Goal: Information Seeking & Learning: Compare options

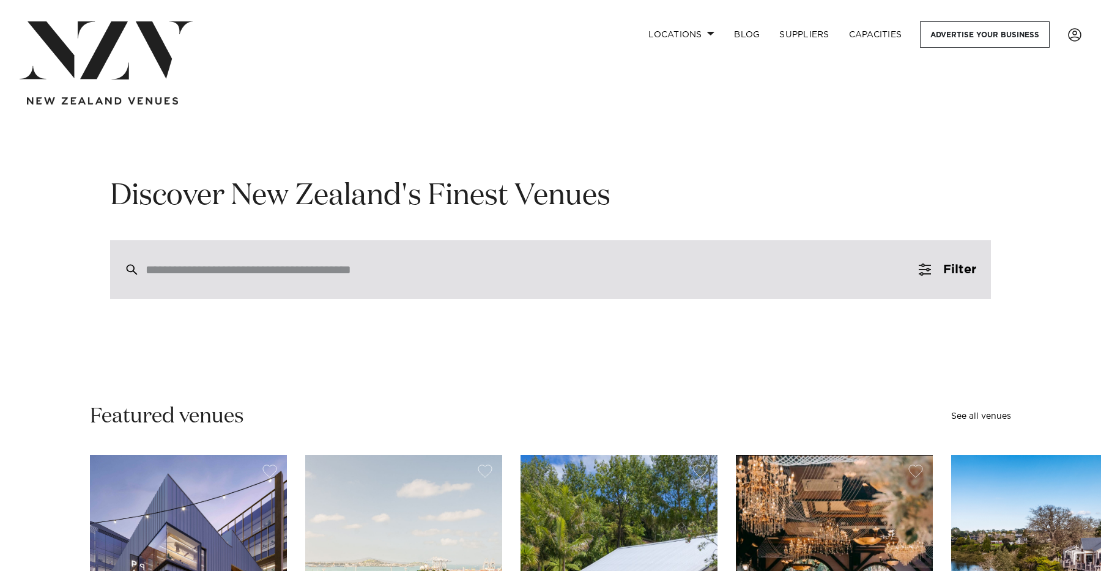
click at [284, 259] on div at bounding box center [550, 269] width 881 height 59
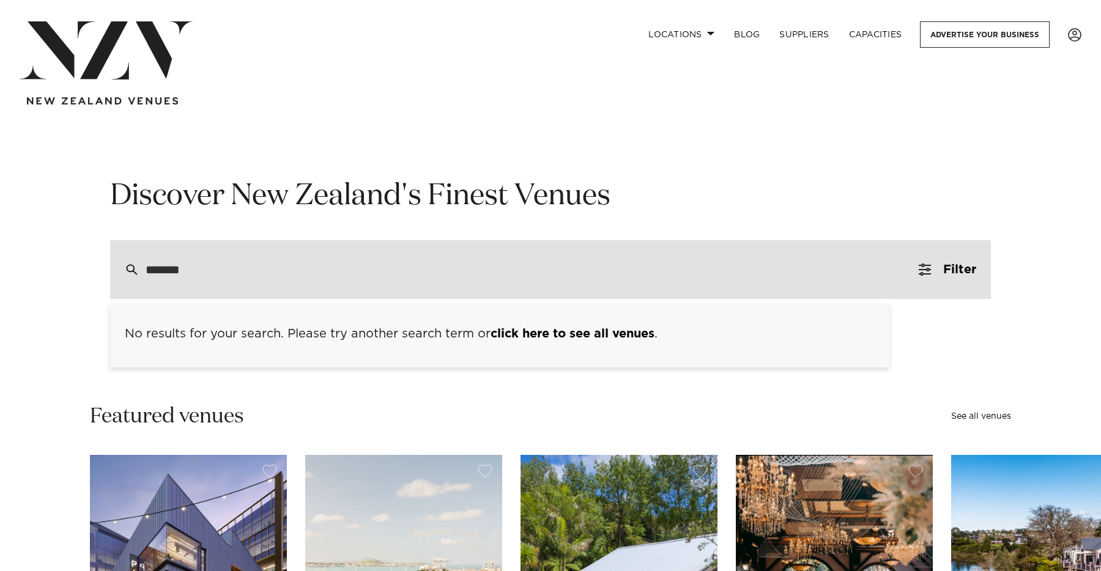
drag, startPoint x: 337, startPoint y: 267, endPoint x: 118, endPoint y: 281, distance: 219.5
click at [118, 281] on div "*******" at bounding box center [550, 269] width 881 height 59
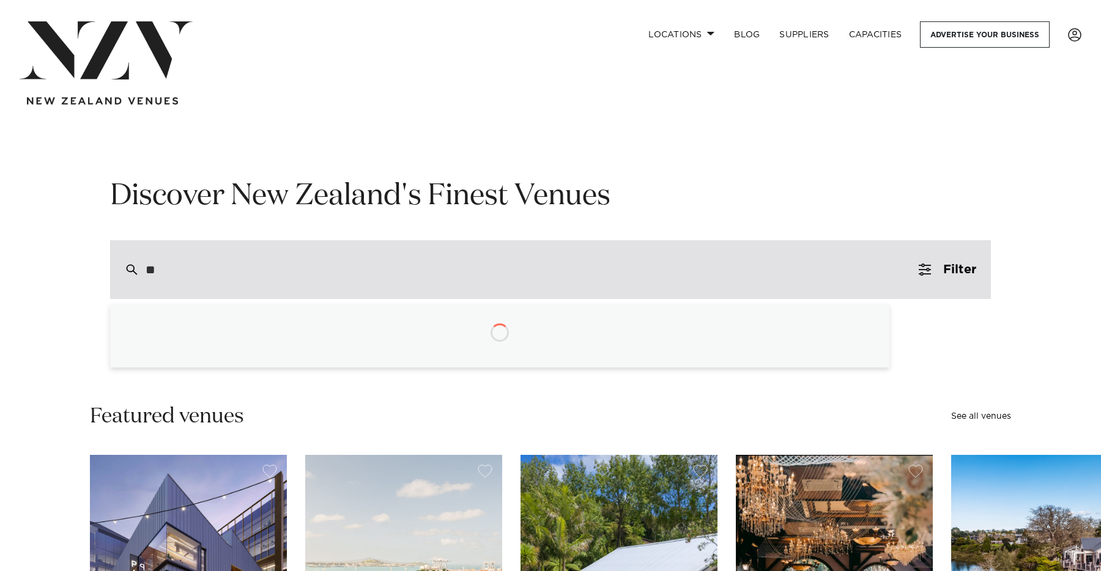
type input "*"
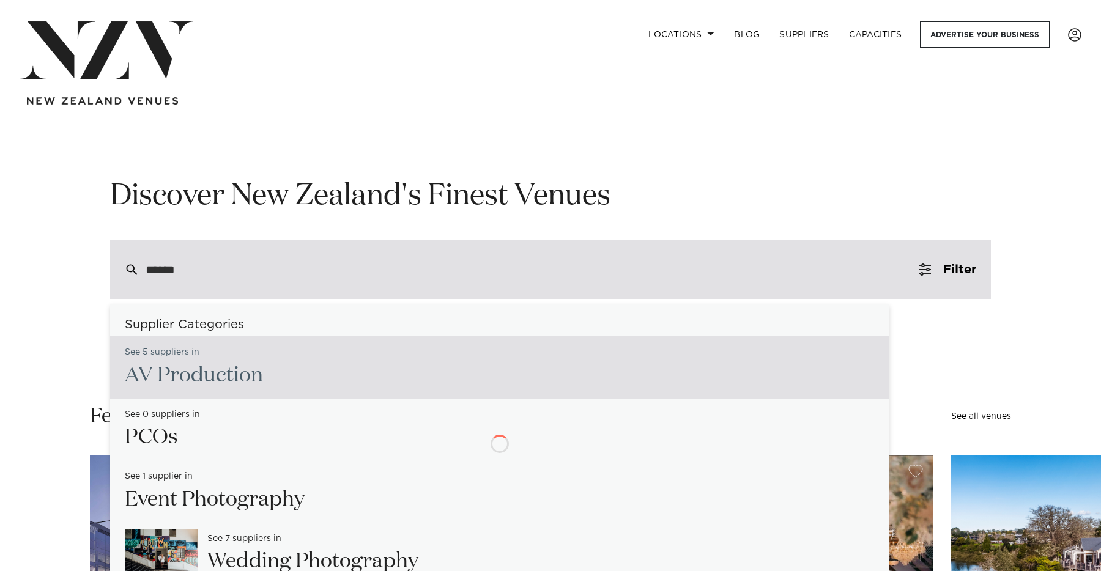
type input "*******"
type input "**********"
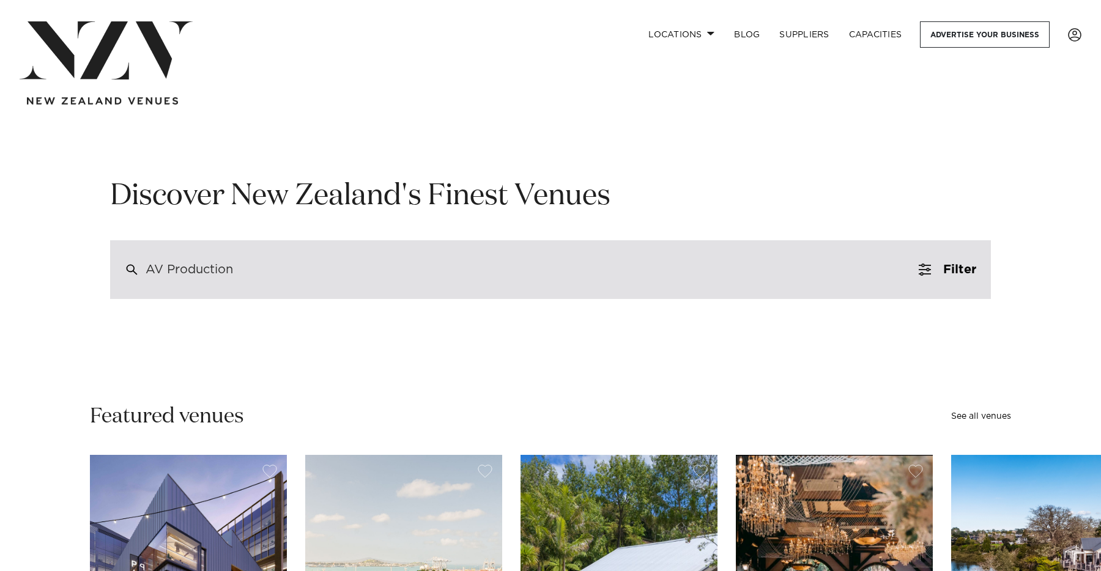
drag, startPoint x: 282, startPoint y: 277, endPoint x: 199, endPoint y: 269, distance: 83.0
click at [199, 269] on div "AV Production" at bounding box center [550, 269] width 881 height 59
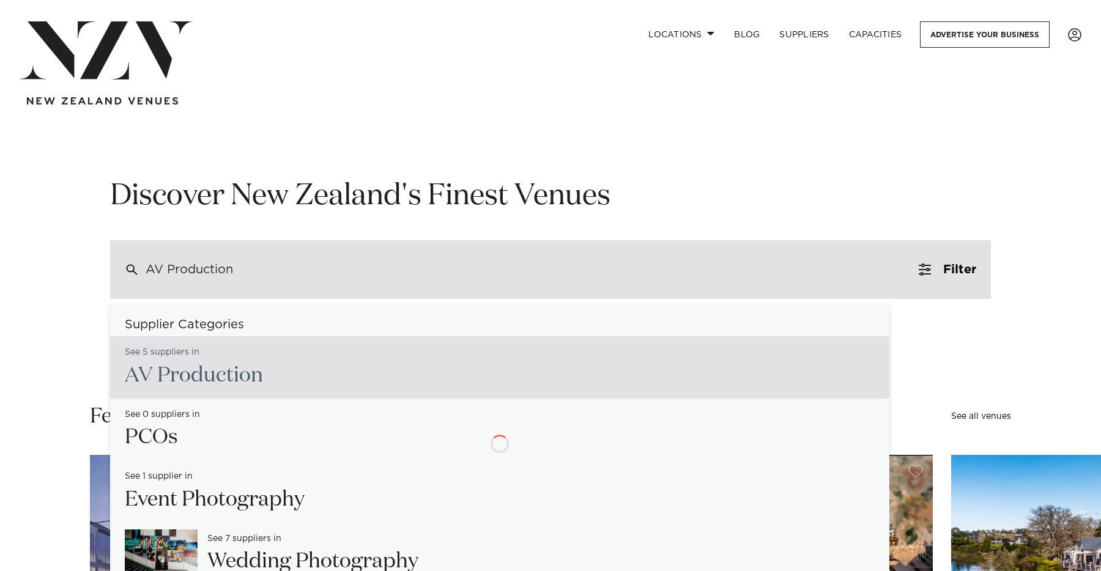
drag, startPoint x: 307, startPoint y: 269, endPoint x: 116, endPoint y: 274, distance: 190.9
click at [116, 274] on div "AV Production" at bounding box center [550, 269] width 881 height 59
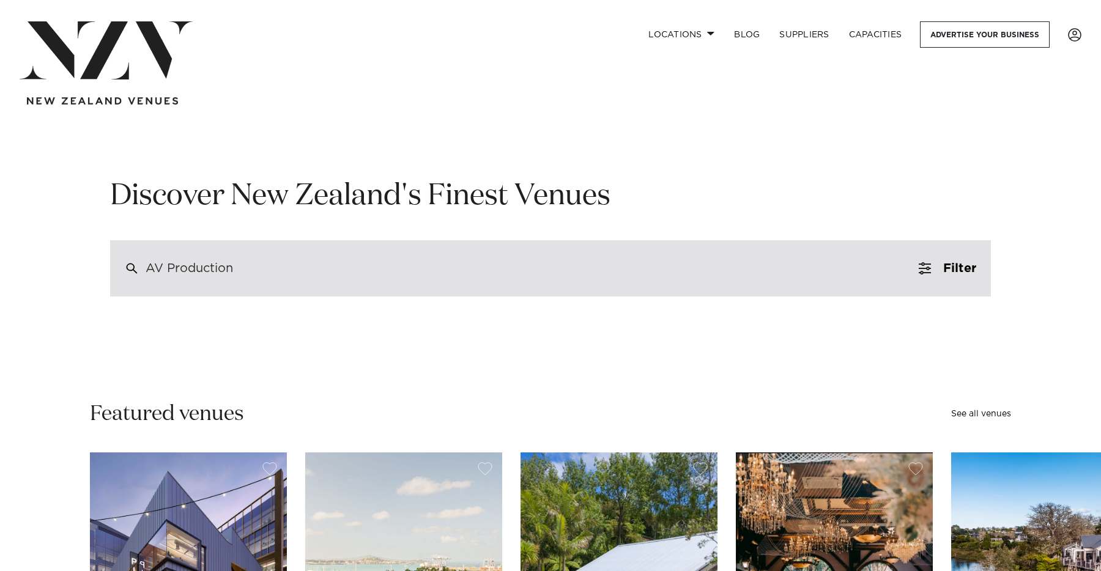
click at [277, 269] on div "AV Production" at bounding box center [550, 268] width 881 height 56
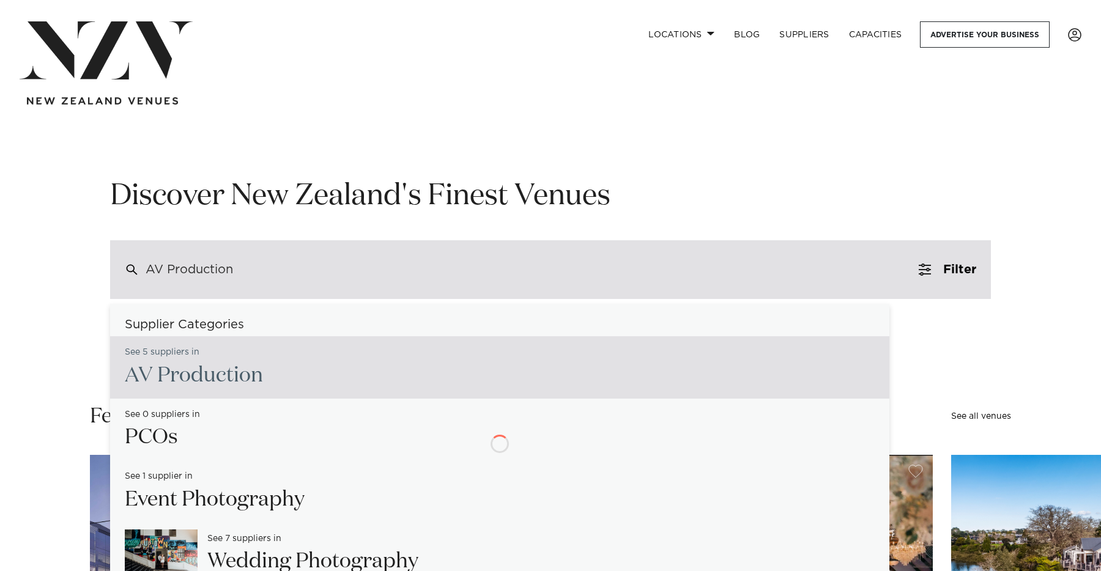
type input "*"
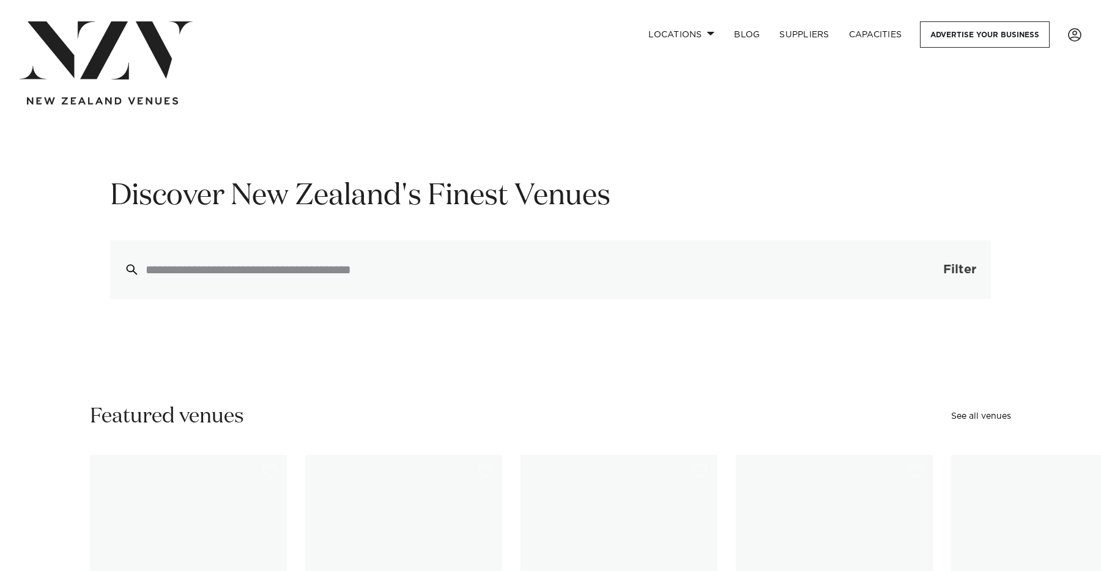
click at [943, 260] on button "Filter 0" at bounding box center [947, 269] width 87 height 59
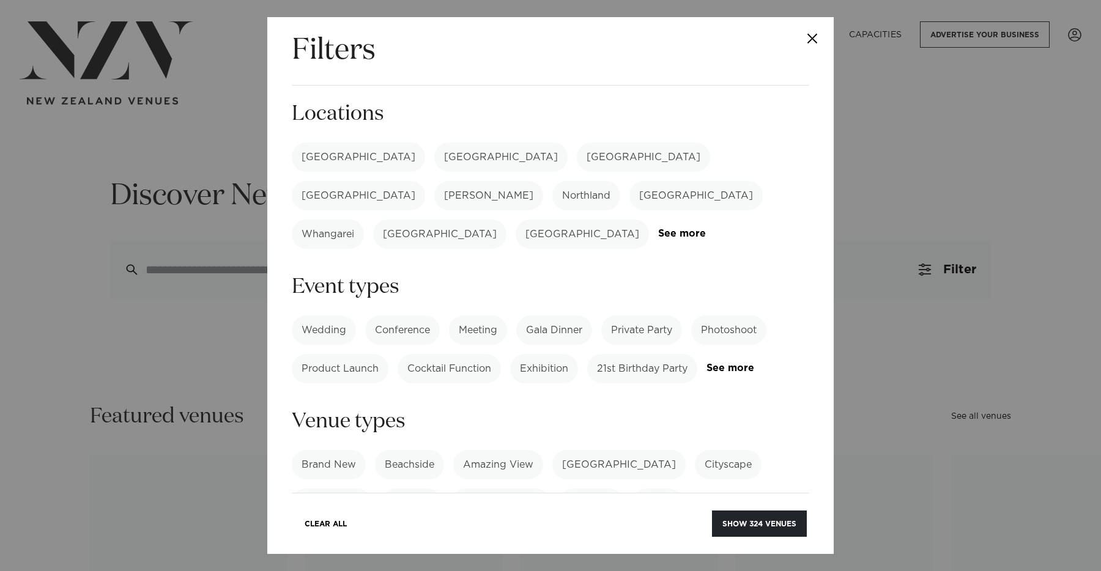
click at [333, 316] on label "Wedding" at bounding box center [324, 330] width 64 height 29
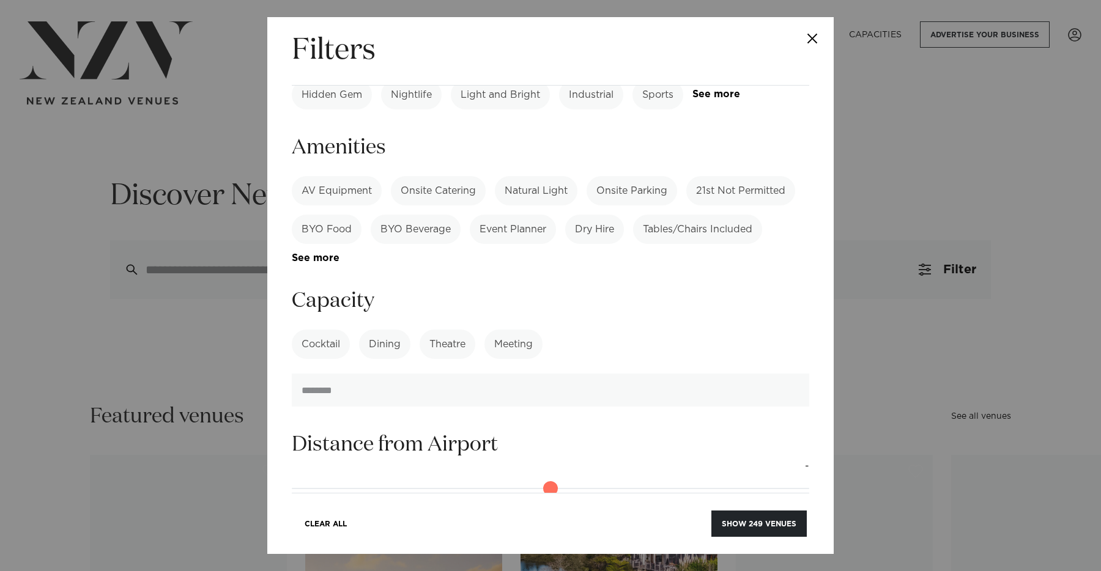
scroll to position [411, 0]
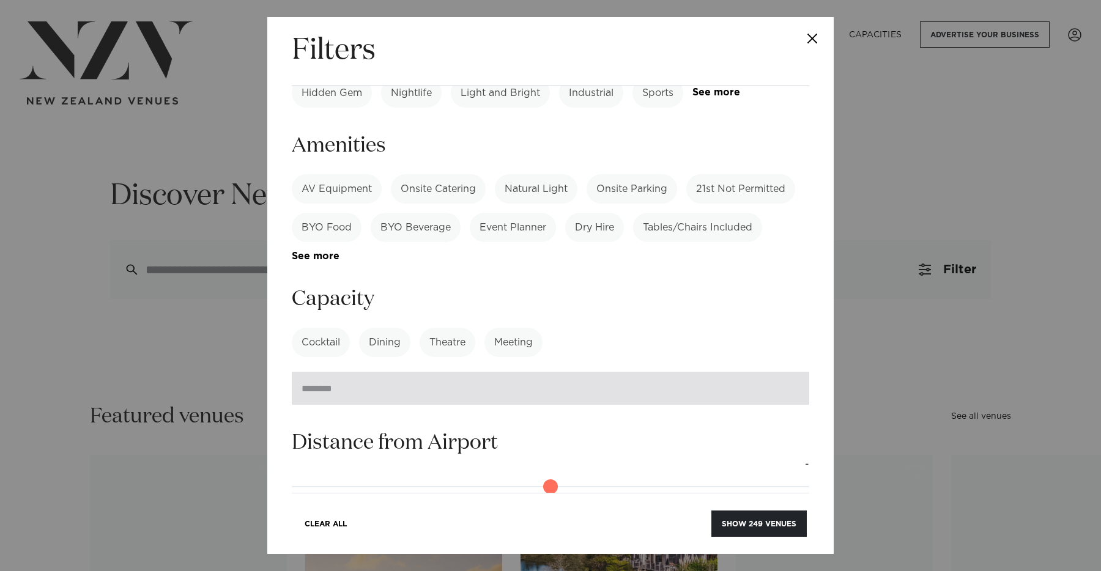
click at [369, 372] on input "number" at bounding box center [551, 388] width 518 height 33
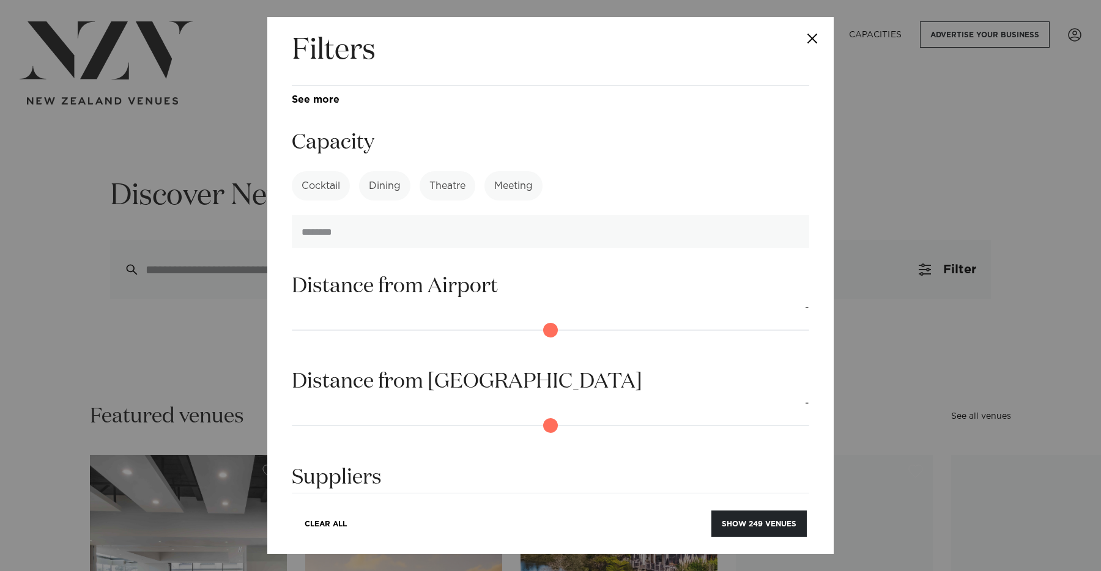
scroll to position [674, 0]
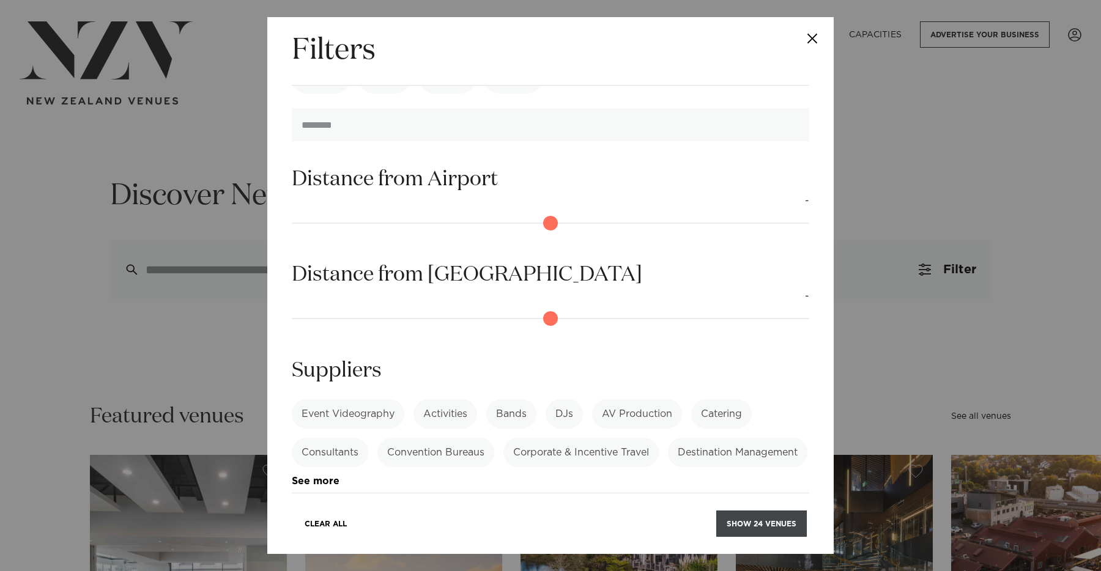
type input "***"
click at [768, 520] on button "Show 24 venues" at bounding box center [761, 524] width 91 height 26
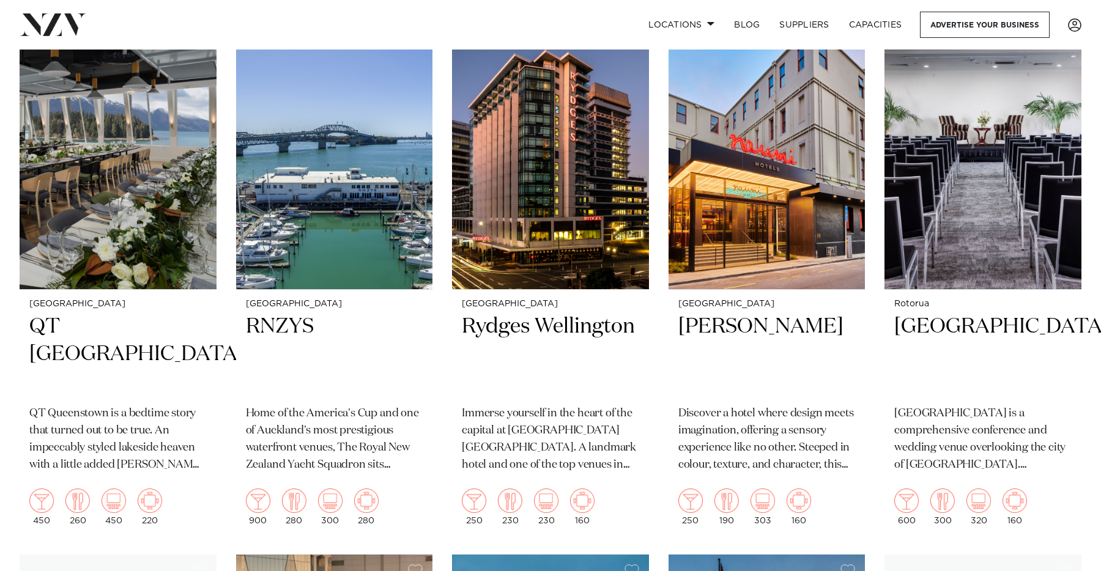
scroll to position [300, 0]
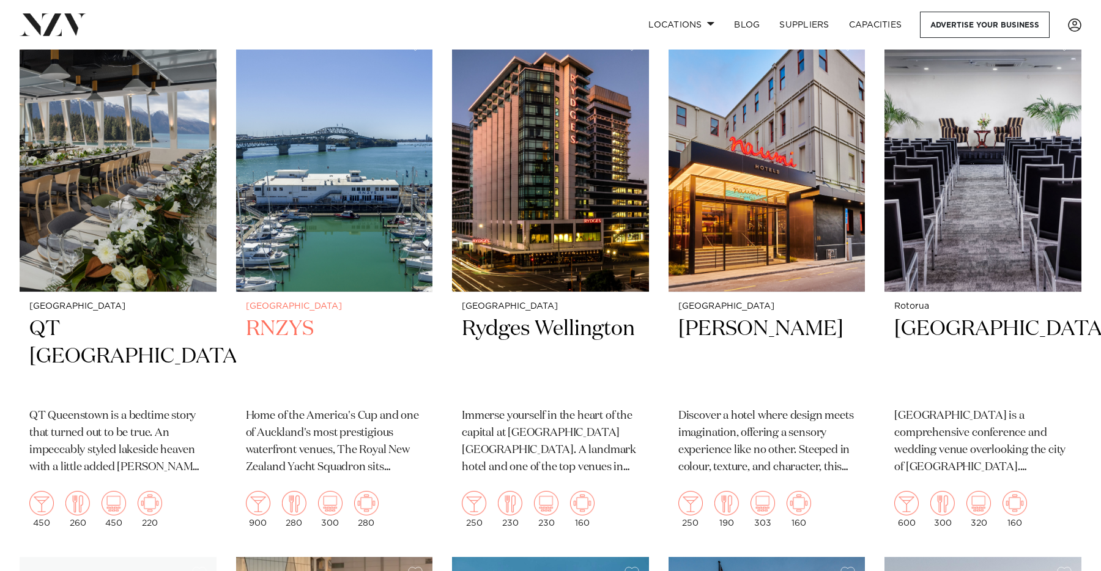
click at [309, 200] on img at bounding box center [334, 160] width 197 height 264
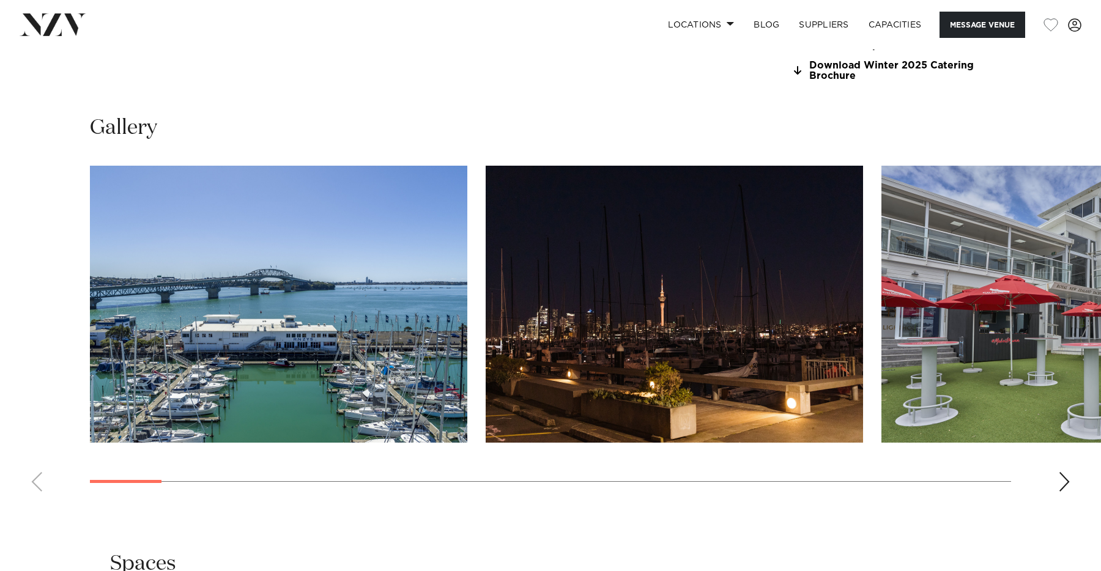
scroll to position [1202, 0]
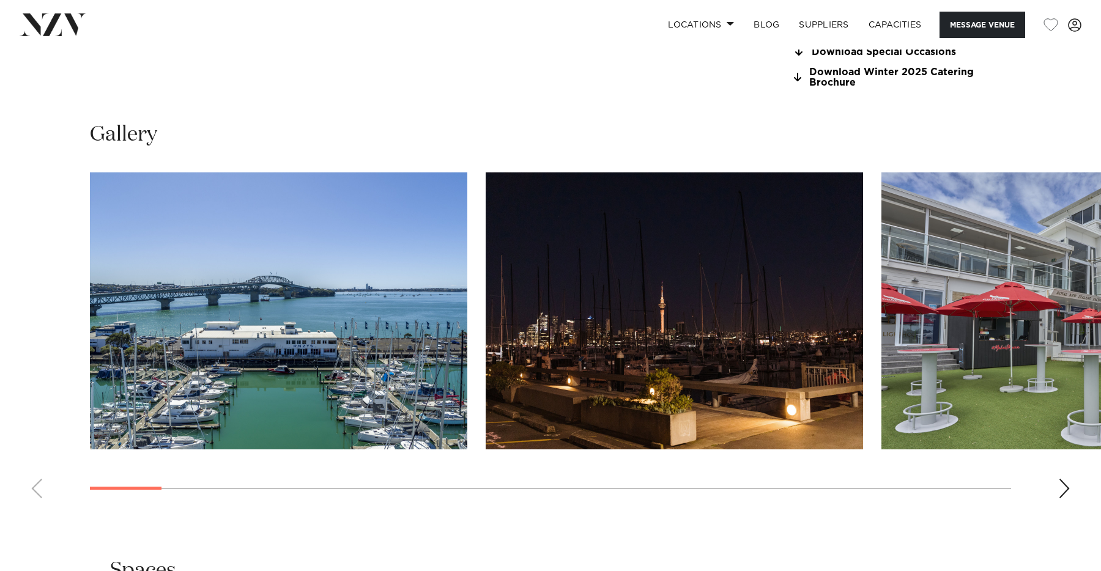
click at [1058, 492] on swiper-container at bounding box center [550, 341] width 1101 height 336
click at [1060, 492] on div "Next slide" at bounding box center [1064, 489] width 12 height 20
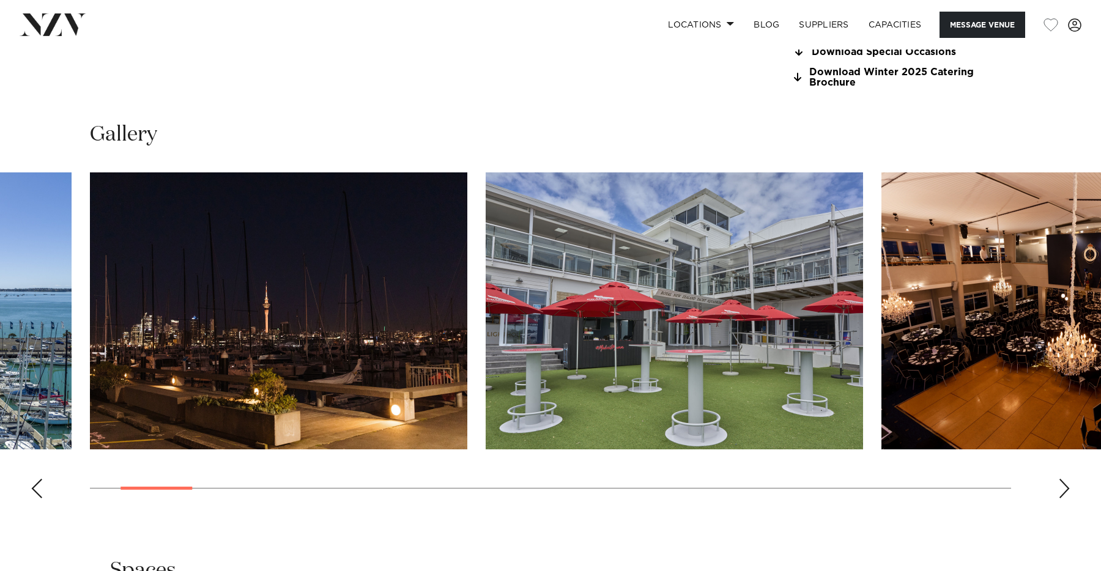
click at [1060, 492] on div "Next slide" at bounding box center [1064, 489] width 12 height 20
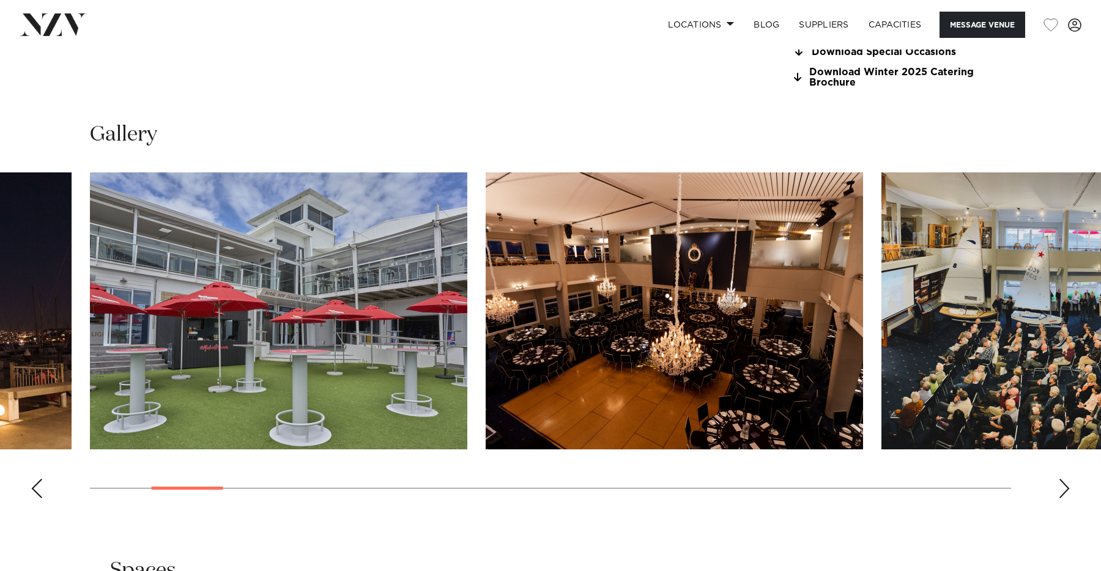
click at [1060, 492] on div "Next slide" at bounding box center [1064, 489] width 12 height 20
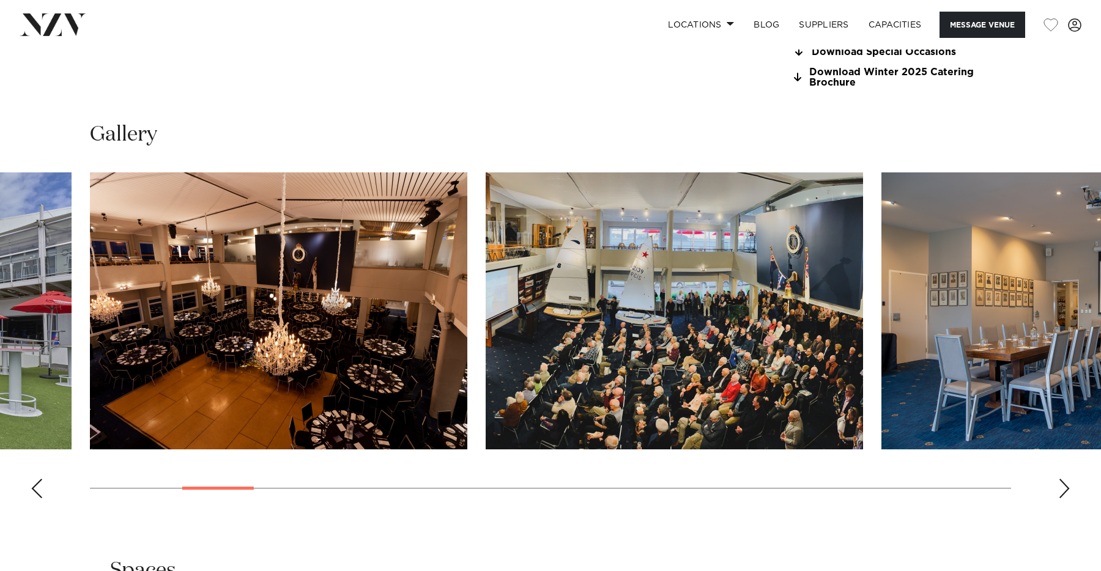
click at [1060, 492] on div "Next slide" at bounding box center [1064, 489] width 12 height 20
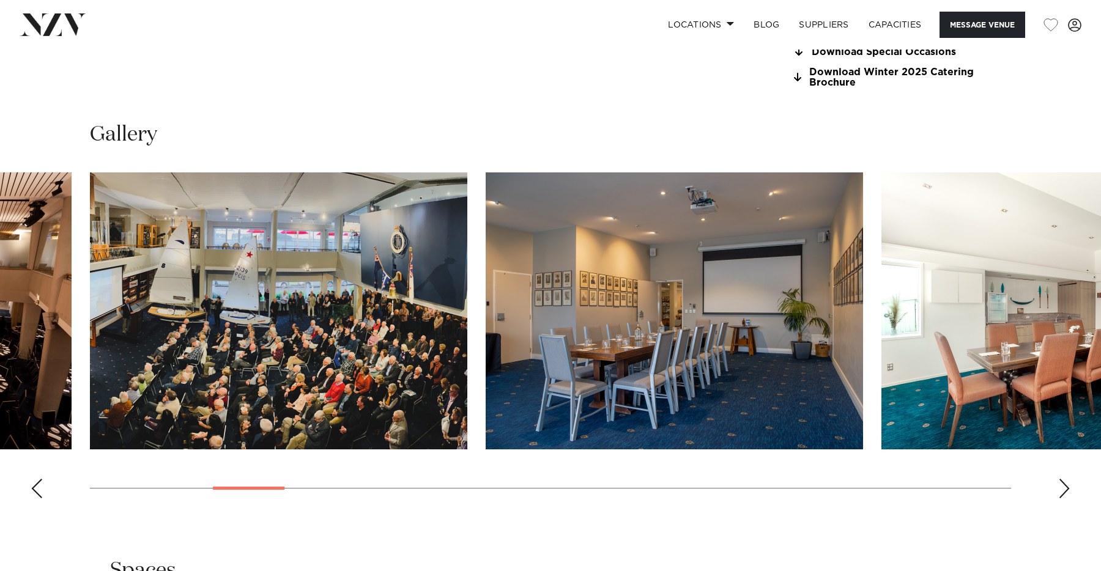
click at [1060, 492] on div "Next slide" at bounding box center [1064, 489] width 12 height 20
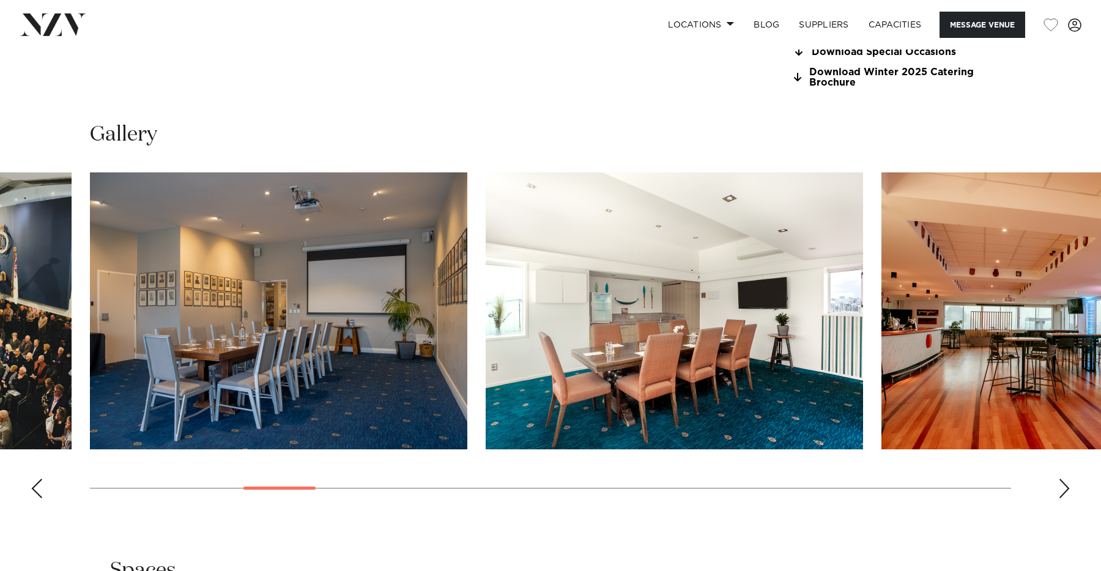
click at [1060, 492] on div "Next slide" at bounding box center [1064, 489] width 12 height 20
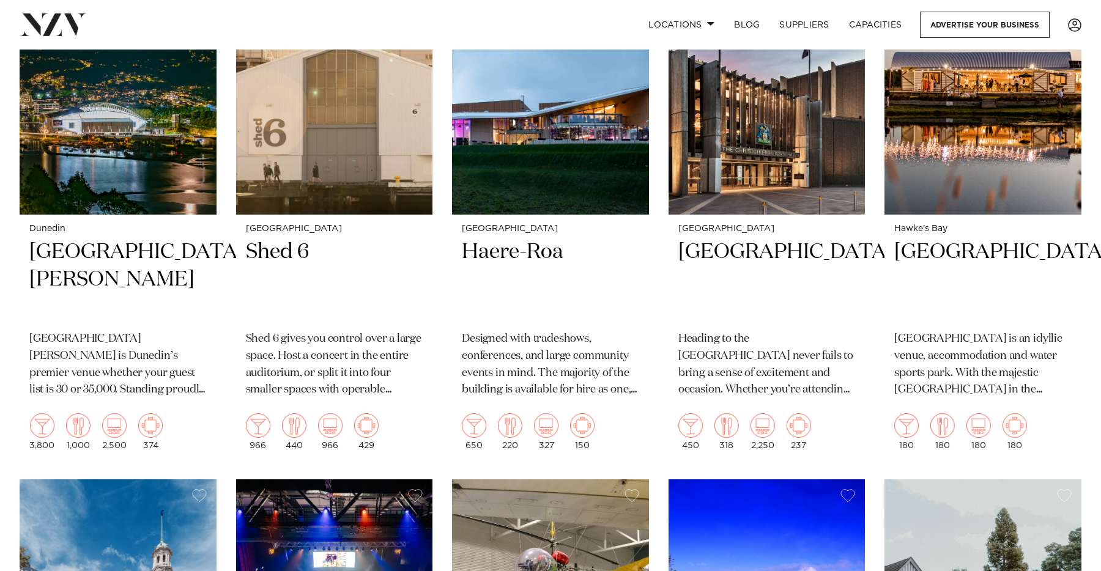
scroll to position [911, 0]
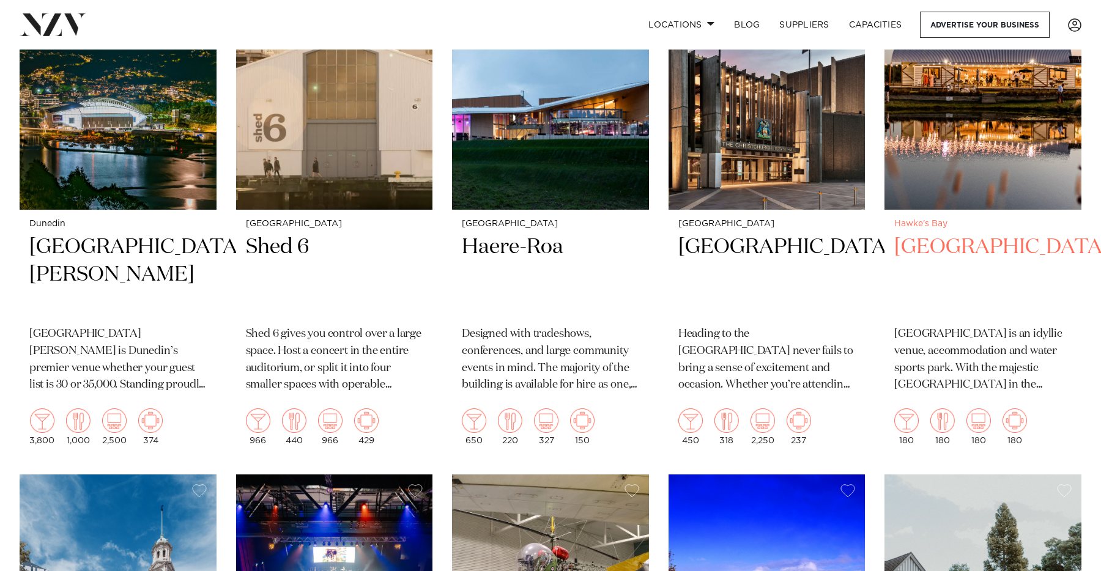
click at [990, 171] on img at bounding box center [983, 78] width 197 height 264
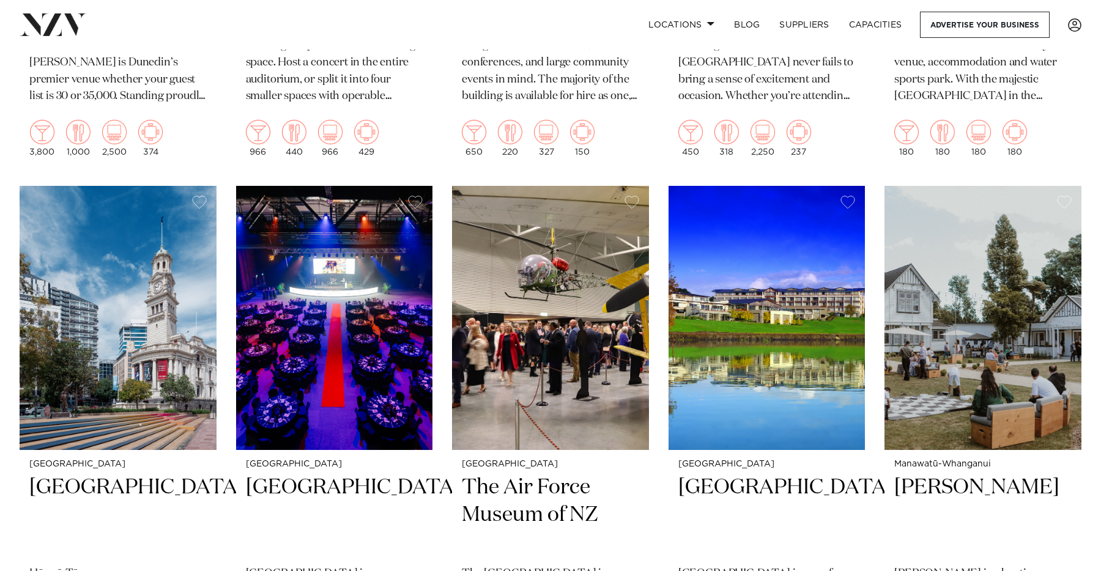
scroll to position [1201, 0]
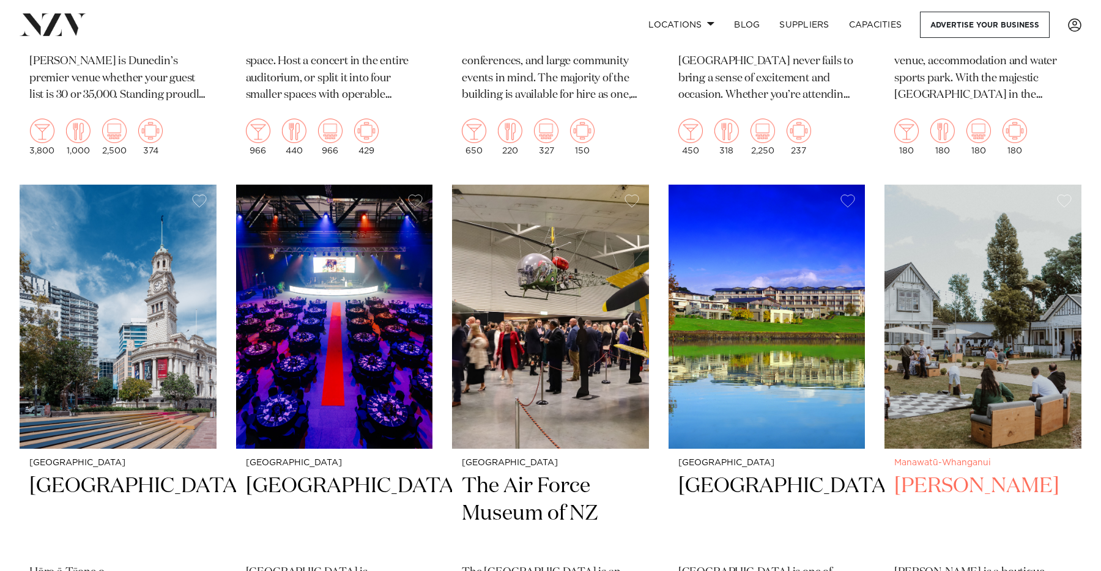
click at [994, 360] on img at bounding box center [983, 317] width 197 height 264
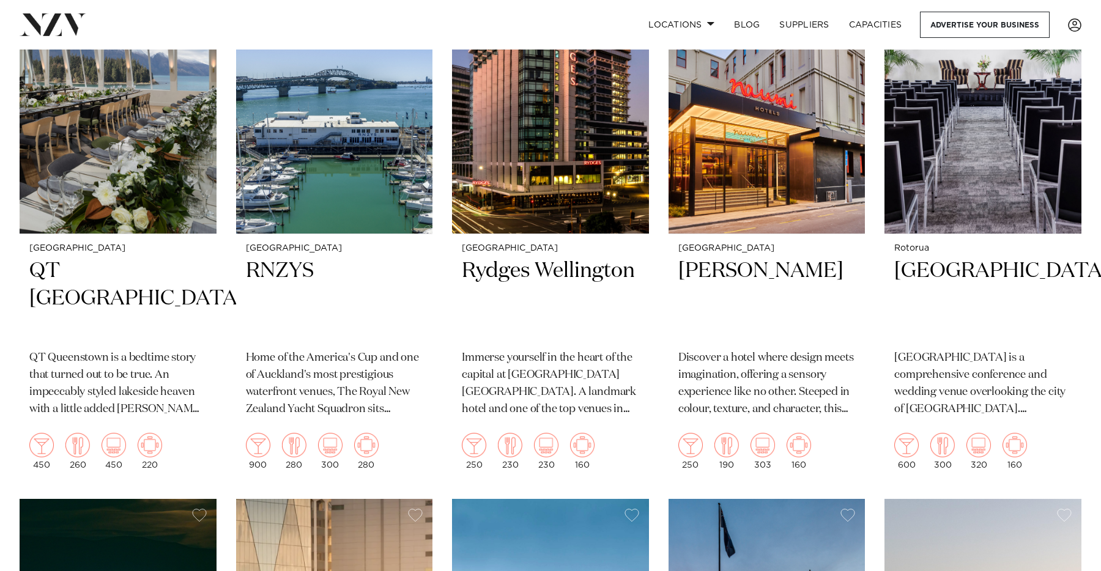
scroll to position [281, 0]
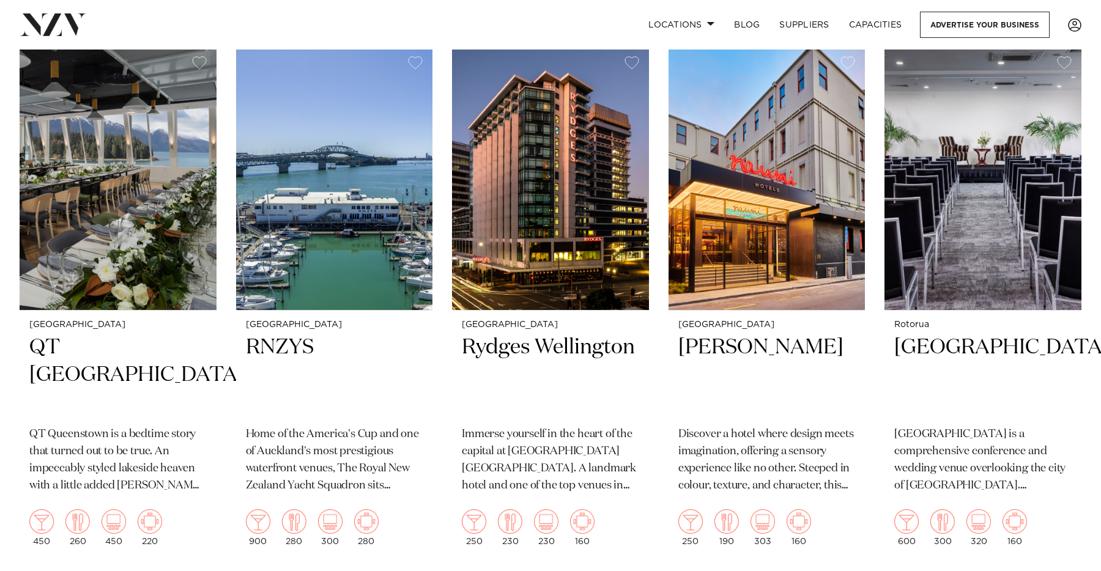
click at [61, 35] on div "Locations Auckland Wellington Christchurch Queenstown Hamilton Northland Bay of…" at bounding box center [551, 25] width 1082 height 26
click at [56, 23] on img at bounding box center [53, 24] width 67 height 22
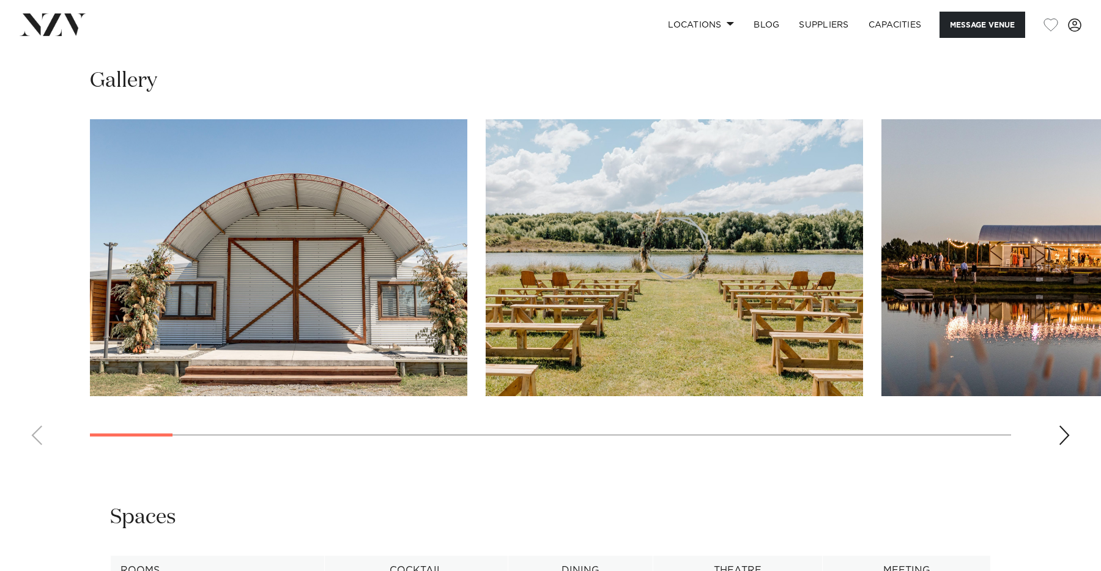
scroll to position [1152, 0]
click at [1063, 436] on div "Next slide" at bounding box center [1064, 435] width 12 height 20
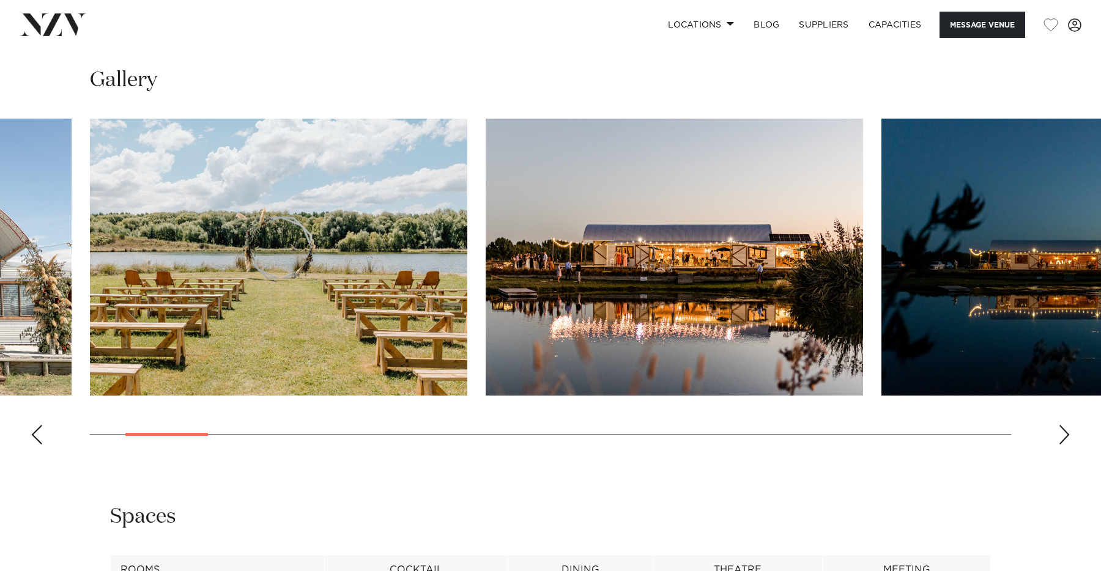
click at [1063, 436] on div "Next slide" at bounding box center [1064, 435] width 12 height 20
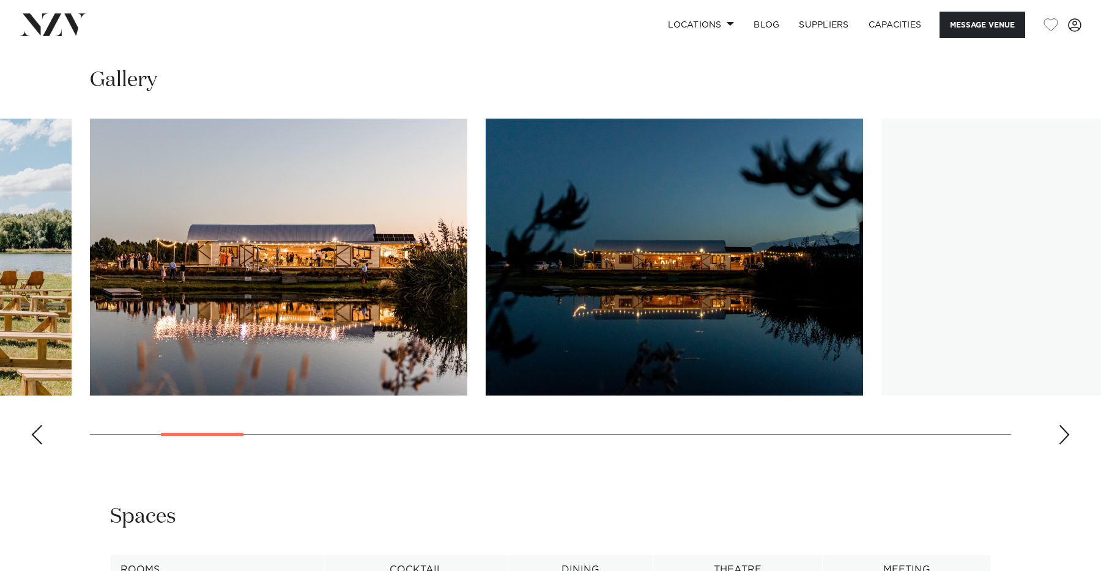
click at [1063, 436] on div "Next slide" at bounding box center [1064, 435] width 12 height 20
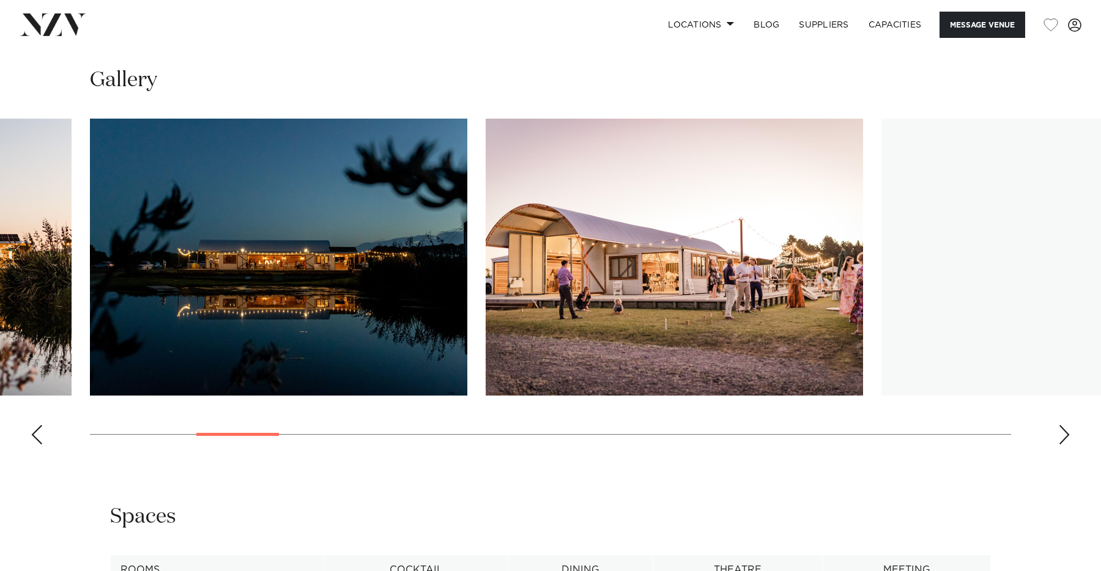
click at [1063, 436] on div "Next slide" at bounding box center [1064, 435] width 12 height 20
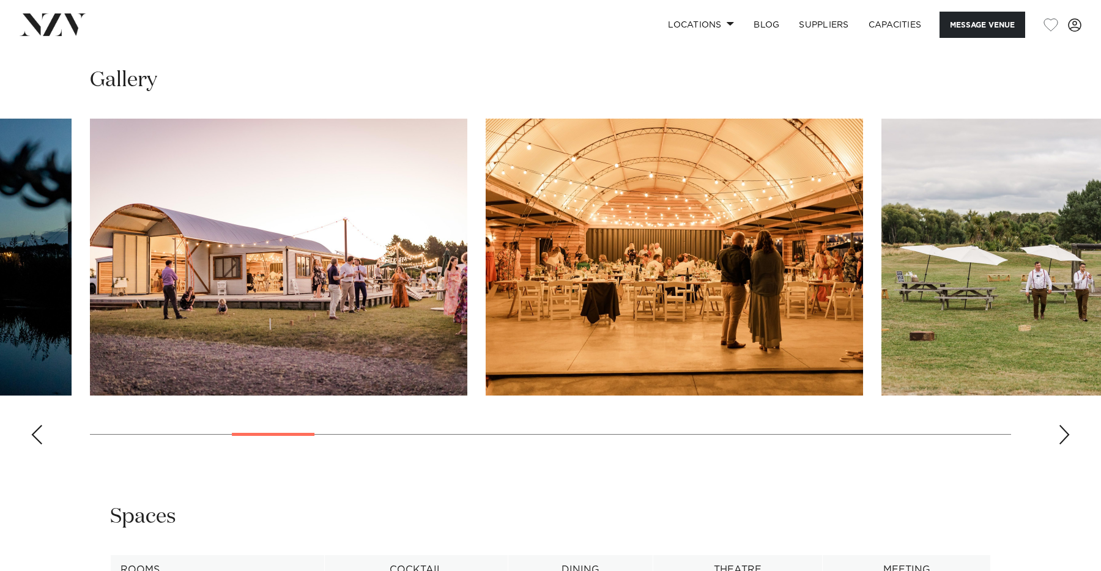
click at [1063, 436] on div "Next slide" at bounding box center [1064, 435] width 12 height 20
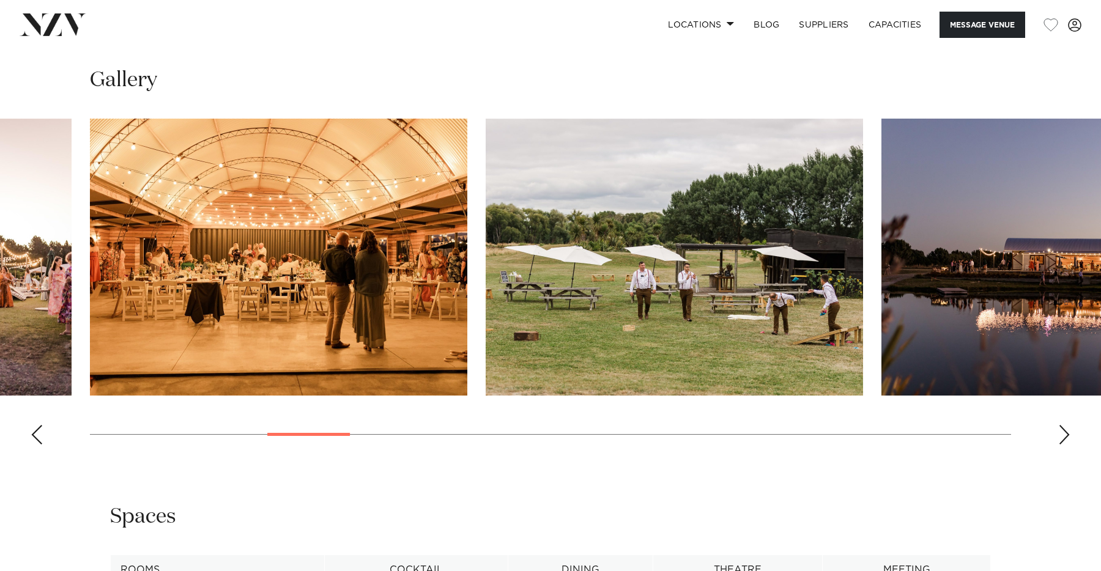
click at [1063, 436] on div "Next slide" at bounding box center [1064, 435] width 12 height 20
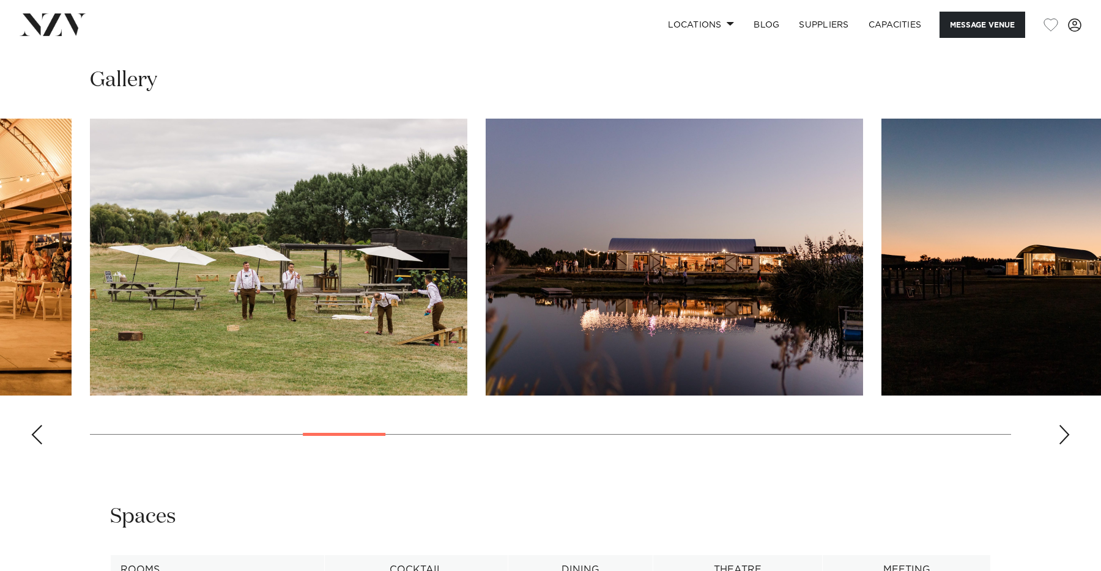
click at [1063, 436] on div "Next slide" at bounding box center [1064, 435] width 12 height 20
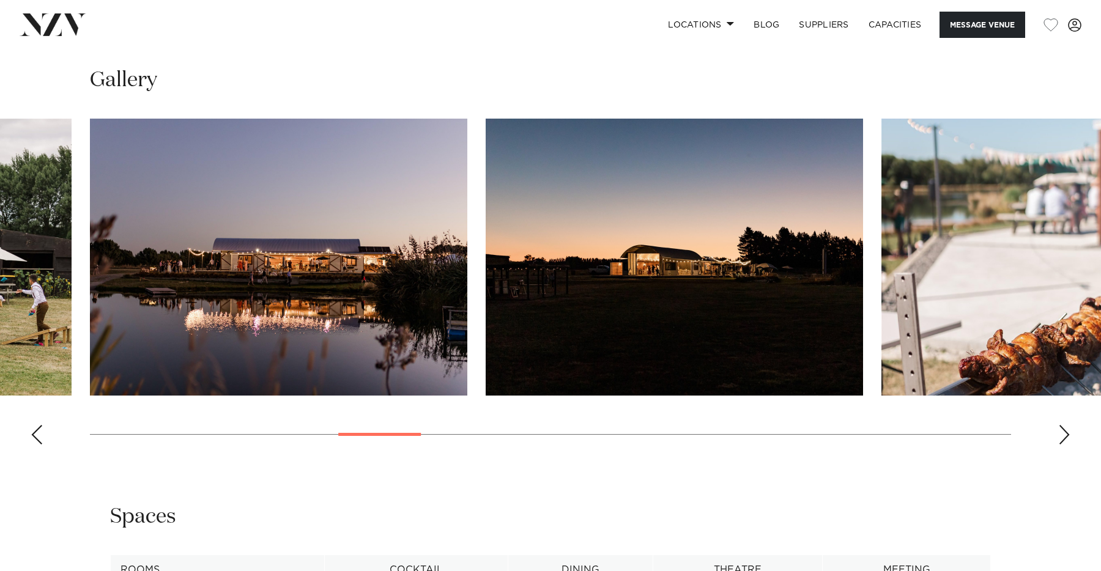
click at [1063, 436] on div "Next slide" at bounding box center [1064, 435] width 12 height 20
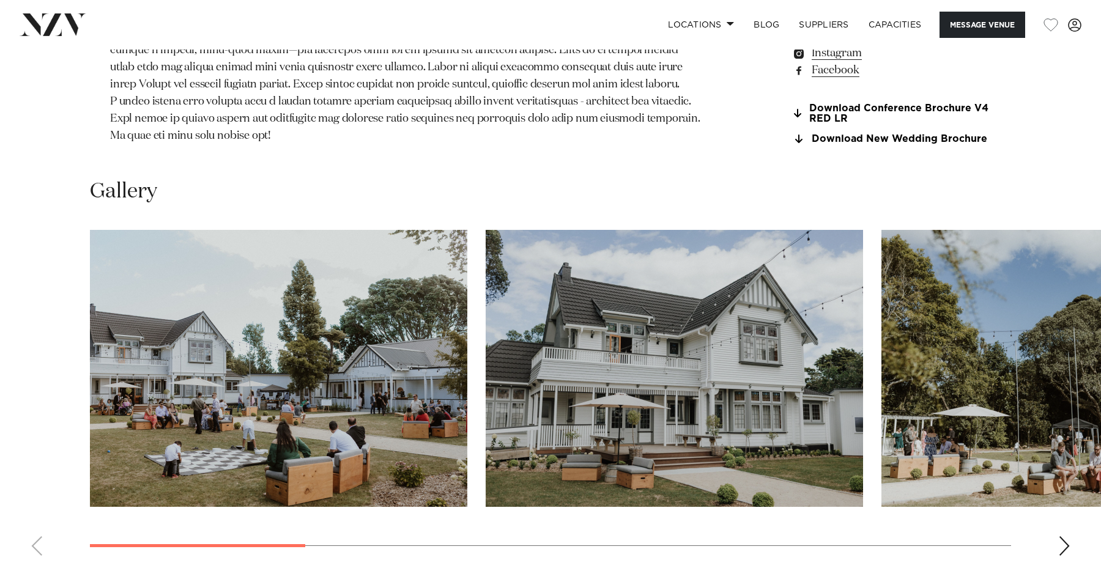
scroll to position [1242, 0]
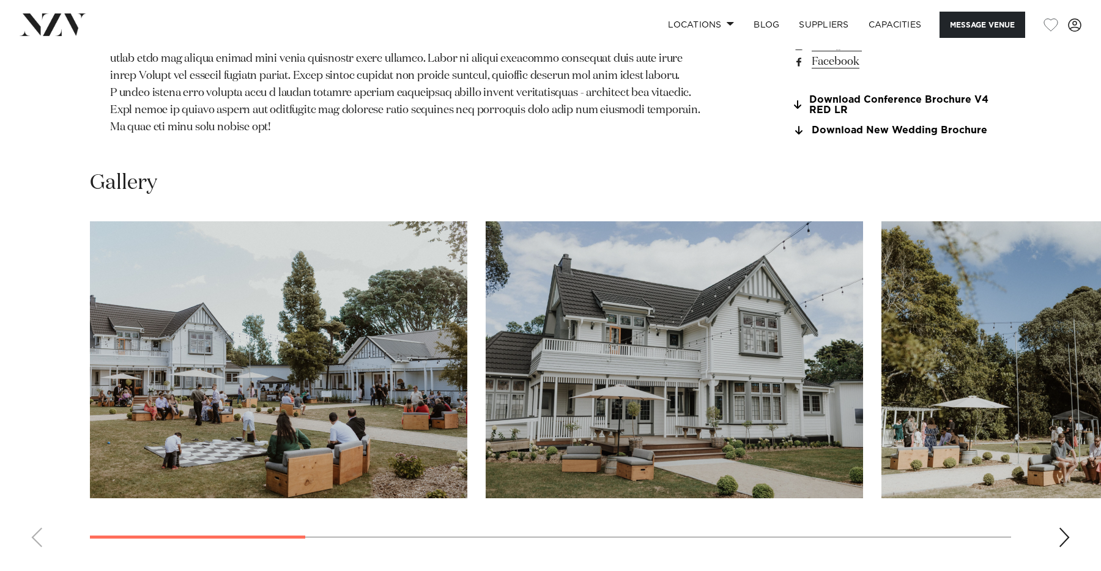
click at [1061, 528] on div "Next slide" at bounding box center [1064, 538] width 12 height 20
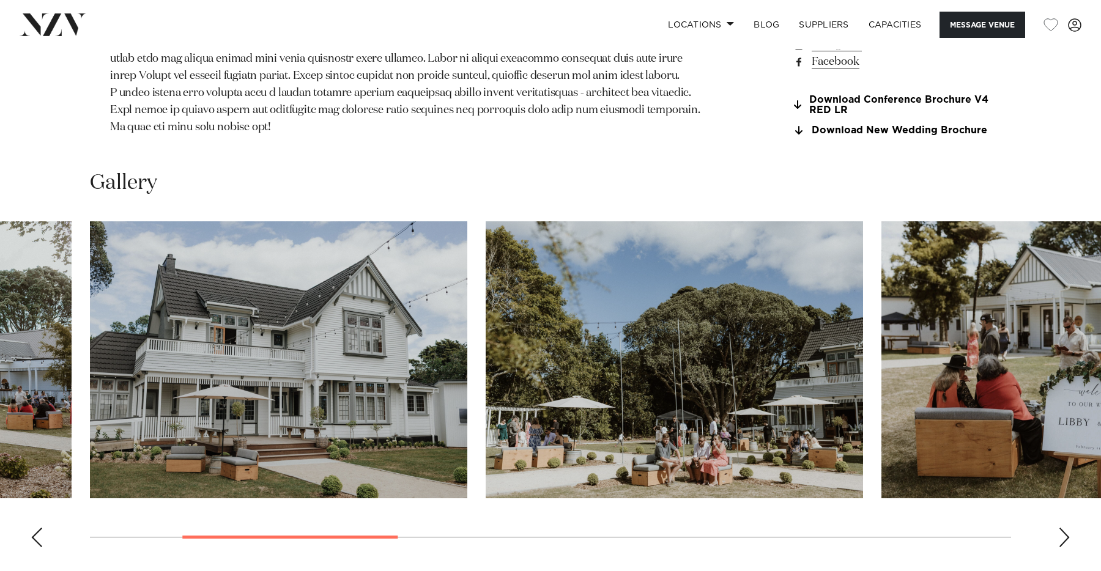
click at [1061, 528] on div "Next slide" at bounding box center [1064, 538] width 12 height 20
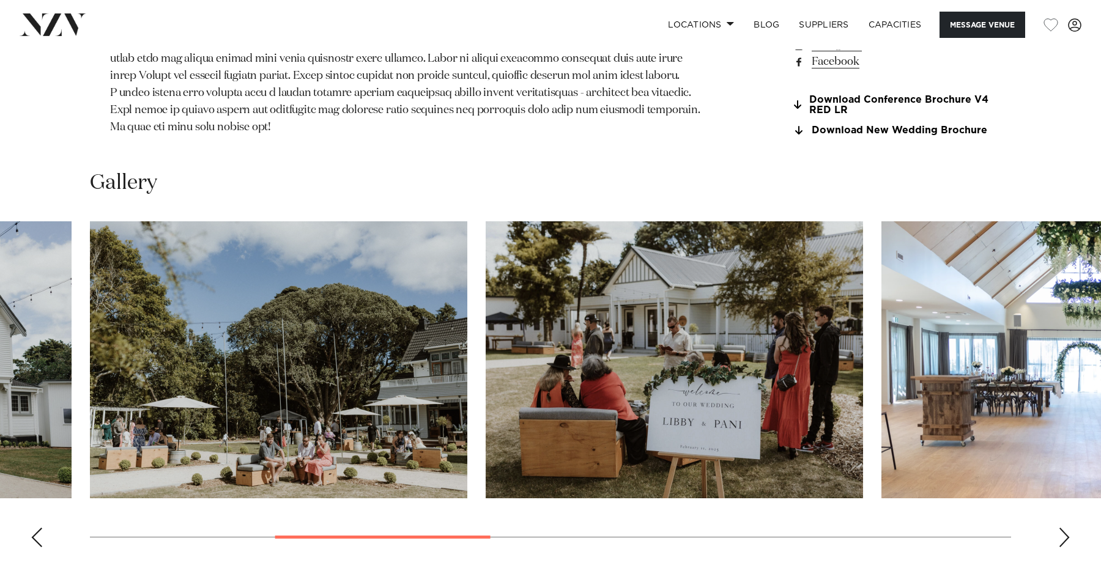
click at [1061, 528] on div "Next slide" at bounding box center [1064, 538] width 12 height 20
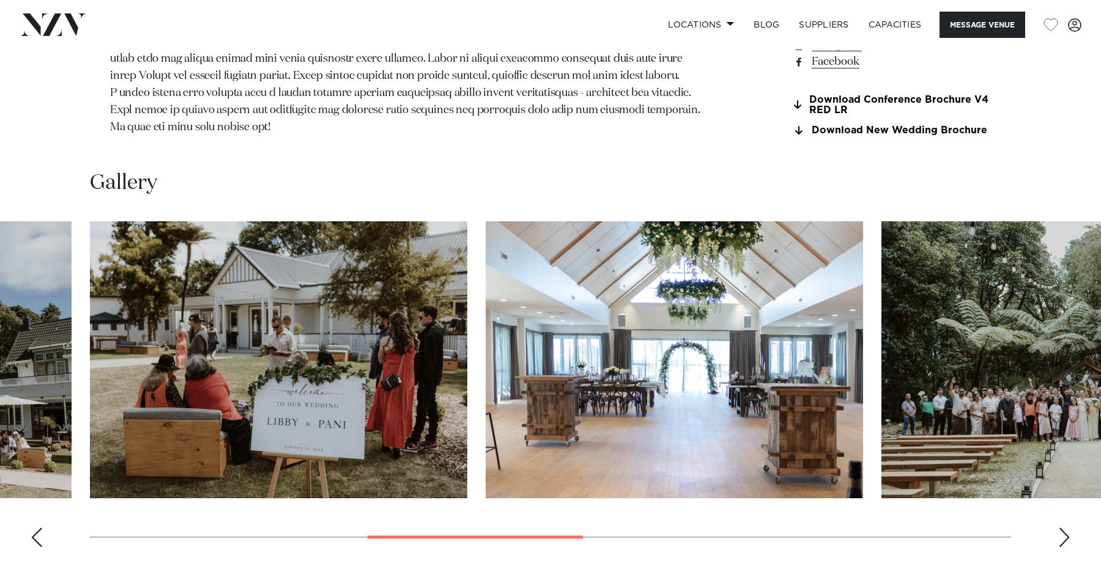
click at [1061, 528] on div "Next slide" at bounding box center [1064, 538] width 12 height 20
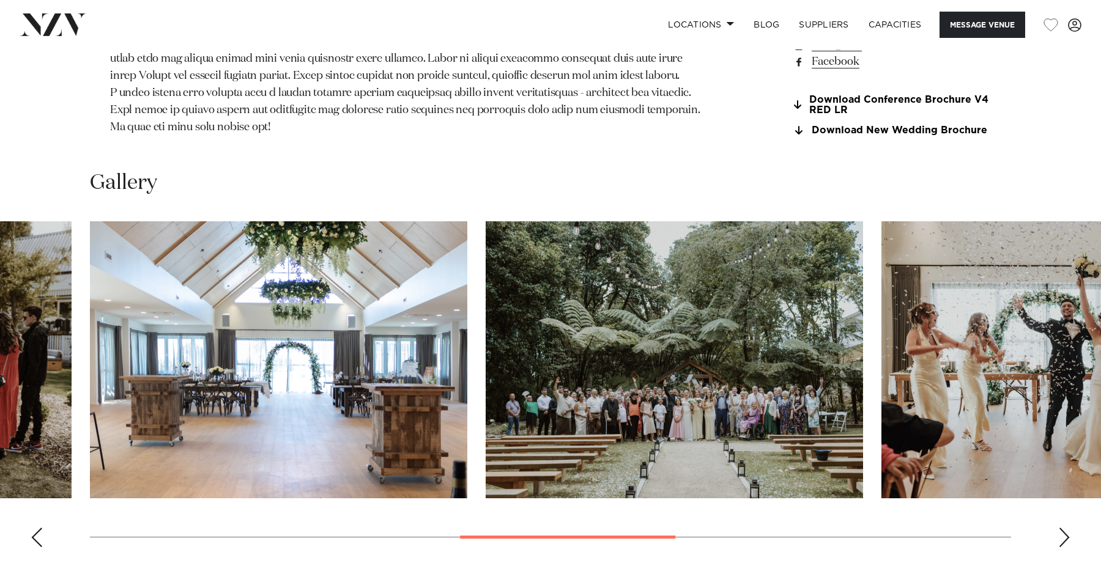
click at [1061, 528] on div "Next slide" at bounding box center [1064, 538] width 12 height 20
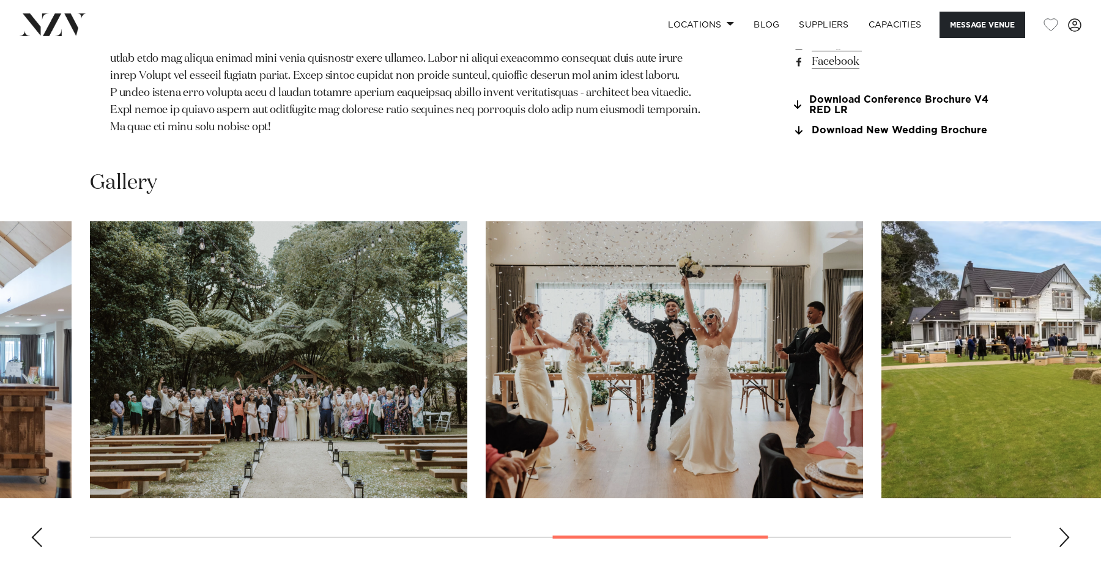
click at [1061, 528] on div "Next slide" at bounding box center [1064, 538] width 12 height 20
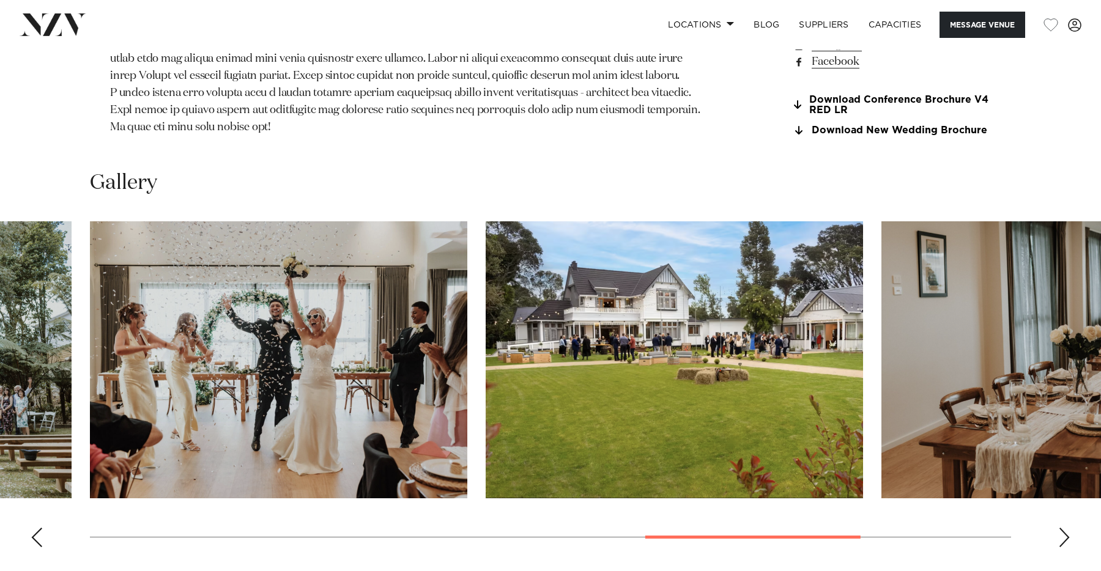
click at [1061, 528] on div "Next slide" at bounding box center [1064, 538] width 12 height 20
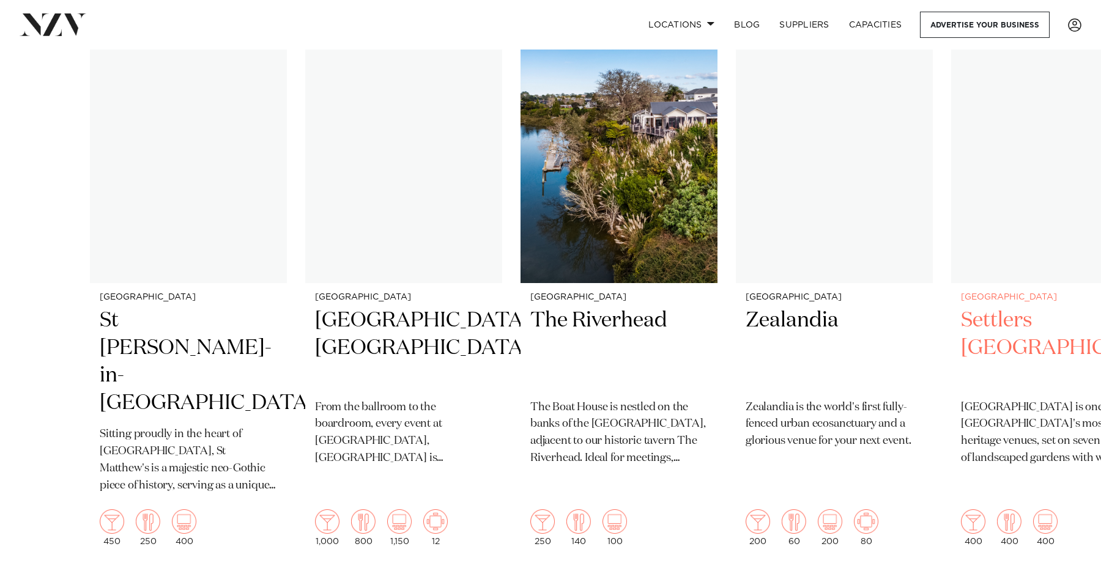
scroll to position [444, 0]
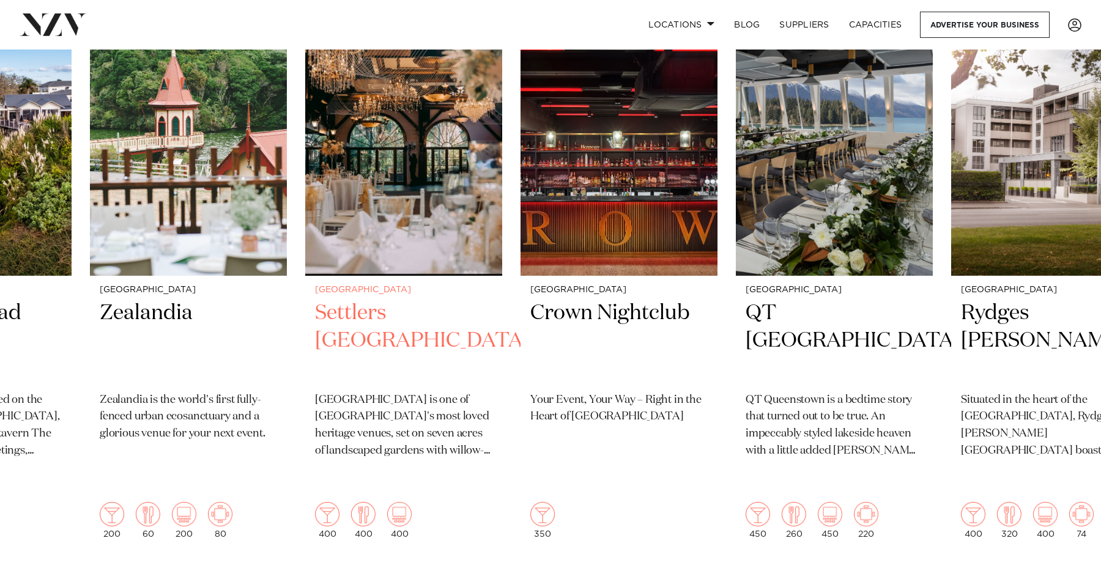
click at [422, 193] on img "5 / 48" at bounding box center [403, 144] width 197 height 264
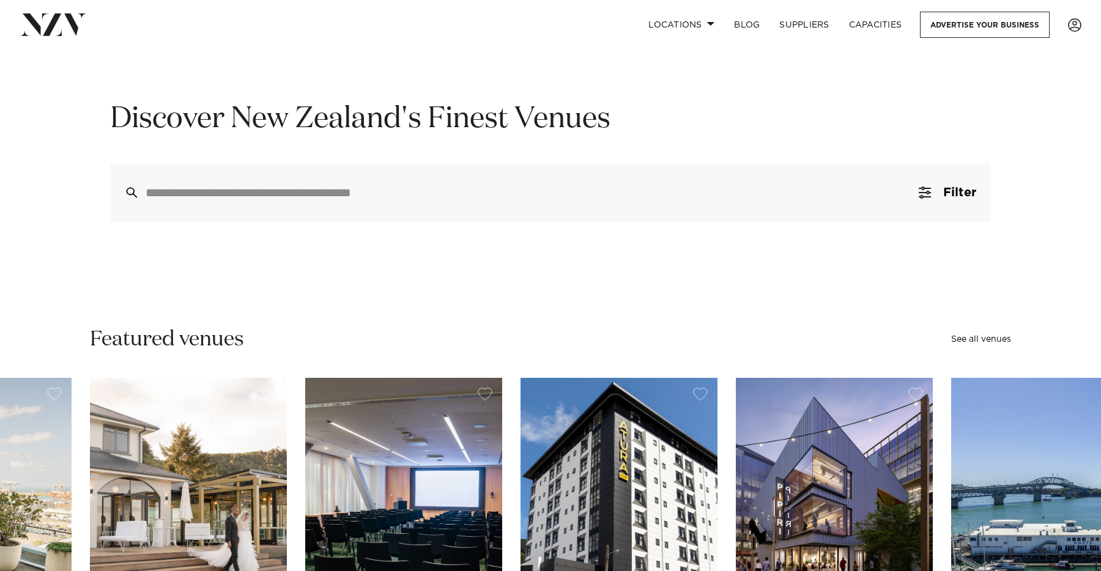
scroll to position [0, 0]
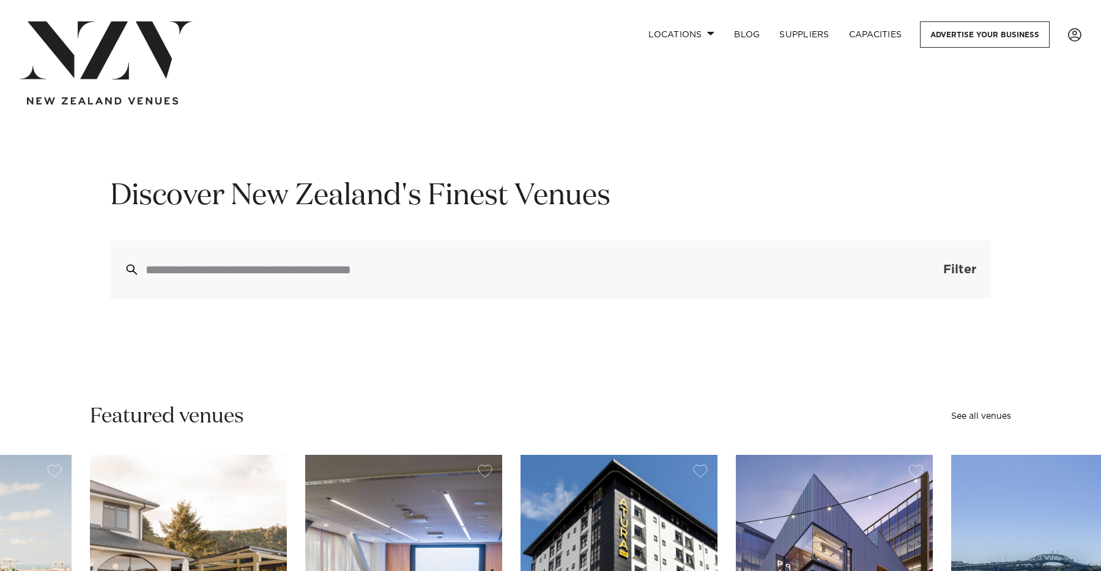
click at [937, 270] on button "Filter 0" at bounding box center [947, 269] width 87 height 59
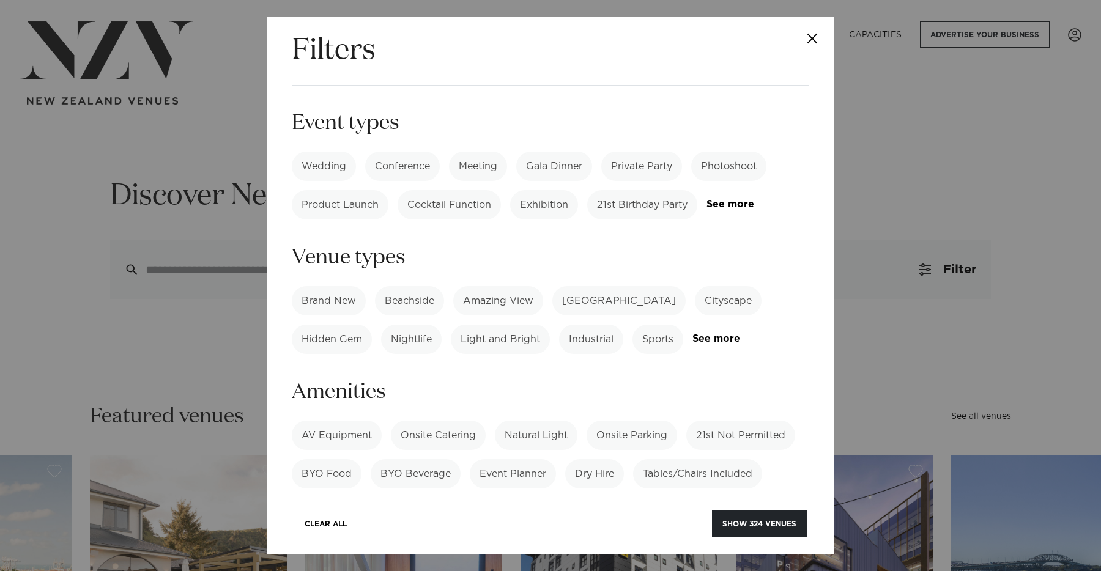
scroll to position [161, 0]
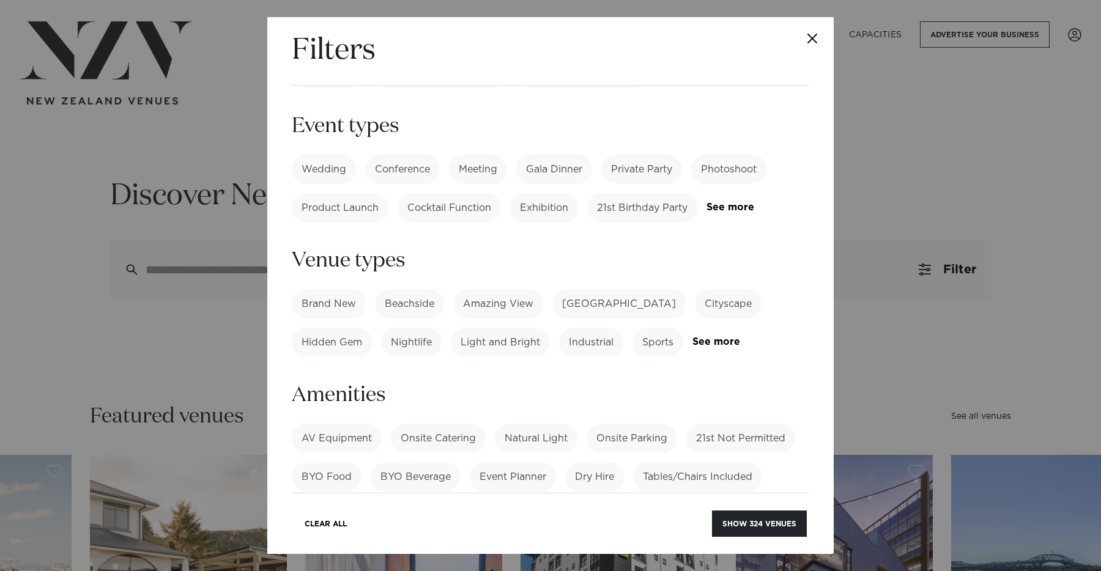
click at [418, 289] on label "Beachside" at bounding box center [409, 303] width 69 height 29
click at [768, 522] on button "Show 19 venues" at bounding box center [762, 524] width 89 height 26
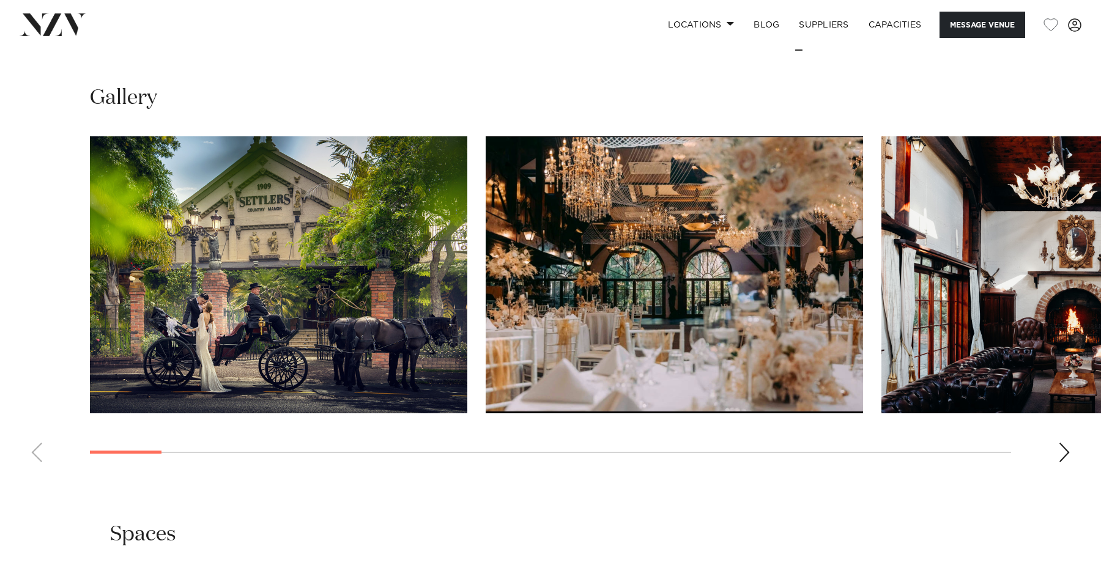
scroll to position [1231, 0]
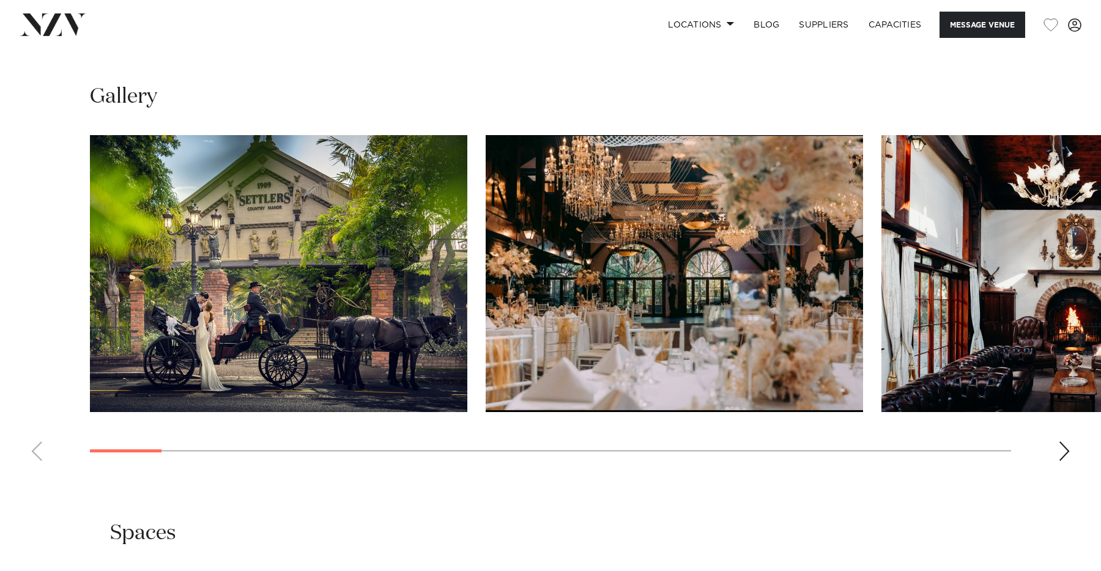
click at [1067, 449] on div "Next slide" at bounding box center [1064, 452] width 12 height 20
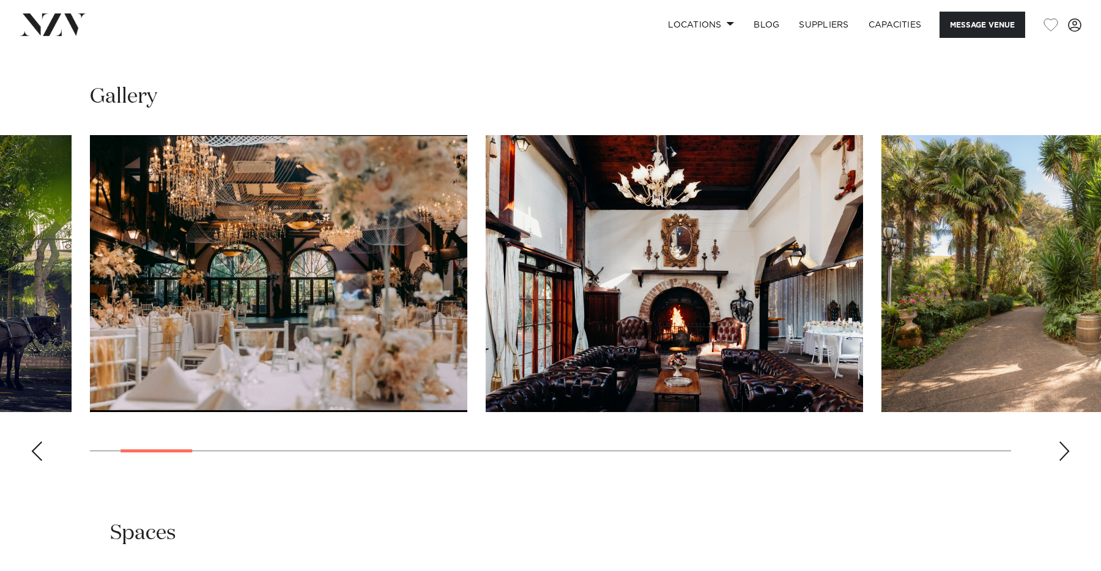
click at [1067, 449] on div "Next slide" at bounding box center [1064, 452] width 12 height 20
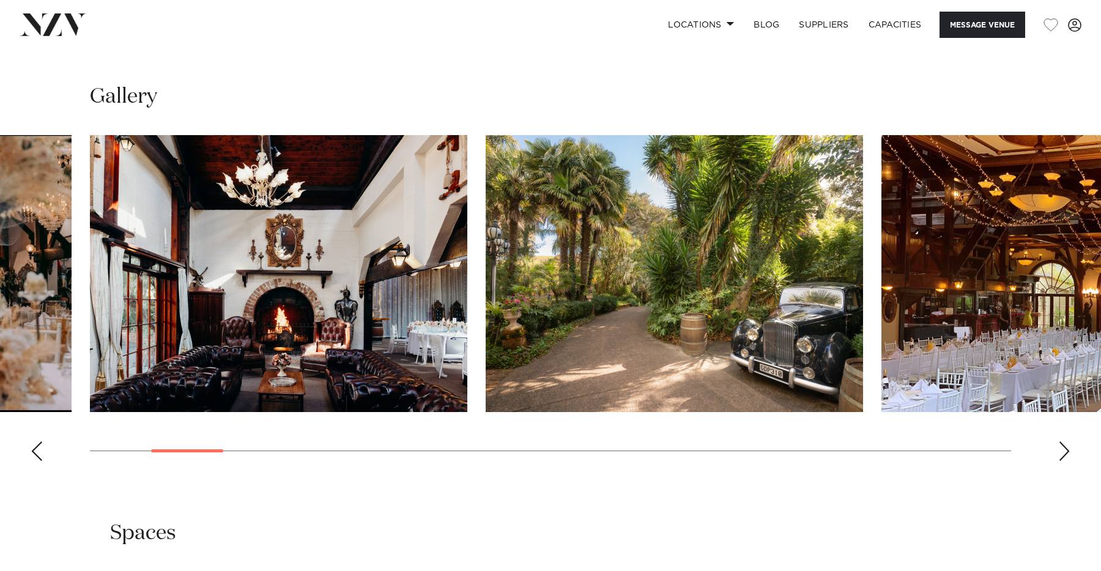
click at [1067, 449] on div "Next slide" at bounding box center [1064, 452] width 12 height 20
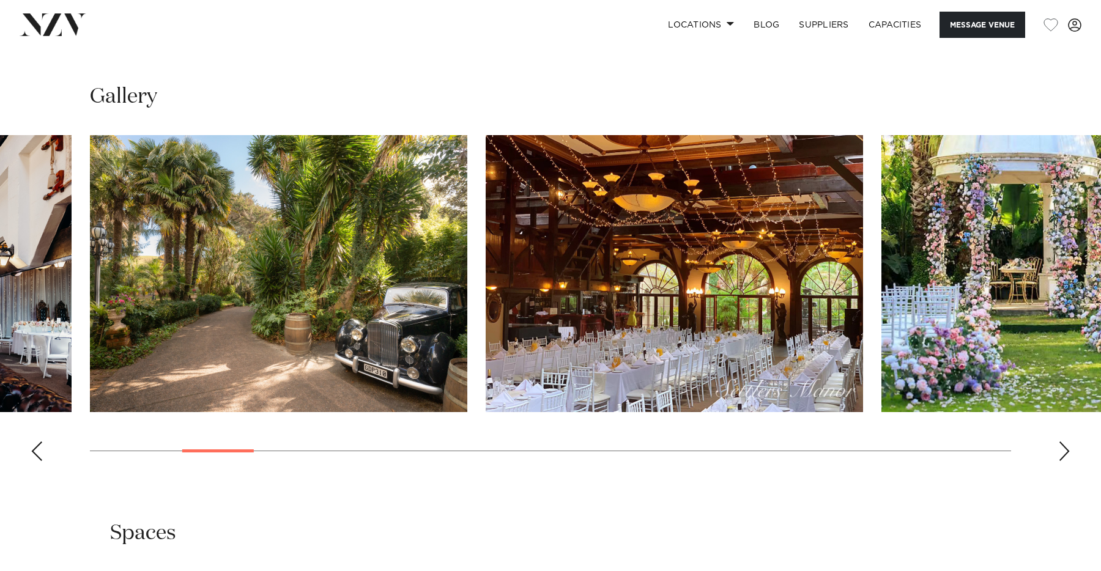
click at [1067, 449] on div "Next slide" at bounding box center [1064, 452] width 12 height 20
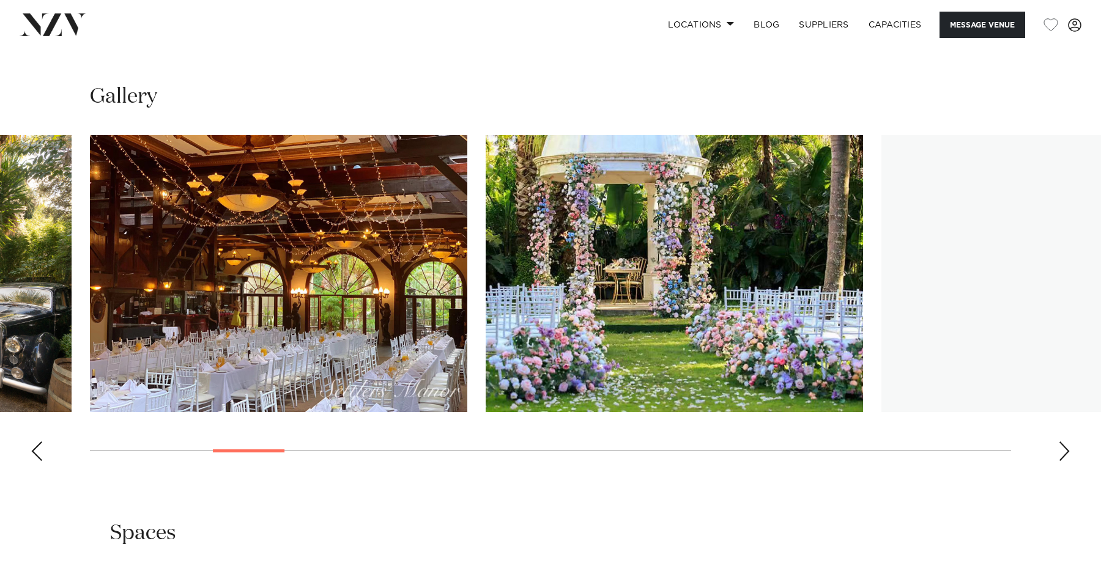
click at [1067, 449] on div "Next slide" at bounding box center [1064, 452] width 12 height 20
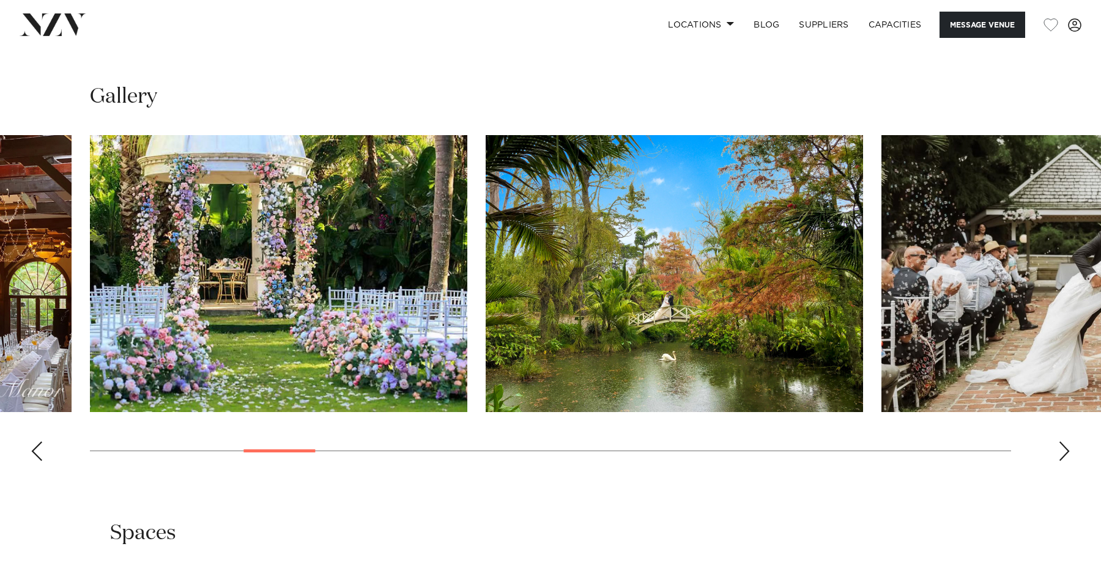
click at [1067, 449] on div "Next slide" at bounding box center [1064, 452] width 12 height 20
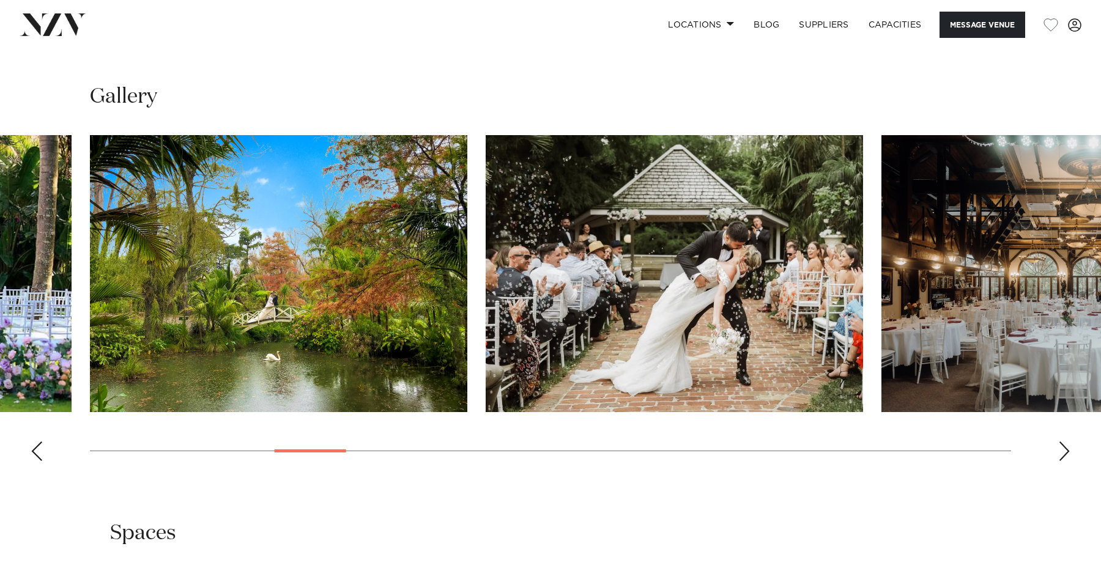
click at [1067, 449] on div "Next slide" at bounding box center [1064, 452] width 12 height 20
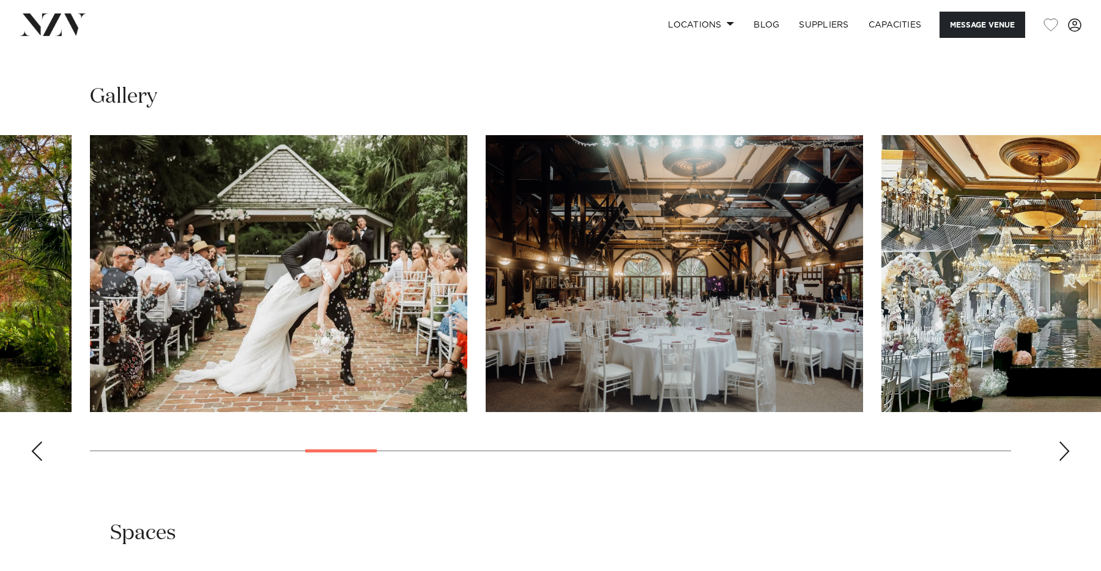
click at [1067, 449] on div "Next slide" at bounding box center [1064, 452] width 12 height 20
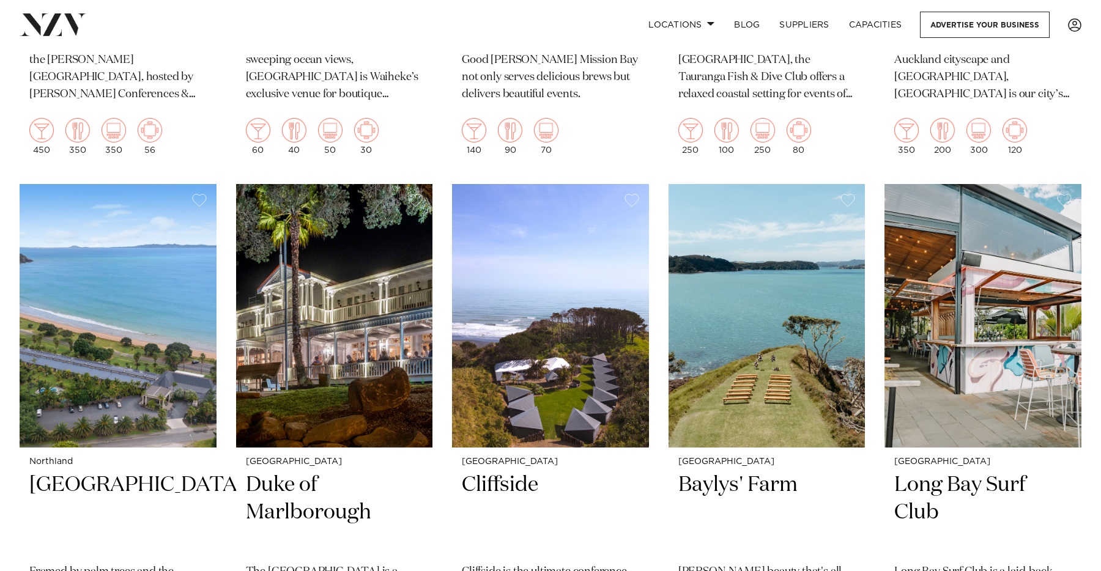
scroll to position [680, 0]
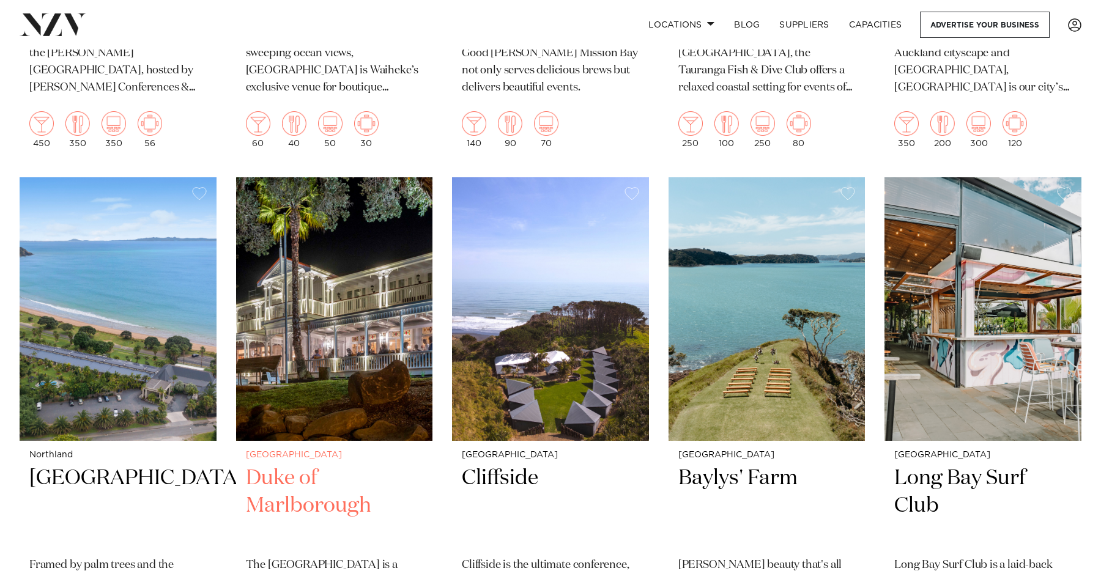
click at [358, 328] on img at bounding box center [334, 309] width 197 height 264
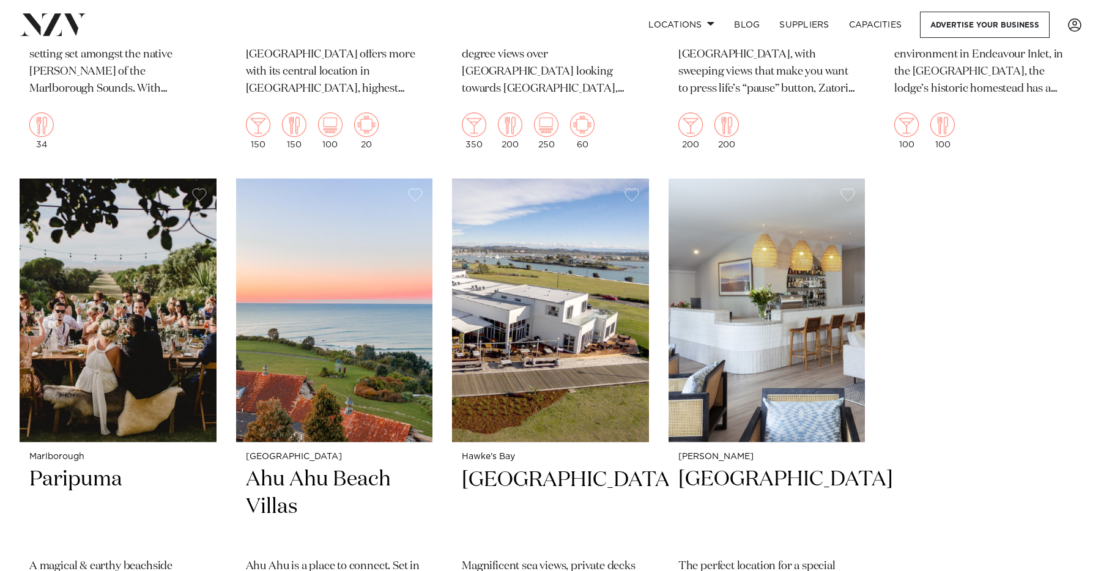
scroll to position [1756, 0]
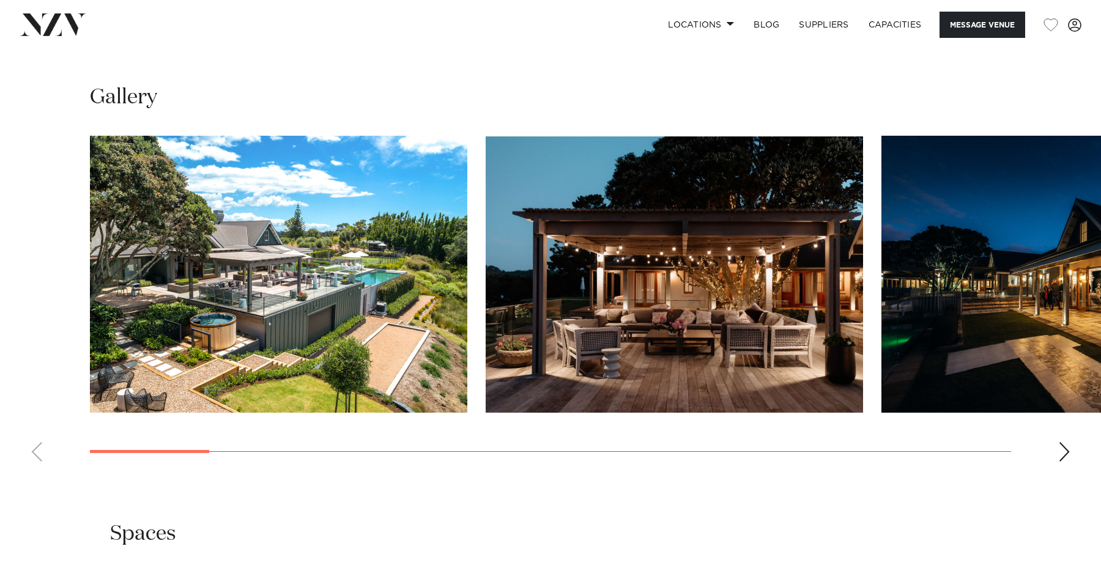
scroll to position [1128, 0]
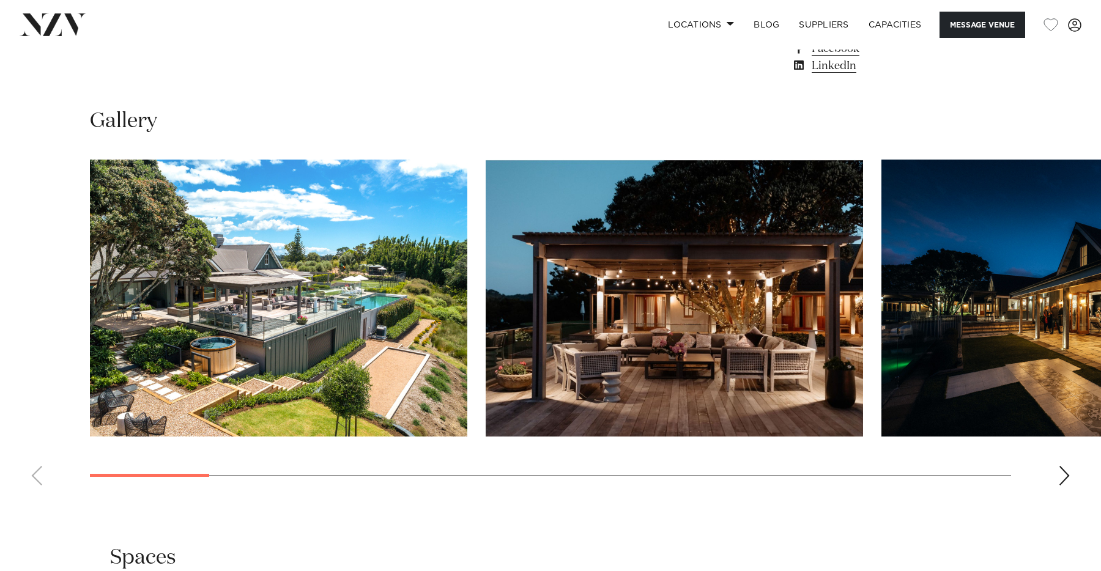
click at [1068, 484] on div "Next slide" at bounding box center [1064, 476] width 12 height 20
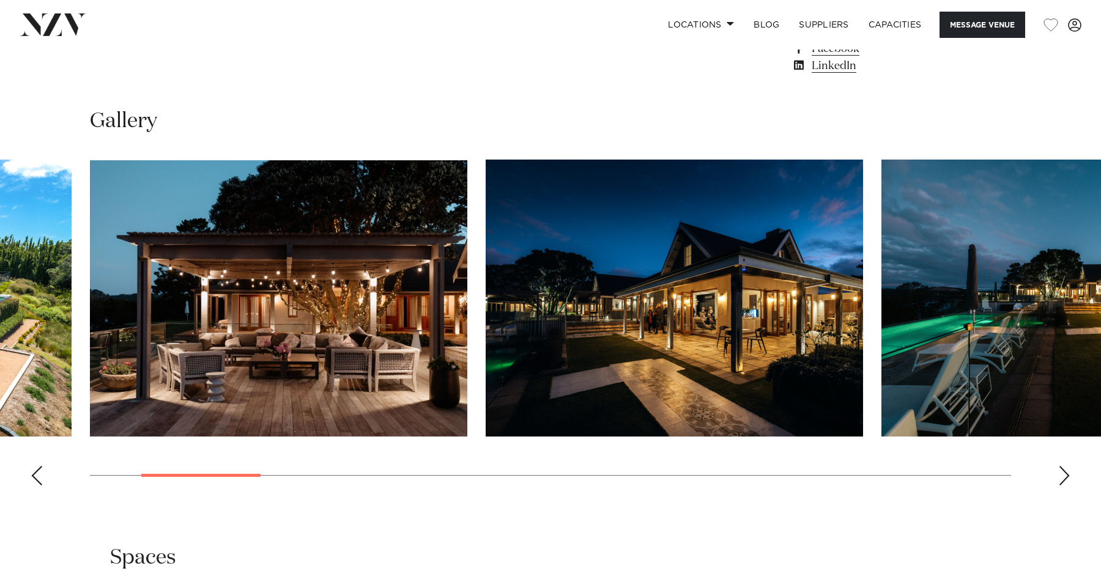
click at [1068, 484] on div "Next slide" at bounding box center [1064, 476] width 12 height 20
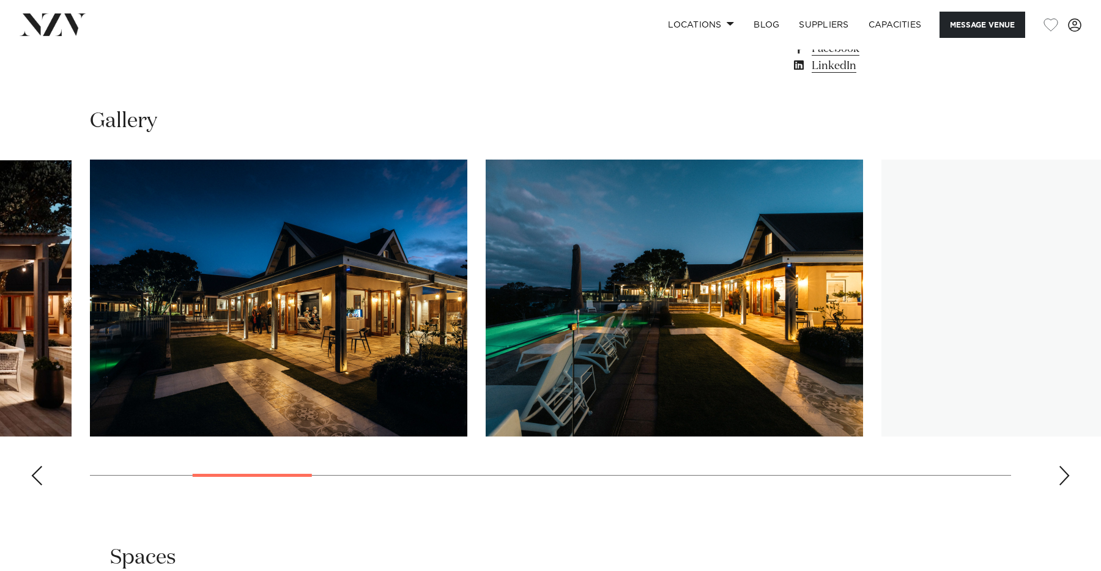
click at [1068, 484] on div "Next slide" at bounding box center [1064, 476] width 12 height 20
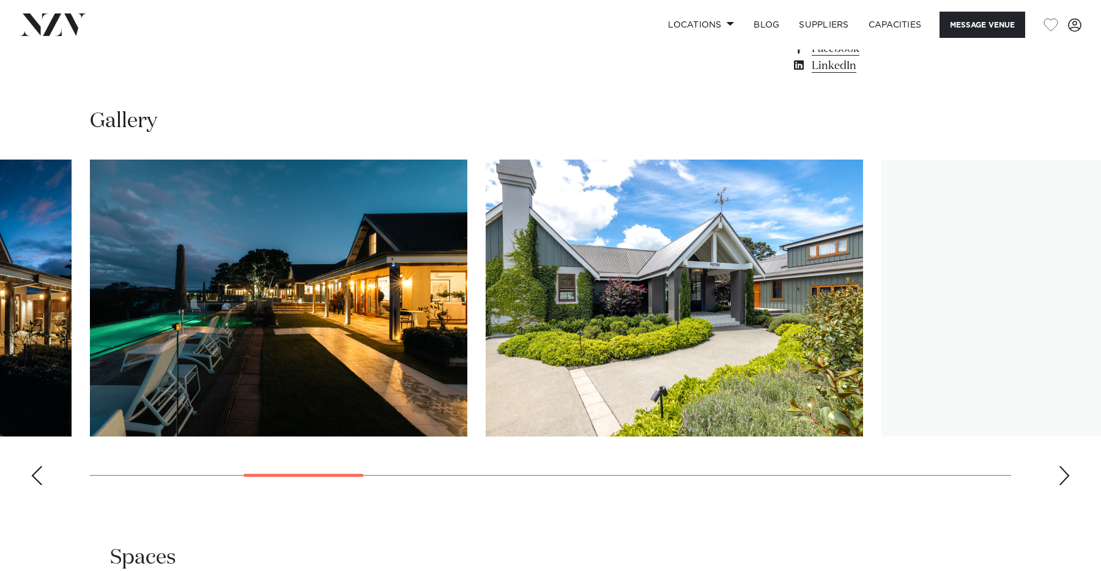
click at [1068, 484] on div "Next slide" at bounding box center [1064, 476] width 12 height 20
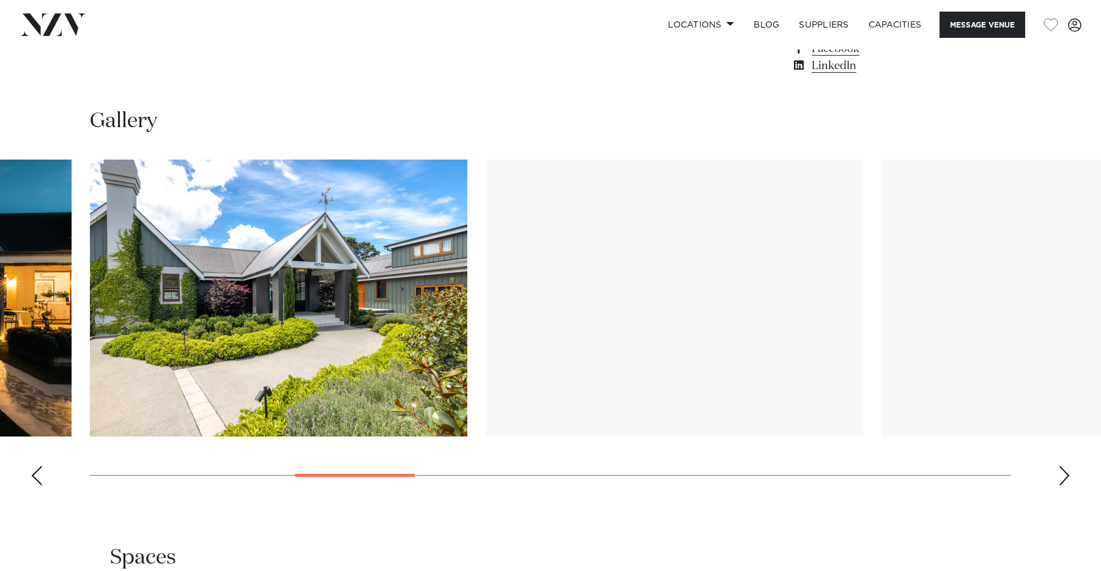
click at [1068, 484] on div "Next slide" at bounding box center [1064, 476] width 12 height 20
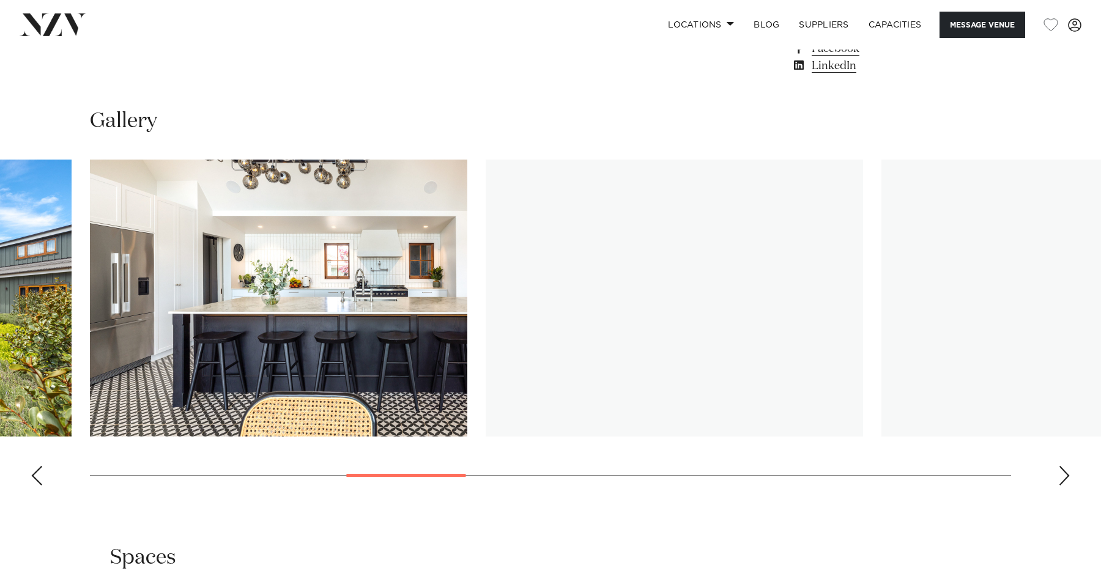
click at [1068, 484] on div "Next slide" at bounding box center [1064, 476] width 12 height 20
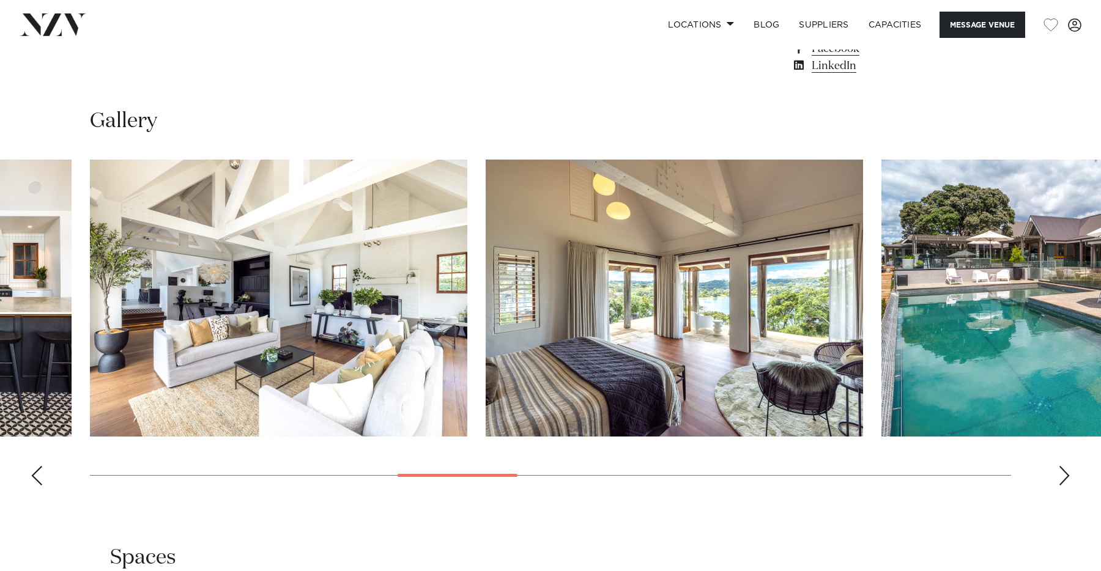
click at [1068, 484] on div "Next slide" at bounding box center [1064, 476] width 12 height 20
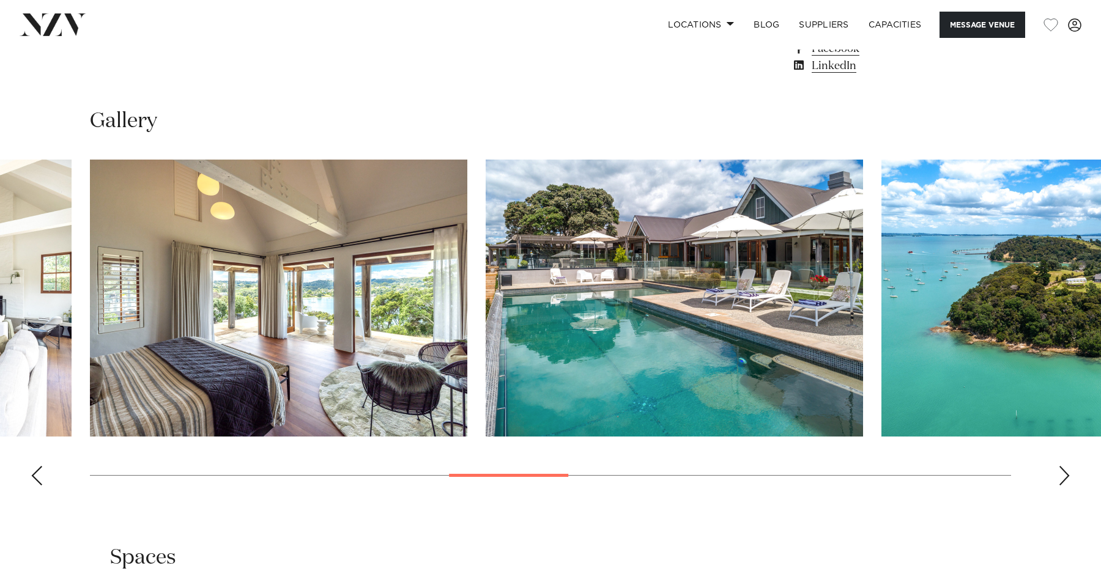
click at [1068, 484] on div "Next slide" at bounding box center [1064, 476] width 12 height 20
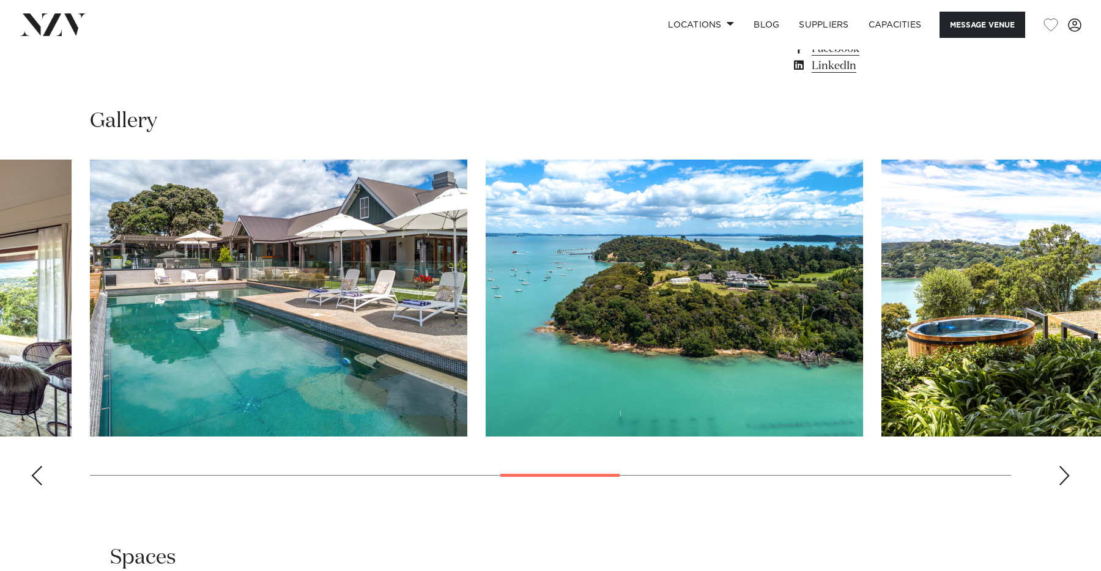
click at [1068, 484] on div "Next slide" at bounding box center [1064, 476] width 12 height 20
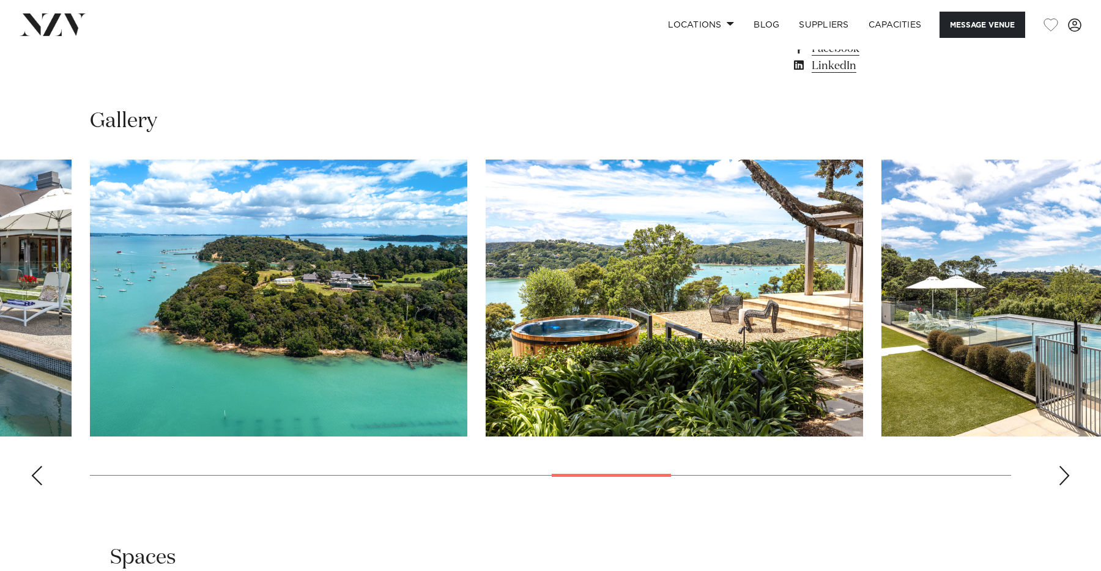
click at [1068, 484] on div "Next slide" at bounding box center [1064, 476] width 12 height 20
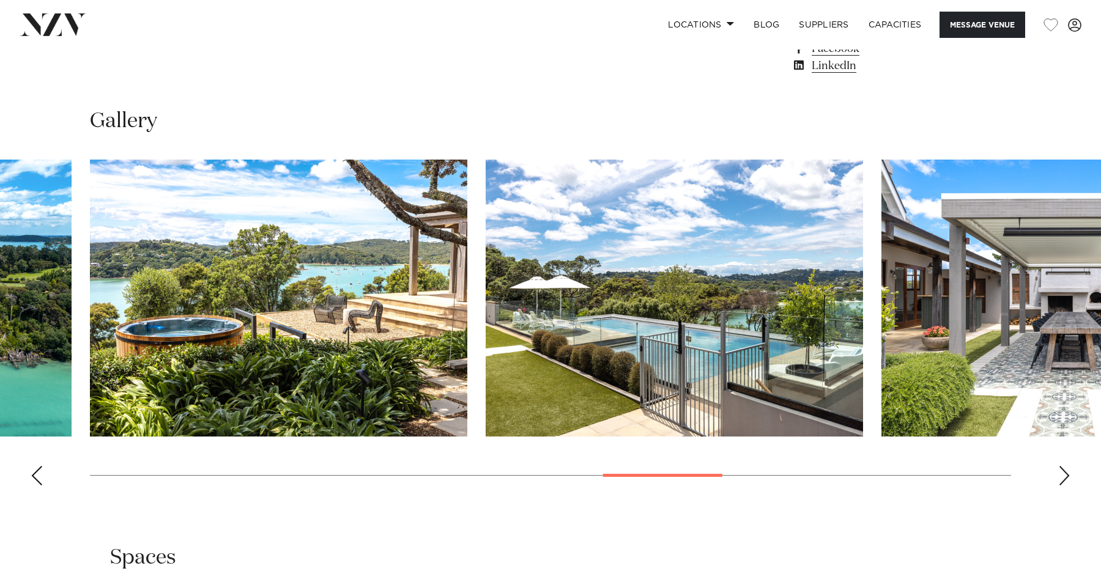
click at [1068, 484] on div "Next slide" at bounding box center [1064, 476] width 12 height 20
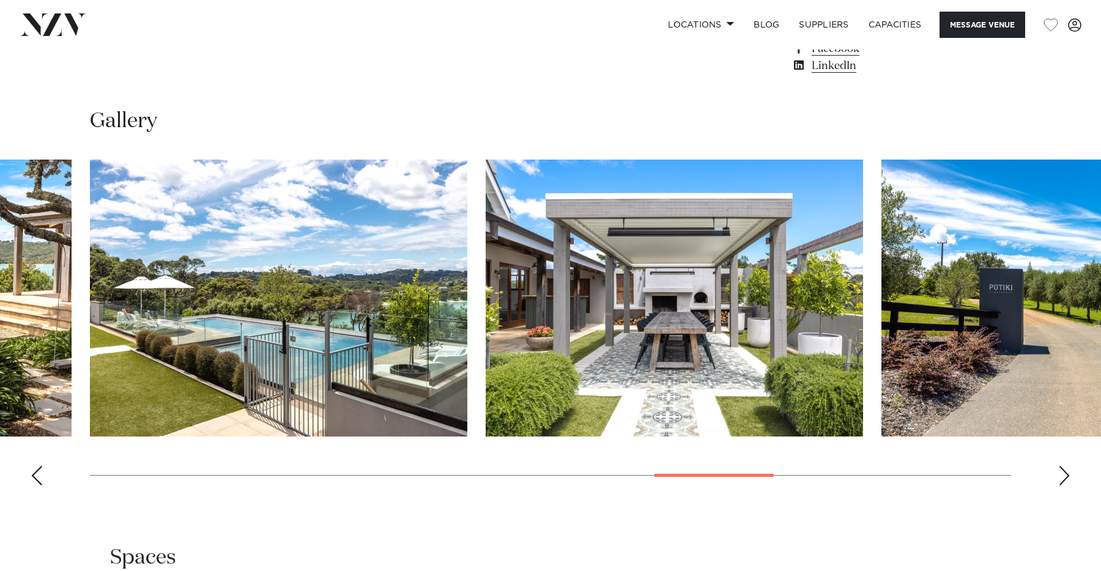
click at [1068, 484] on div "Next slide" at bounding box center [1064, 476] width 12 height 20
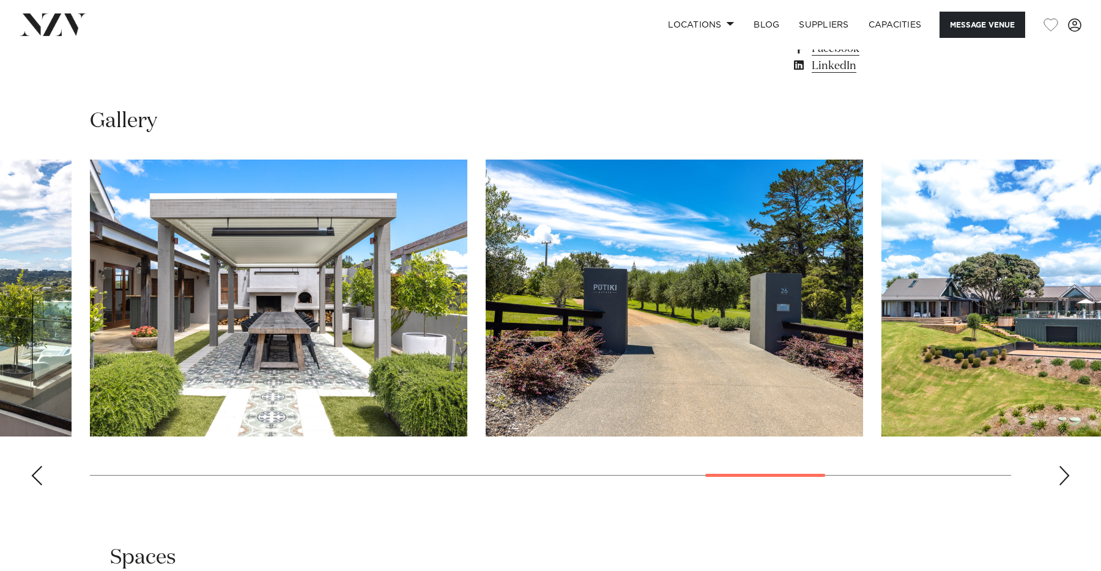
click at [1068, 484] on div "Next slide" at bounding box center [1064, 476] width 12 height 20
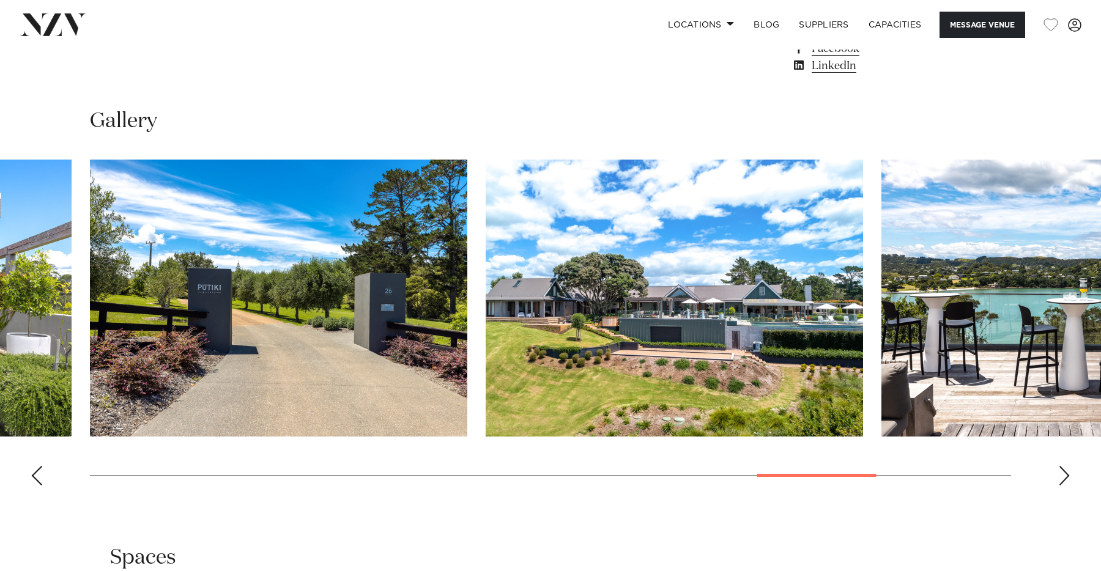
click at [1068, 484] on div "Next slide" at bounding box center [1064, 476] width 12 height 20
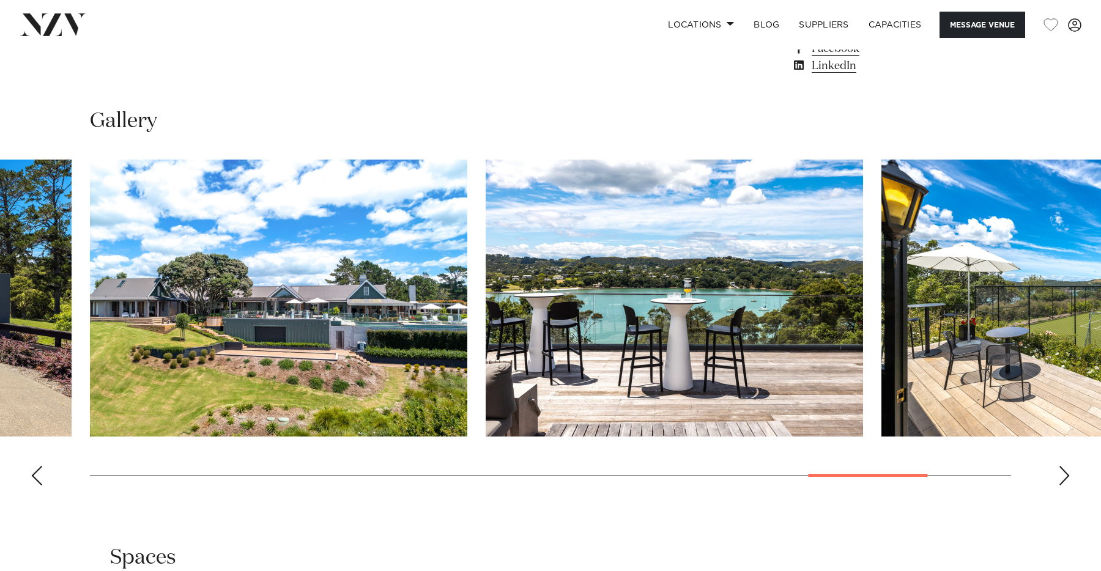
click at [1068, 484] on div "Next slide" at bounding box center [1064, 476] width 12 height 20
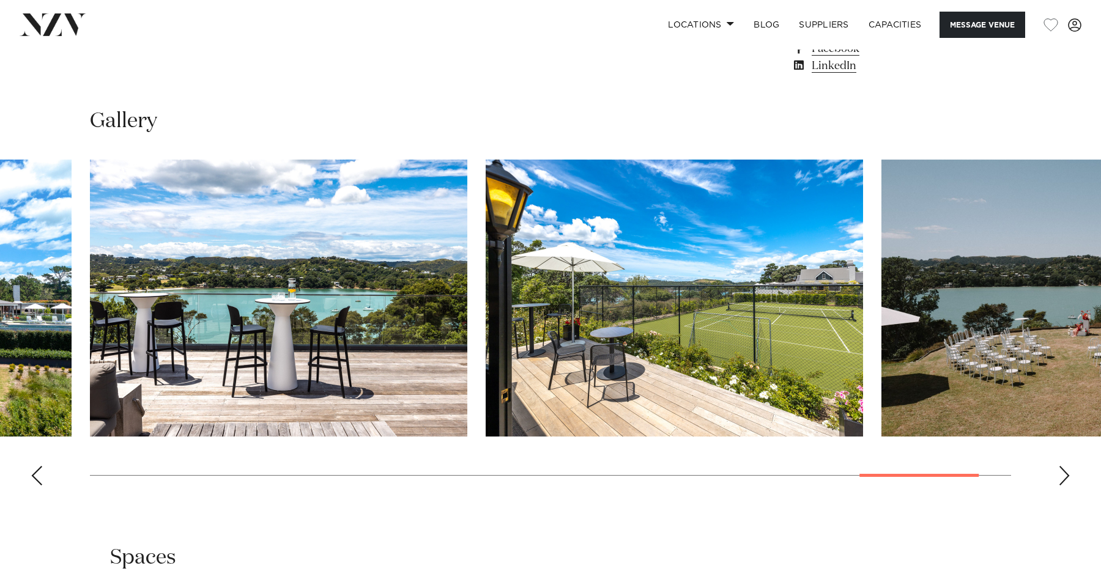
click at [1068, 484] on div "Next slide" at bounding box center [1064, 476] width 12 height 20
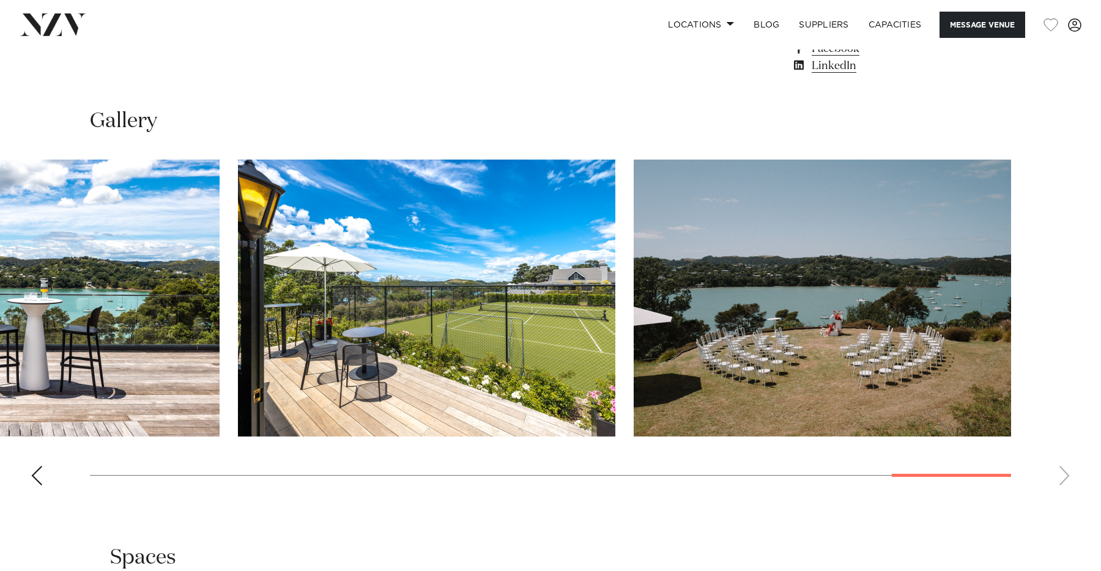
click at [1068, 484] on swiper-container at bounding box center [550, 328] width 1101 height 336
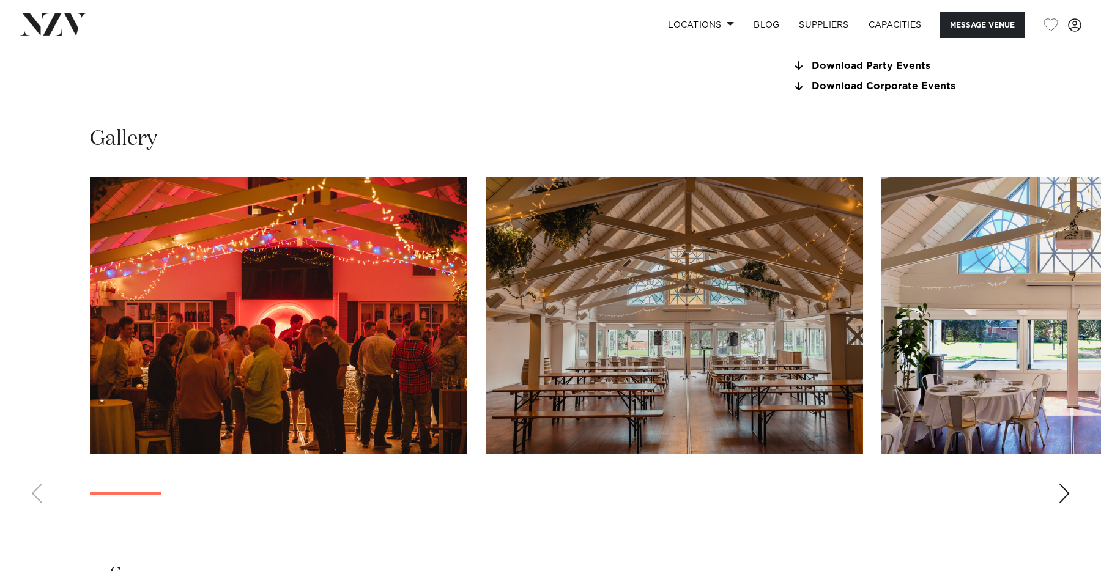
scroll to position [1181, 0]
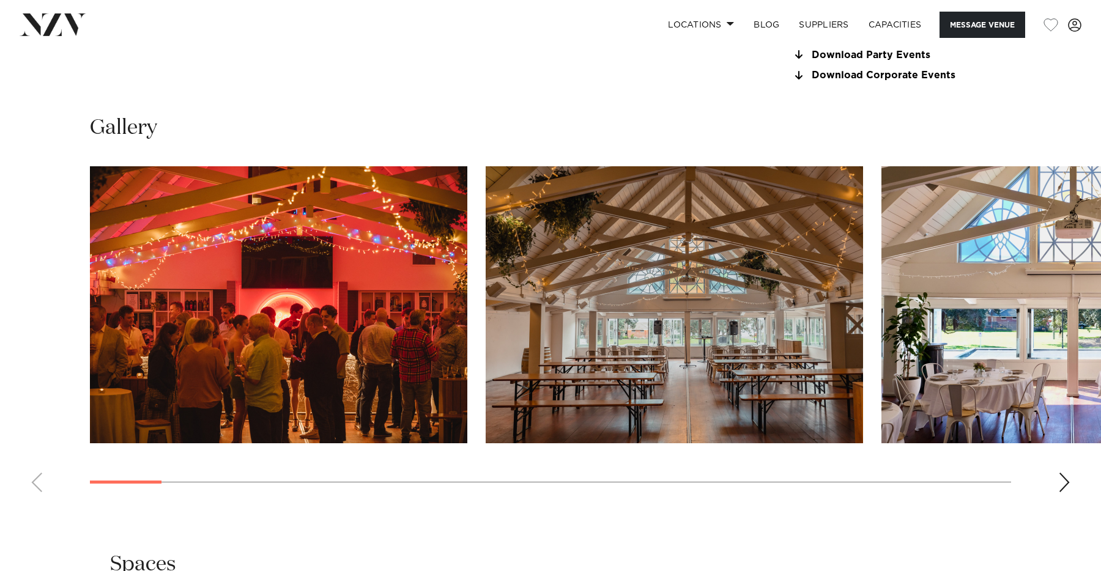
click at [1062, 484] on div "Next slide" at bounding box center [1064, 483] width 12 height 20
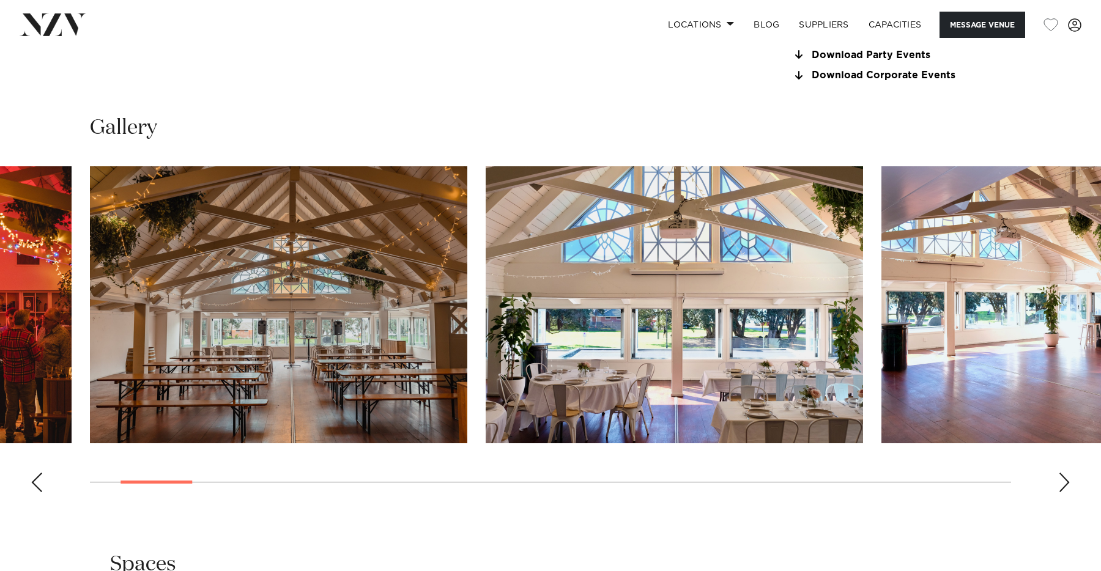
click at [1062, 484] on div "Next slide" at bounding box center [1064, 483] width 12 height 20
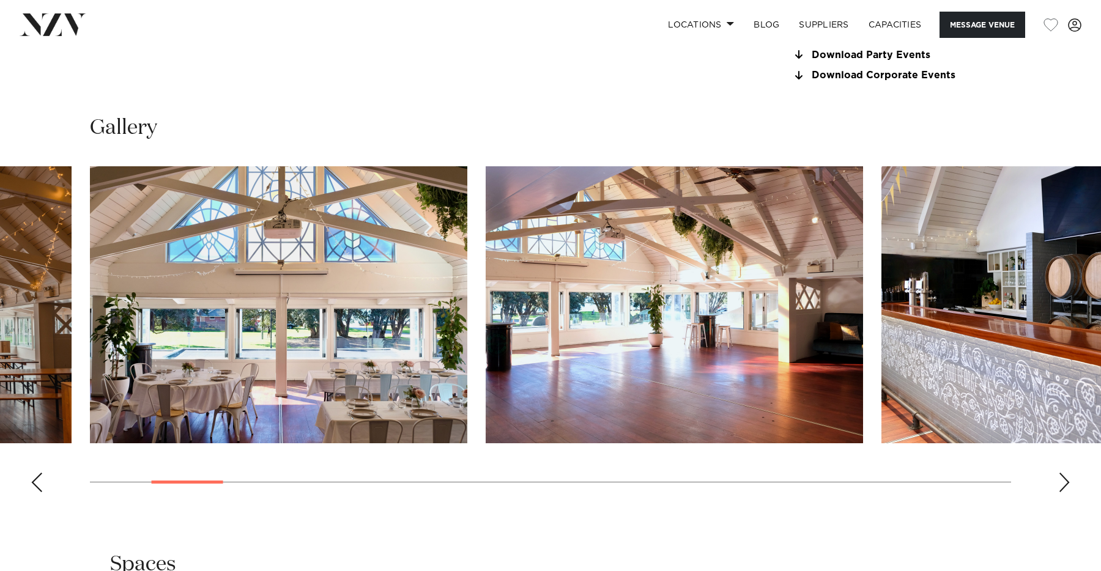
click at [1062, 484] on div "Next slide" at bounding box center [1064, 483] width 12 height 20
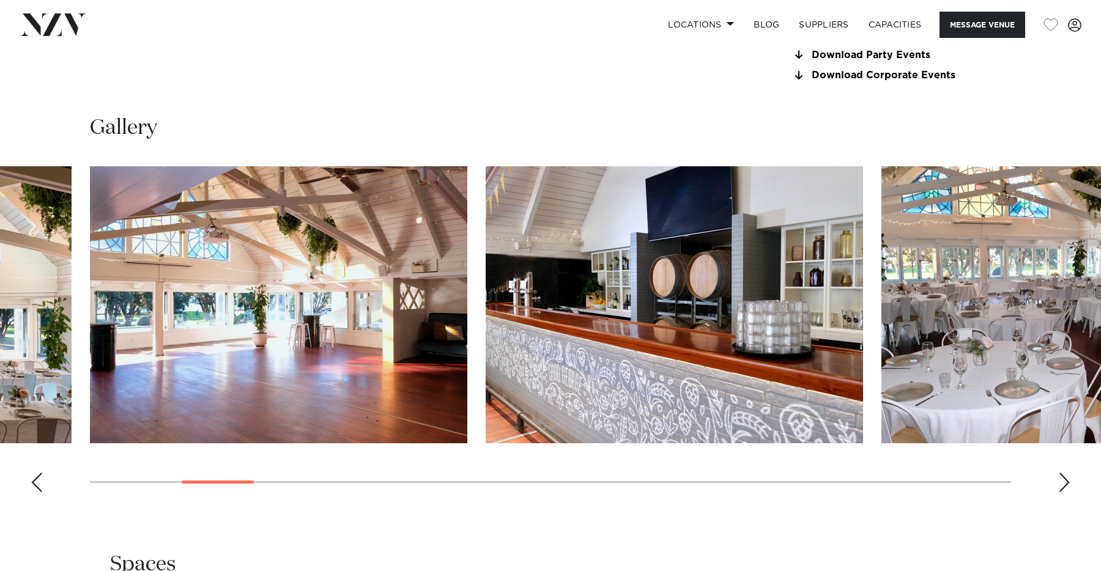
click at [1062, 484] on div "Next slide" at bounding box center [1064, 483] width 12 height 20
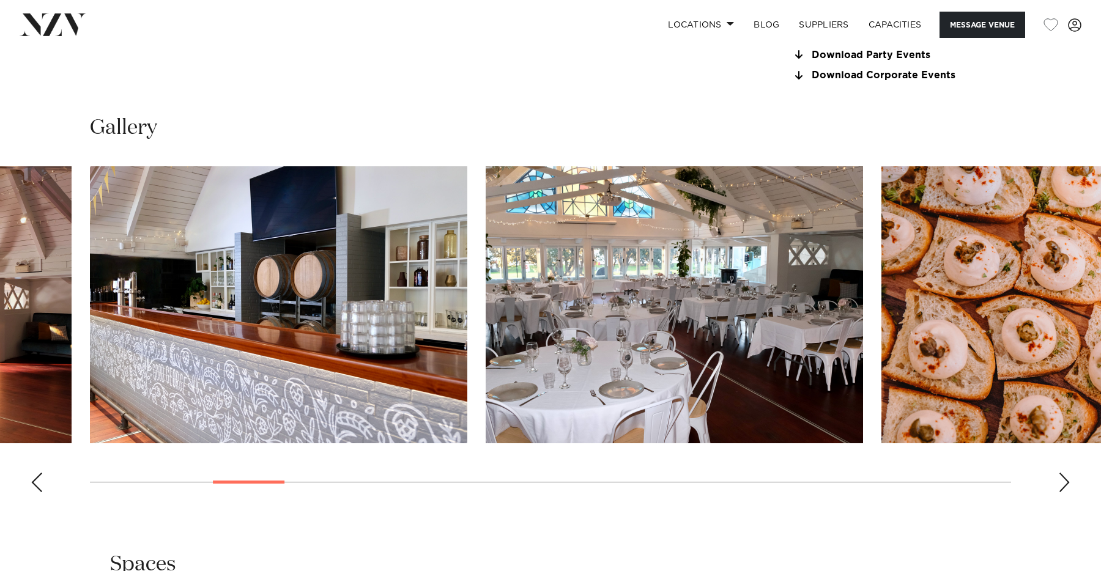
click at [1062, 484] on div "Next slide" at bounding box center [1064, 483] width 12 height 20
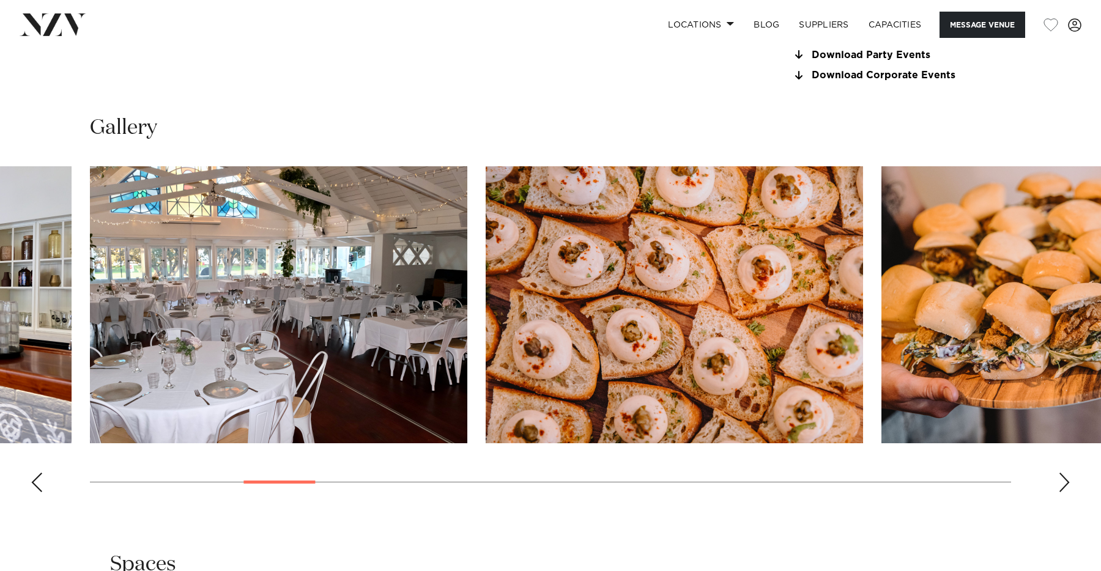
click at [1062, 484] on div "Next slide" at bounding box center [1064, 483] width 12 height 20
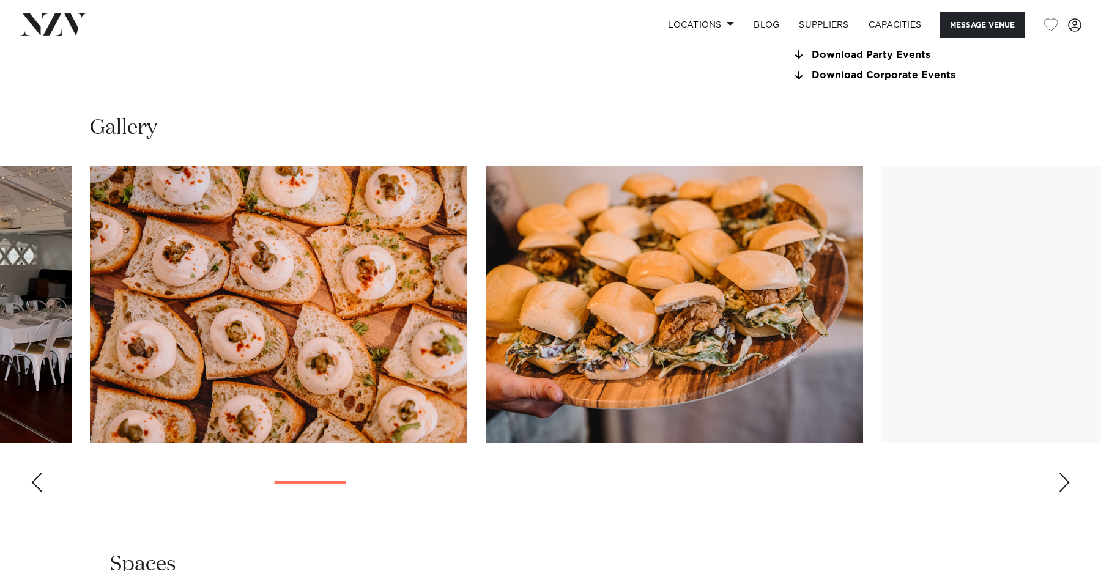
click at [1062, 484] on div "Next slide" at bounding box center [1064, 483] width 12 height 20
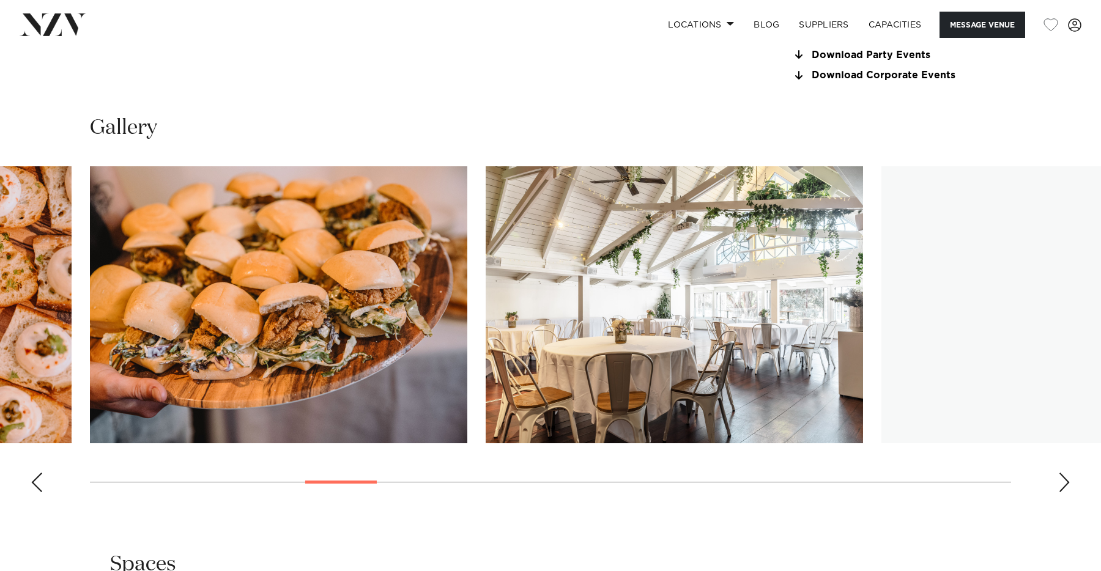
click at [1062, 484] on div "Next slide" at bounding box center [1064, 483] width 12 height 20
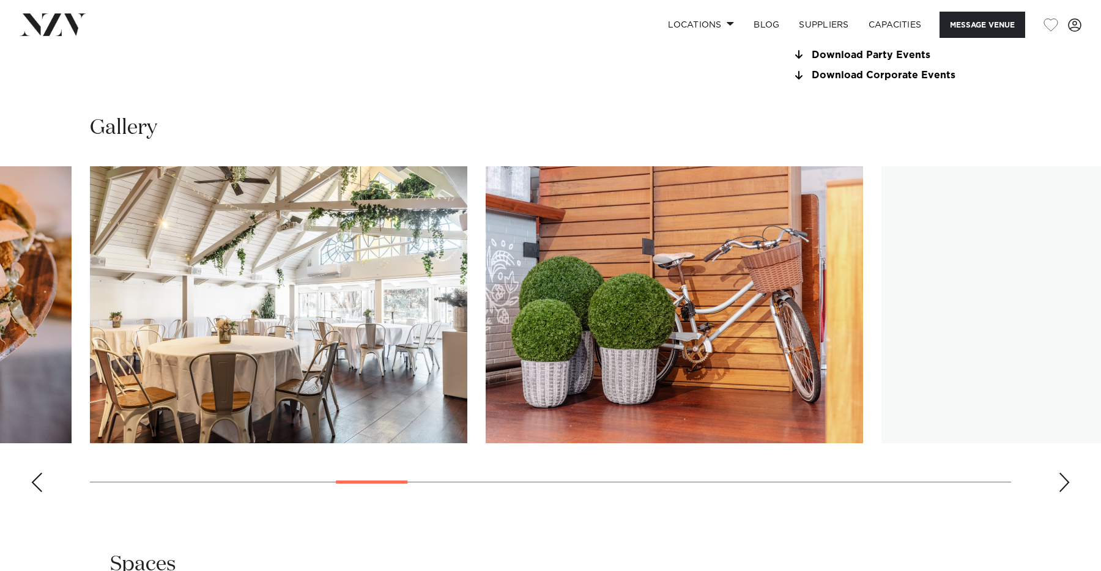
click at [1062, 484] on div "Next slide" at bounding box center [1064, 483] width 12 height 20
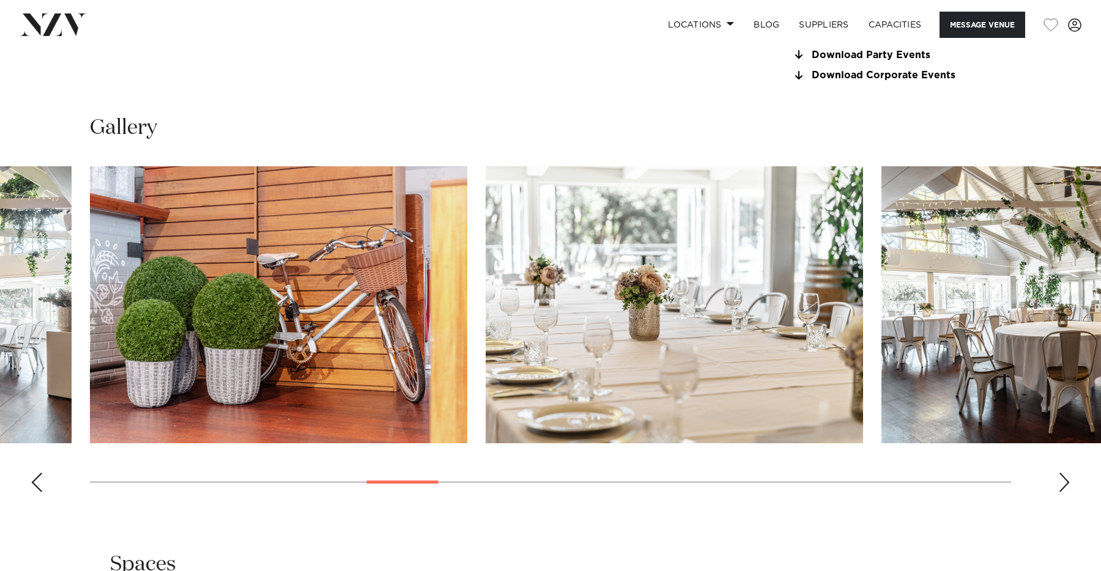
click at [1062, 484] on div "Next slide" at bounding box center [1064, 483] width 12 height 20
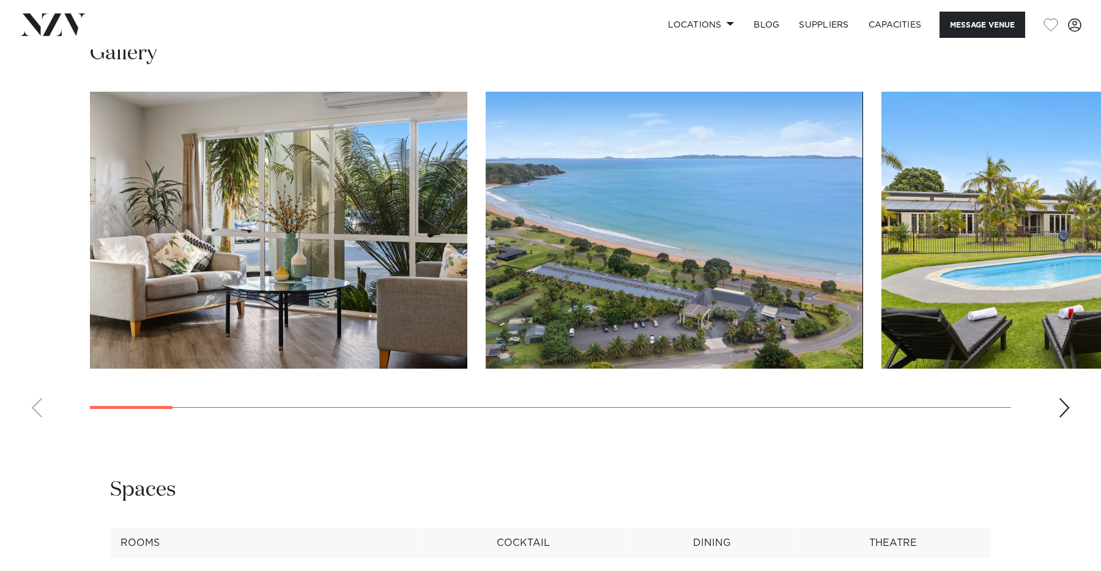
scroll to position [1184, 0]
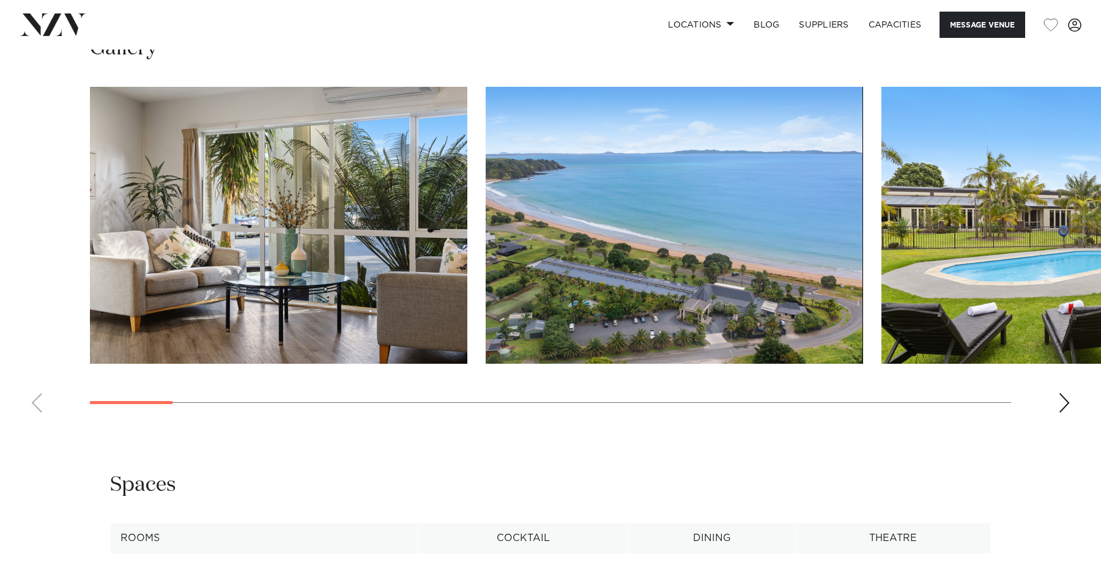
click at [1065, 403] on div "Next slide" at bounding box center [1064, 403] width 12 height 20
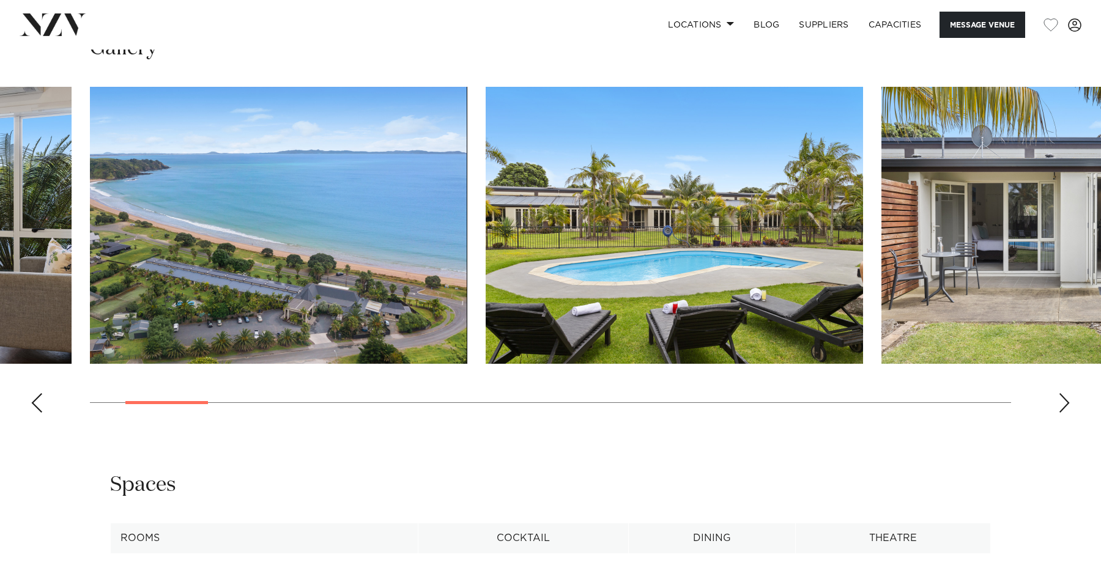
click at [1065, 403] on div "Next slide" at bounding box center [1064, 403] width 12 height 20
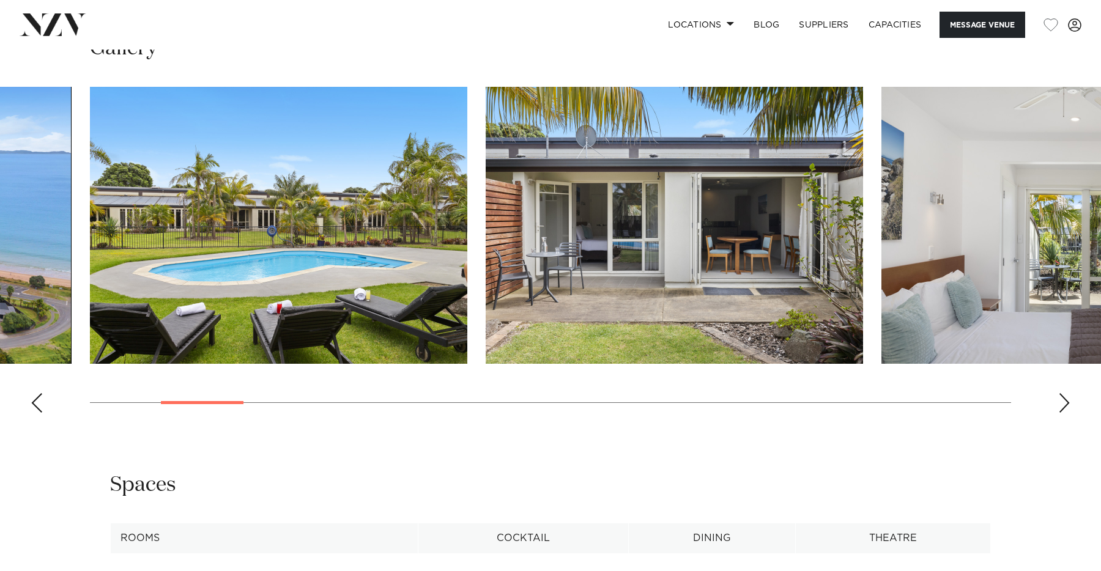
click at [1065, 403] on div "Next slide" at bounding box center [1064, 403] width 12 height 20
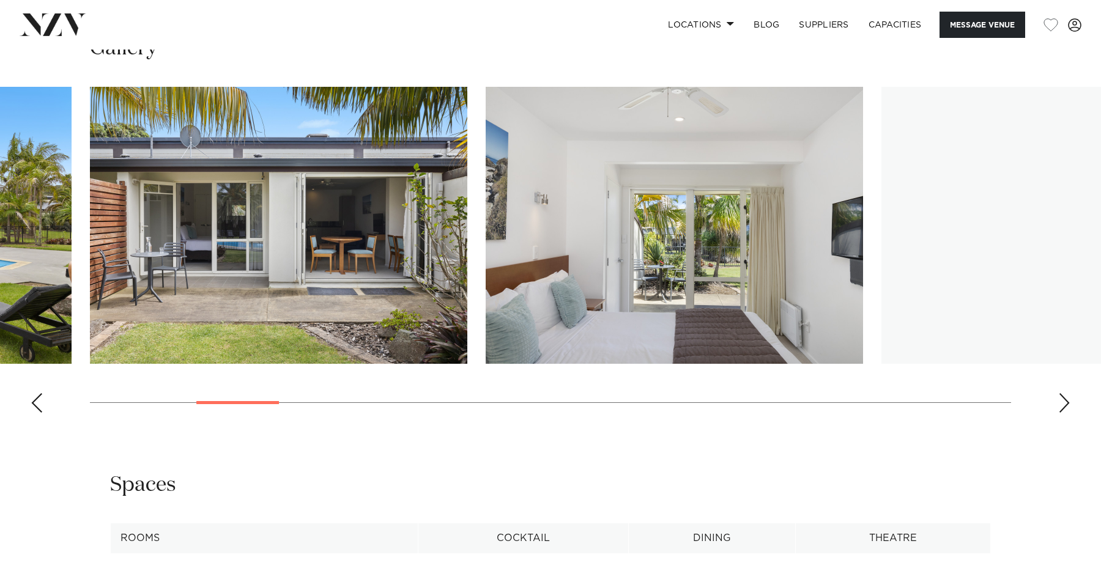
click at [1065, 403] on div "Next slide" at bounding box center [1064, 403] width 12 height 20
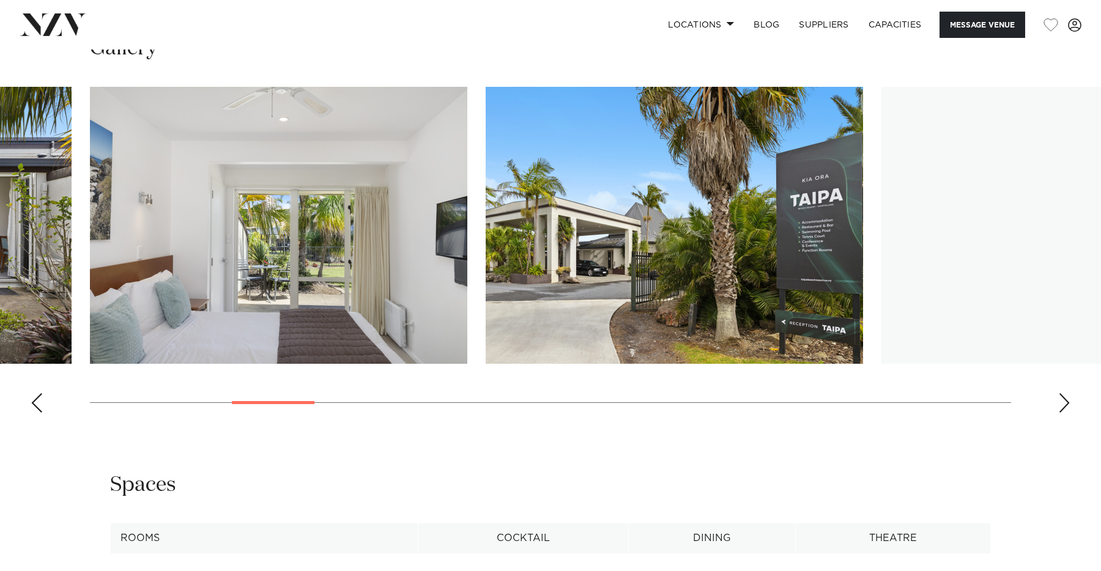
click at [1065, 403] on div "Next slide" at bounding box center [1064, 403] width 12 height 20
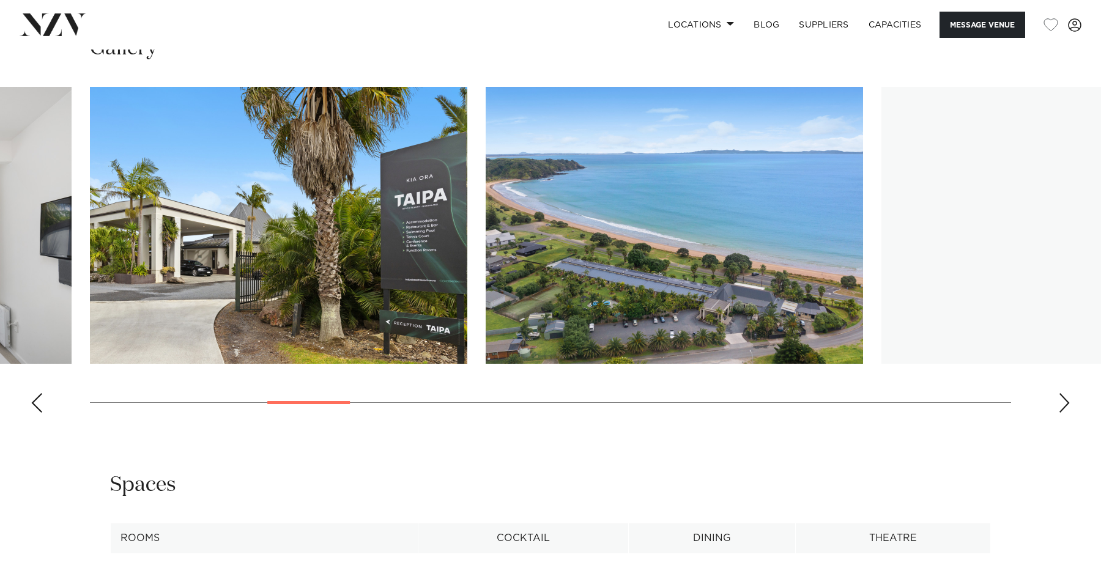
click at [1065, 403] on div "Next slide" at bounding box center [1064, 403] width 12 height 20
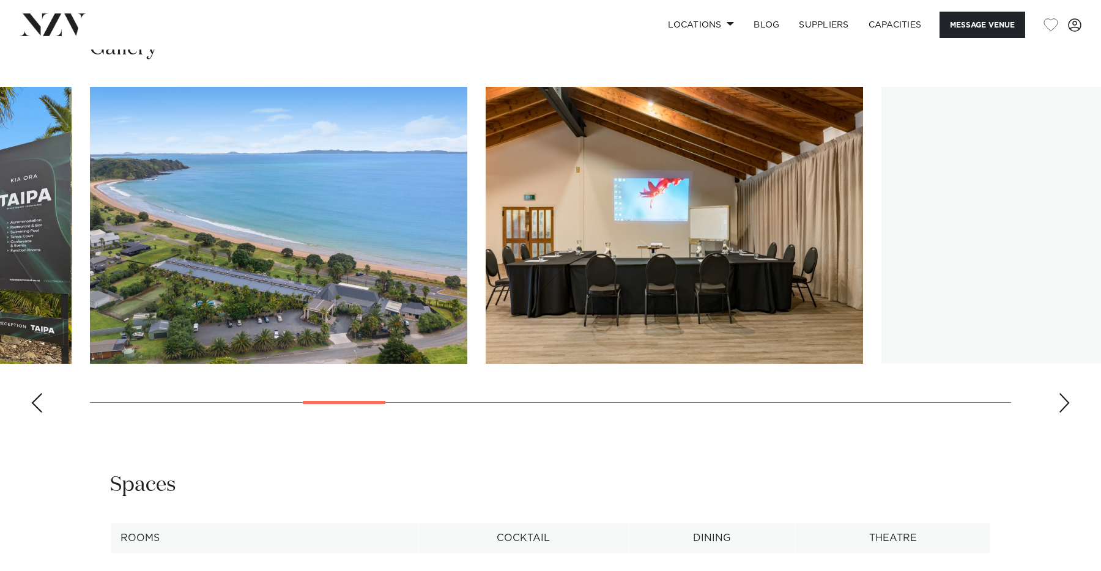
click at [1065, 403] on div "Next slide" at bounding box center [1064, 403] width 12 height 20
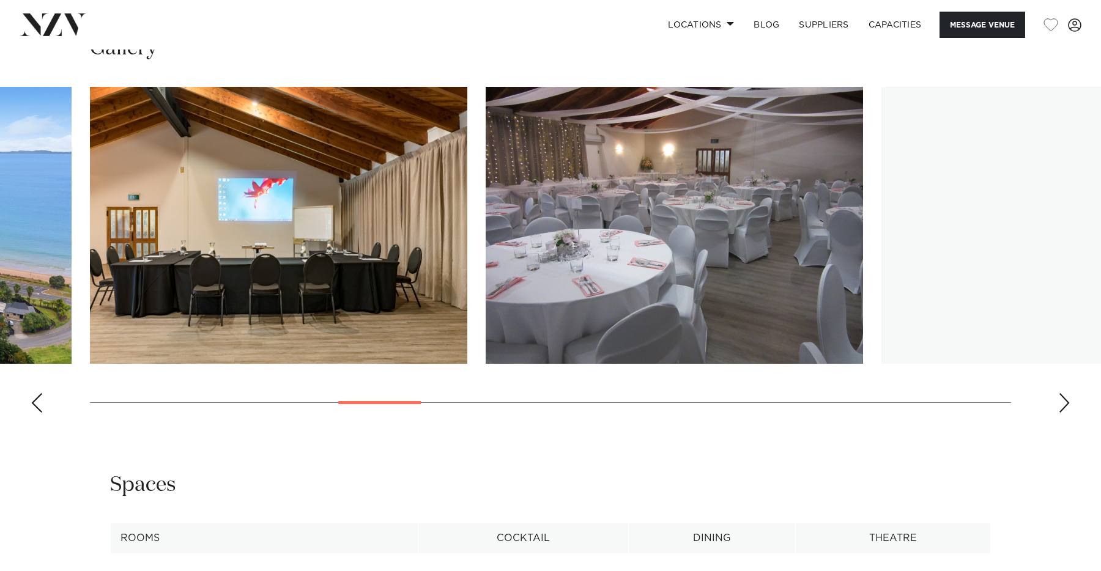
click at [1065, 403] on div "Next slide" at bounding box center [1064, 403] width 12 height 20
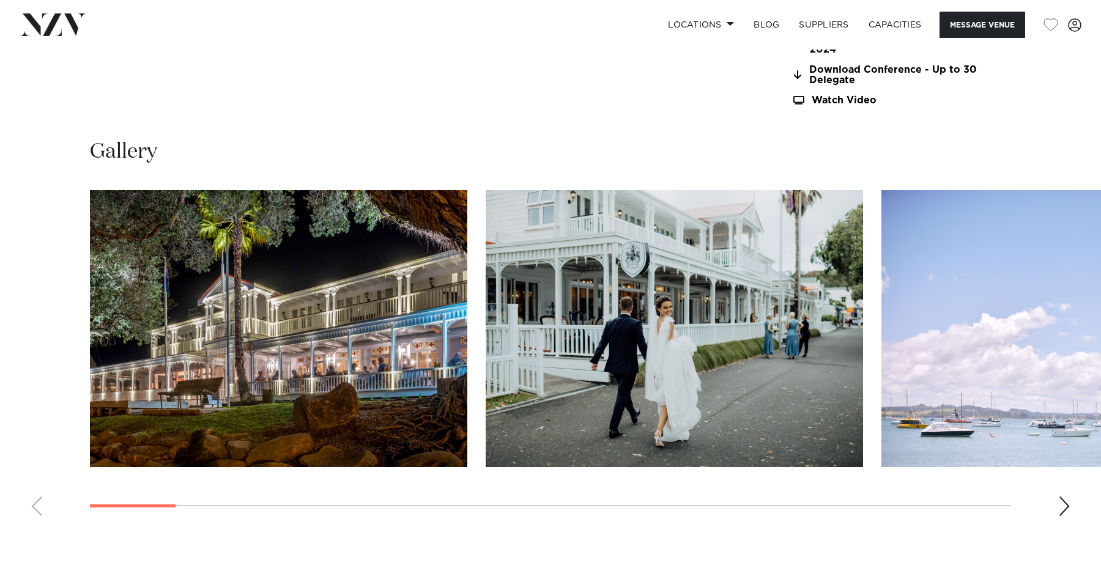
scroll to position [1238, 0]
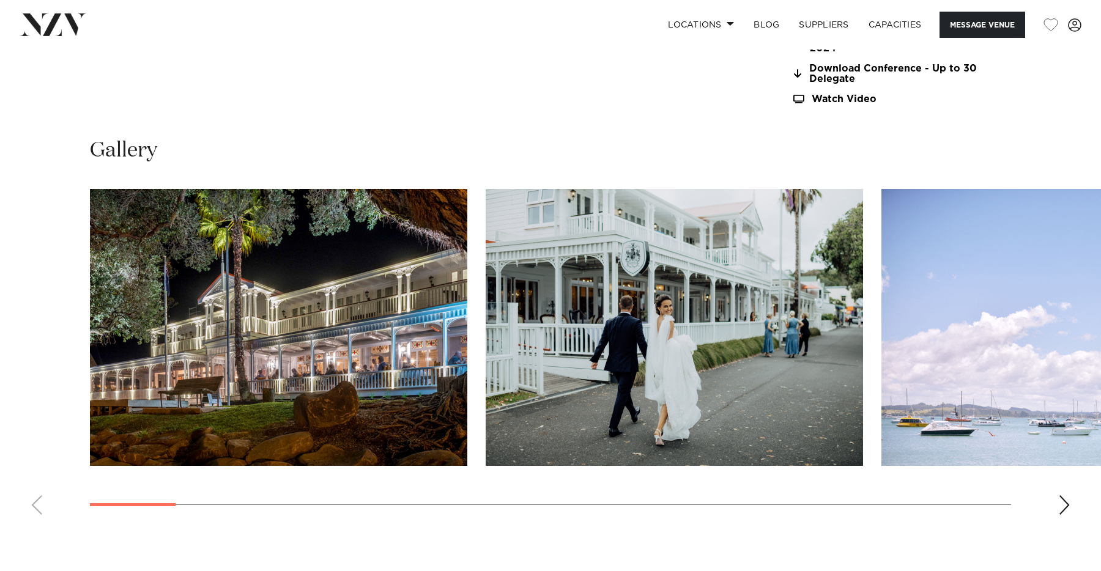
click at [400, 338] on img "1 / 25" at bounding box center [278, 327] width 377 height 277
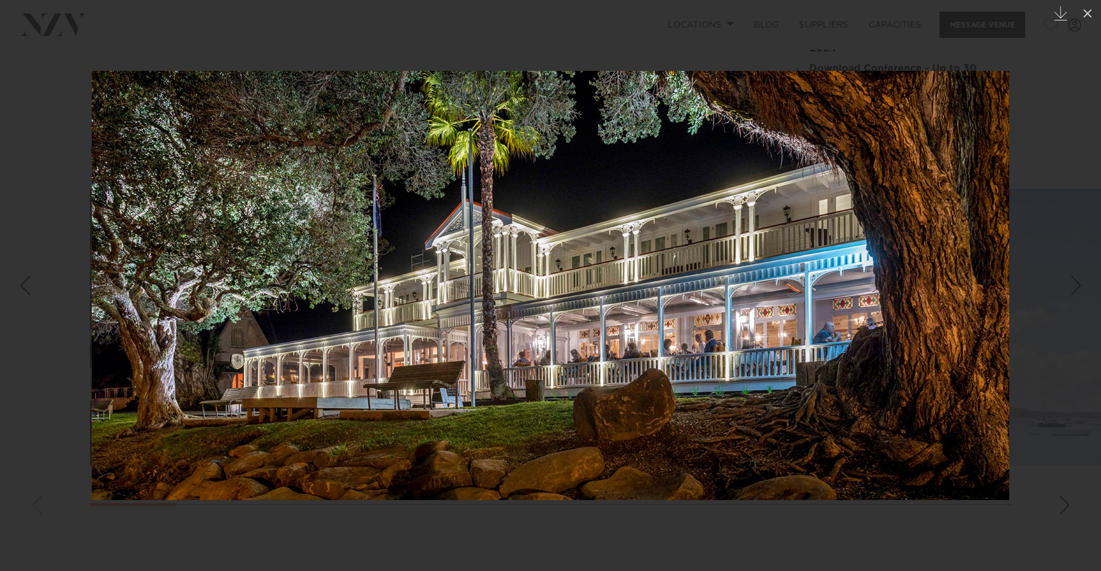
click at [1058, 258] on link at bounding box center [1079, 285] width 43 height 61
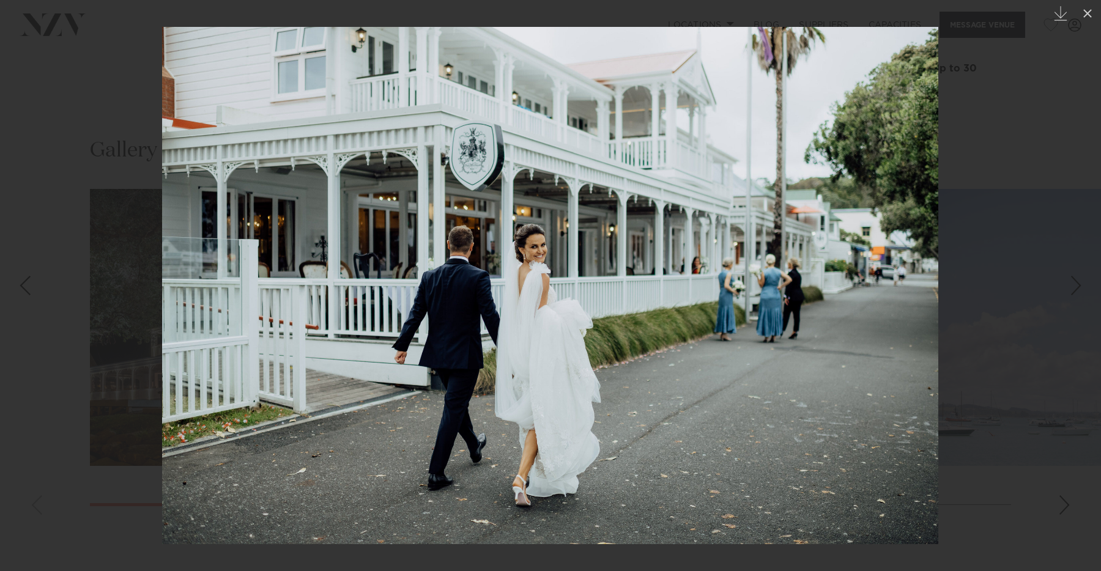
click at [1066, 294] on link at bounding box center [1079, 285] width 43 height 61
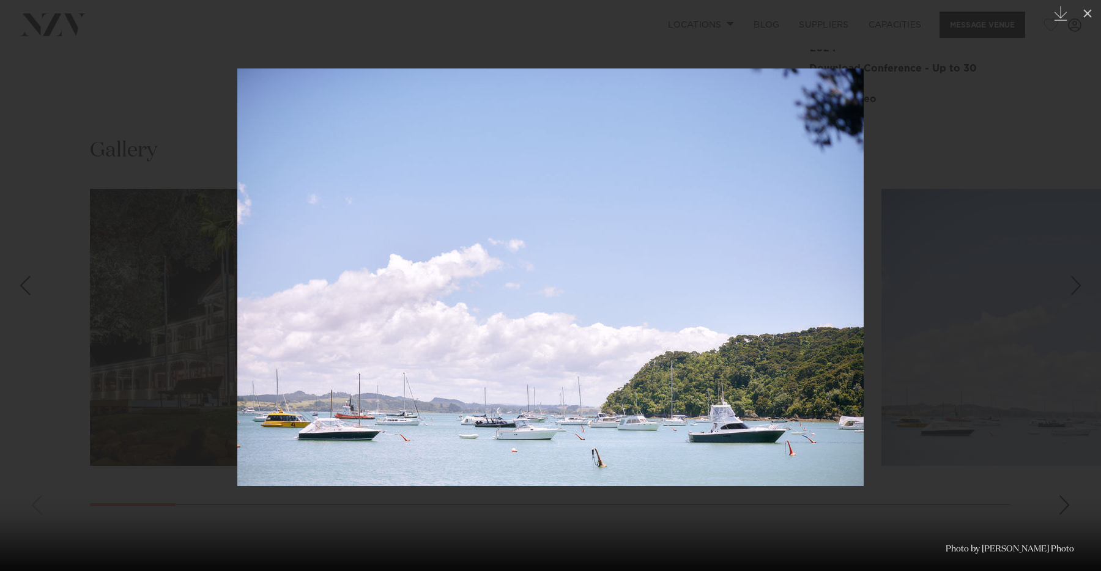
click at [1066, 294] on link at bounding box center [1079, 285] width 43 height 61
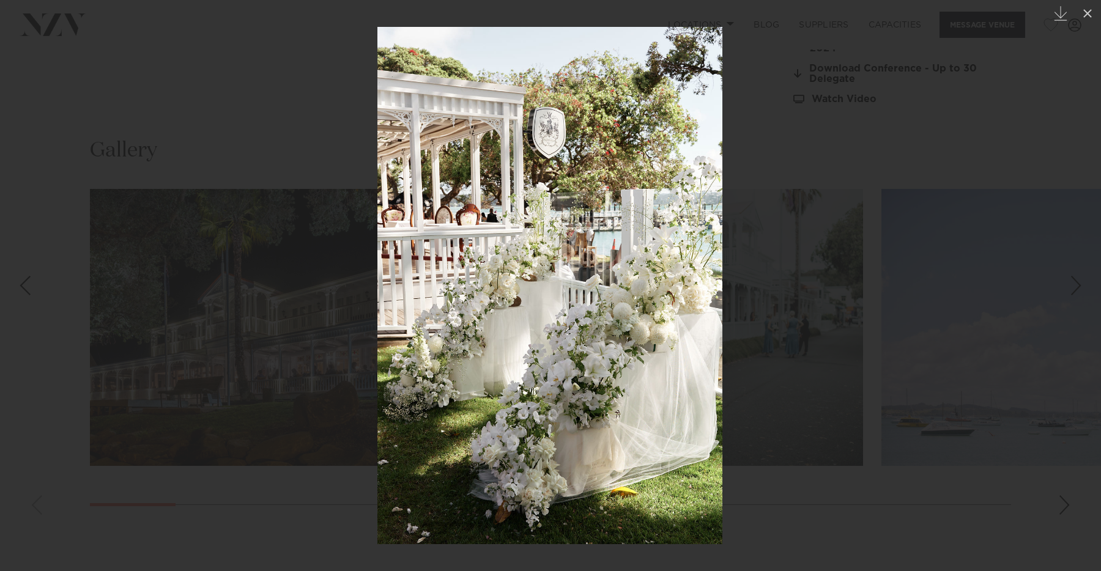
click at [1030, 306] on div at bounding box center [550, 285] width 1101 height 571
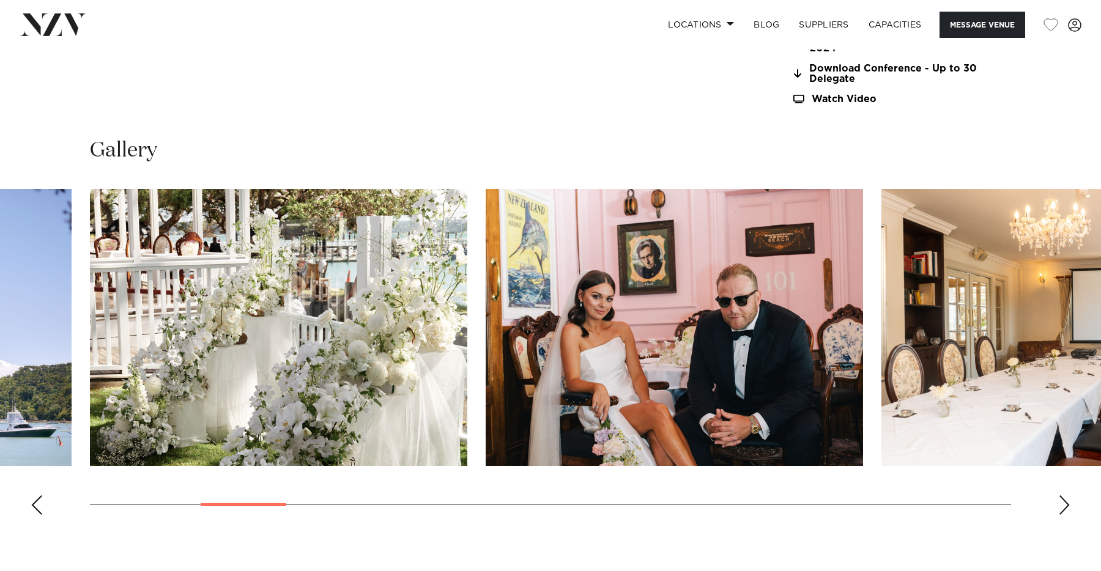
click at [741, 381] on img "5 / 25" at bounding box center [674, 327] width 377 height 277
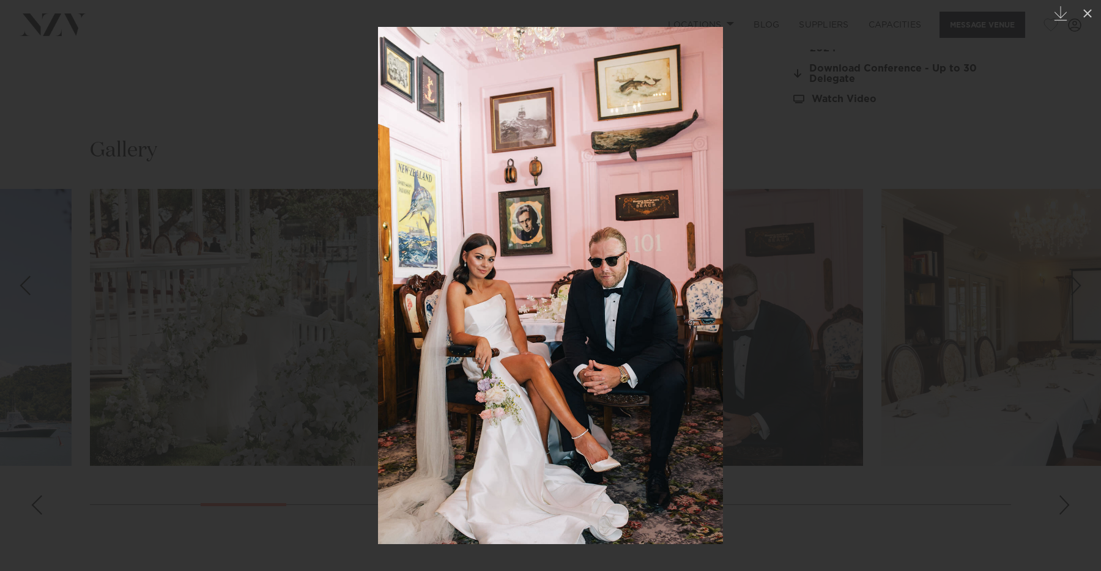
click at [855, 332] on div at bounding box center [550, 285] width 1101 height 571
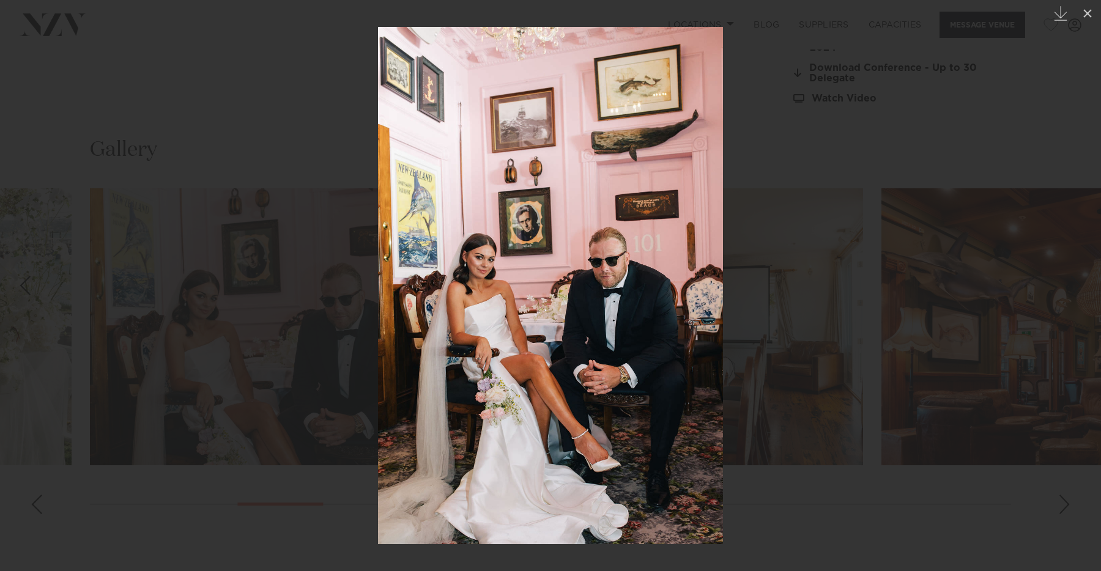
scroll to position [1238, 0]
click at [1080, 289] on div "Next slide" at bounding box center [1076, 285] width 17 height 23
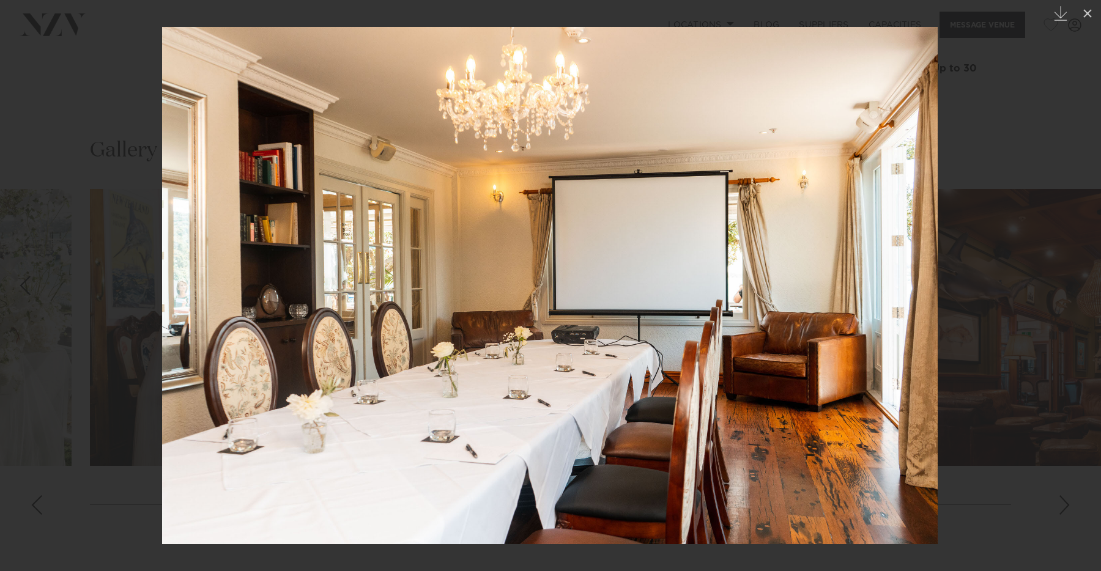
click at [1080, 289] on div "Next slide" at bounding box center [1076, 285] width 17 height 23
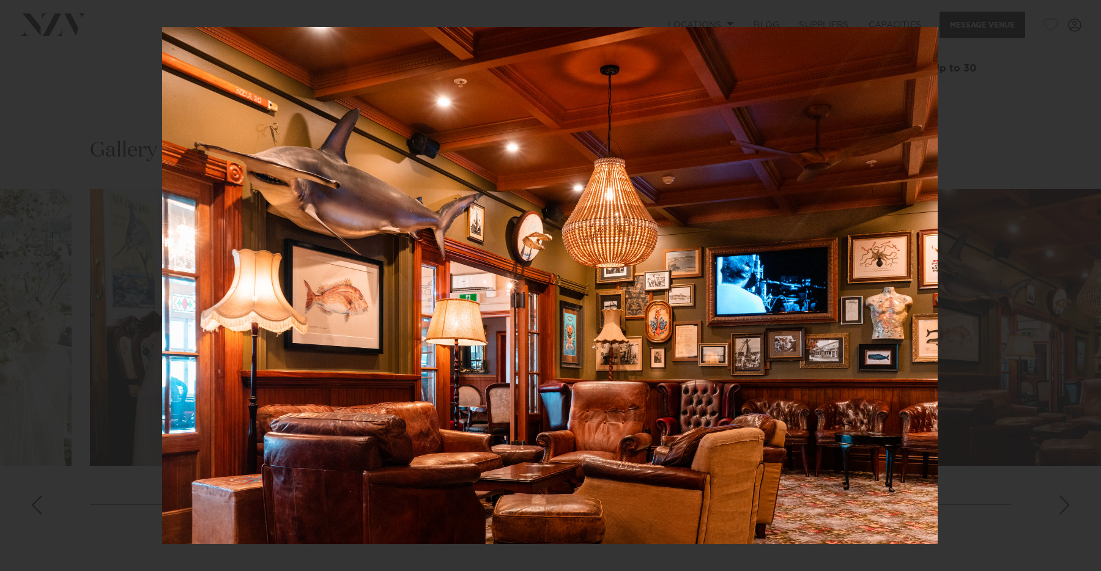
click at [1080, 289] on div "7 / 25 Created with Sketch." at bounding box center [550, 285] width 1101 height 571
click at [1079, 267] on link at bounding box center [1079, 285] width 43 height 61
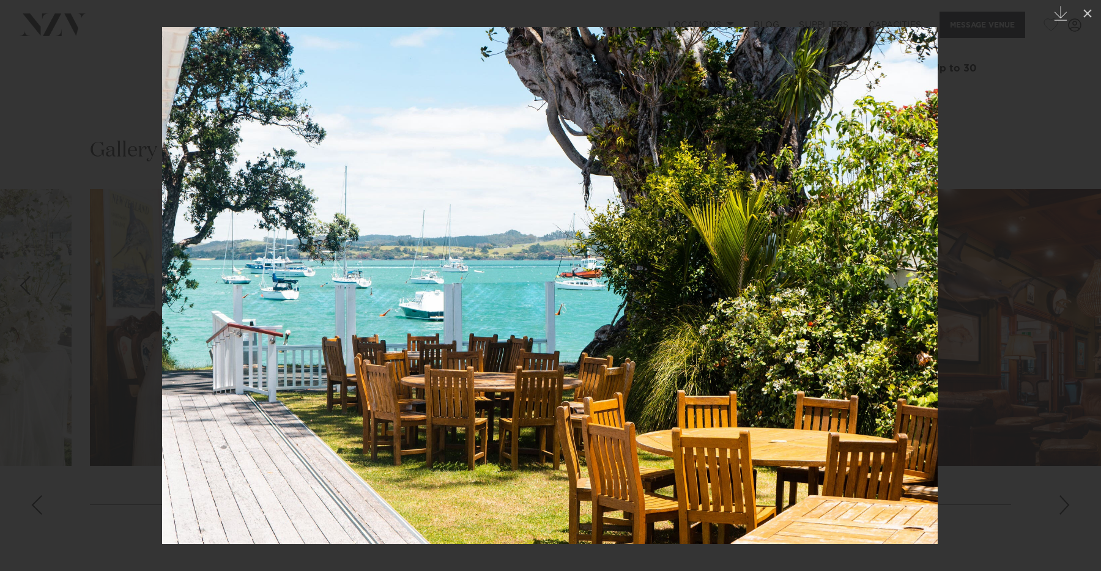
click at [1079, 267] on link at bounding box center [1079, 285] width 43 height 61
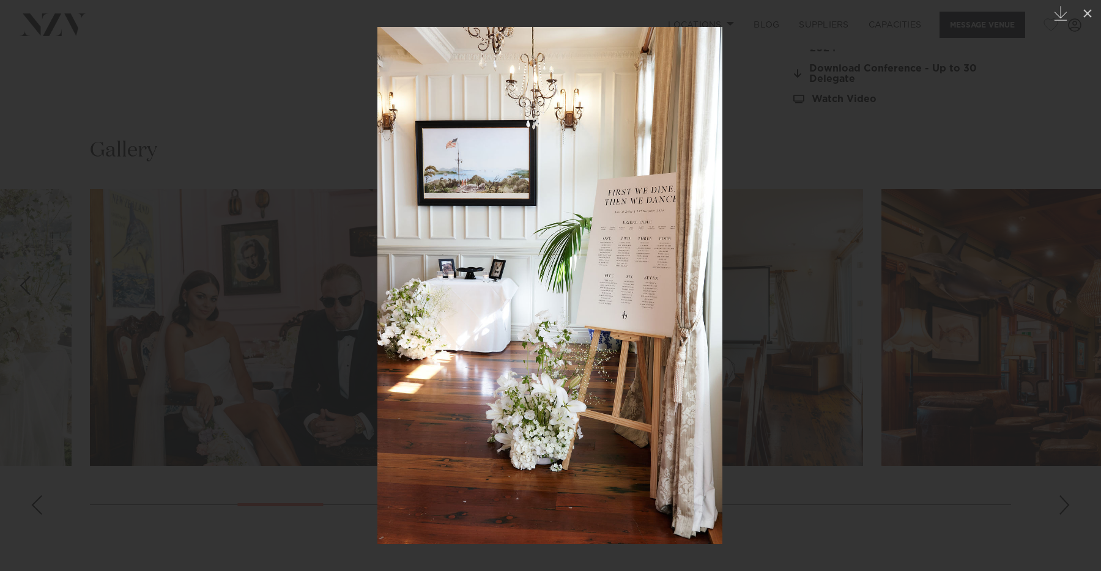
click at [1079, 267] on link at bounding box center [1079, 285] width 43 height 61
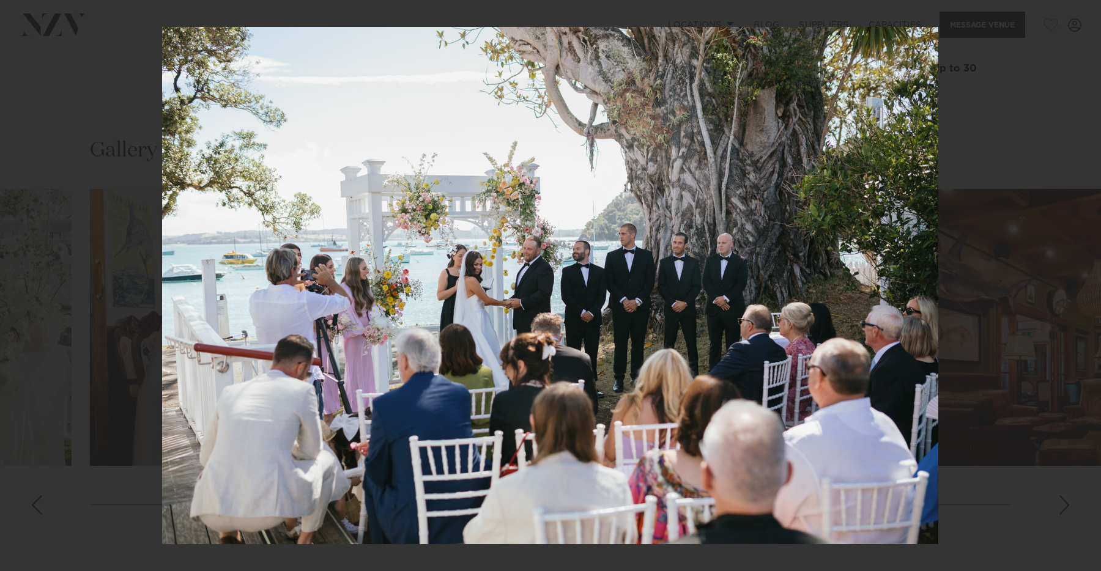
click at [1079, 267] on div "10 / 25 Created with Sketch." at bounding box center [550, 285] width 1101 height 571
click at [1088, 248] on div at bounding box center [550, 285] width 1101 height 571
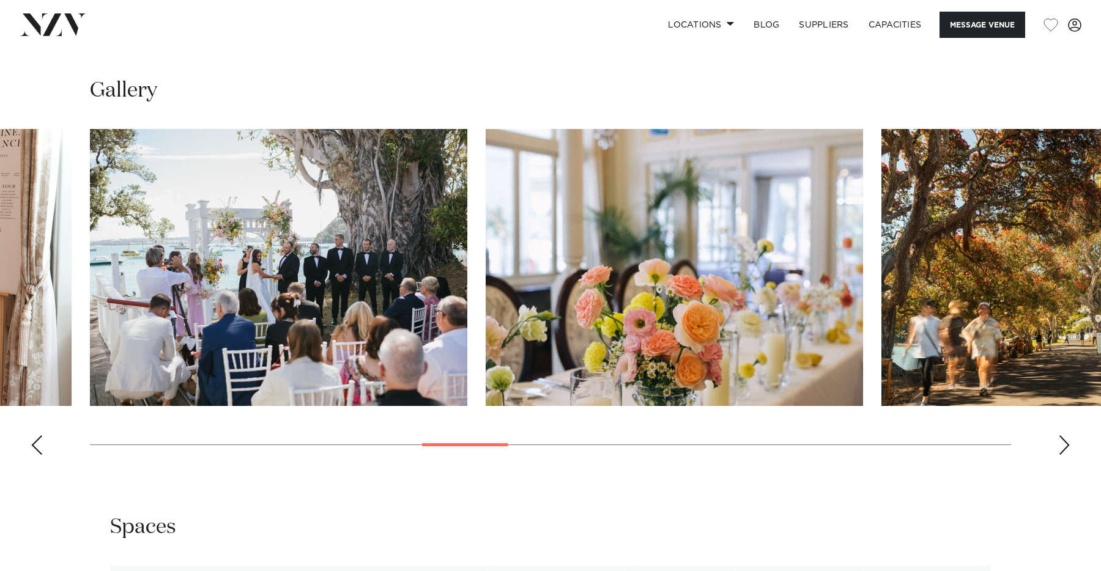
scroll to position [1290, 0]
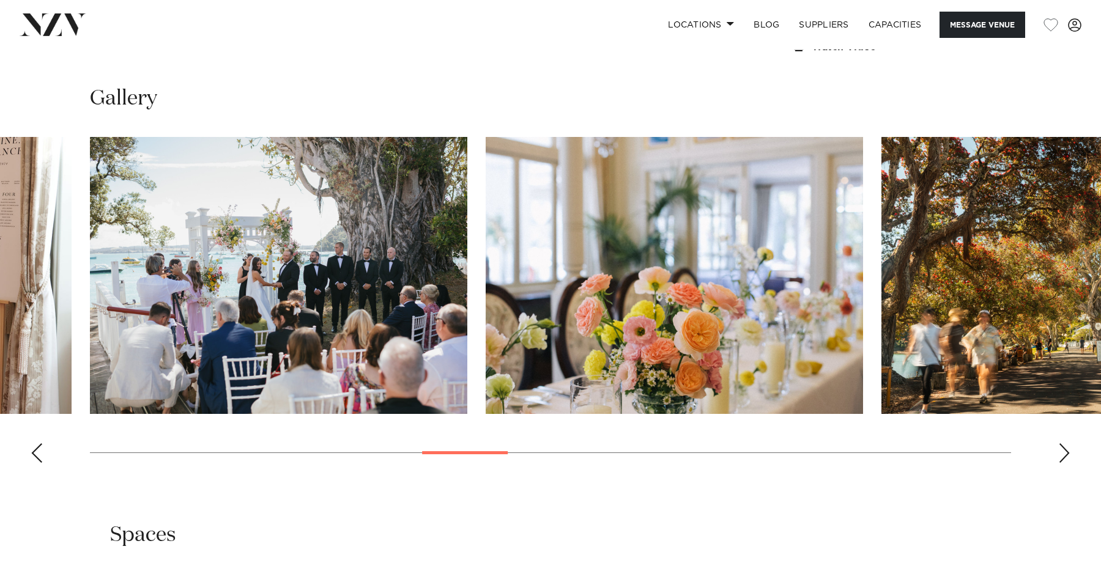
click at [1063, 452] on div "Next slide" at bounding box center [1064, 454] width 12 height 20
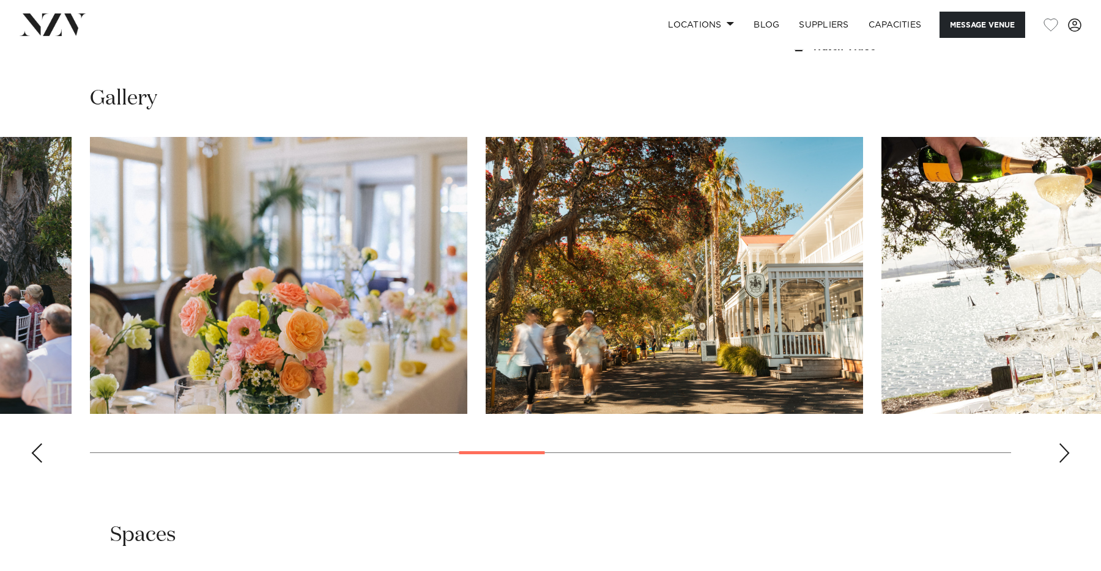
click at [1063, 452] on div "Next slide" at bounding box center [1064, 454] width 12 height 20
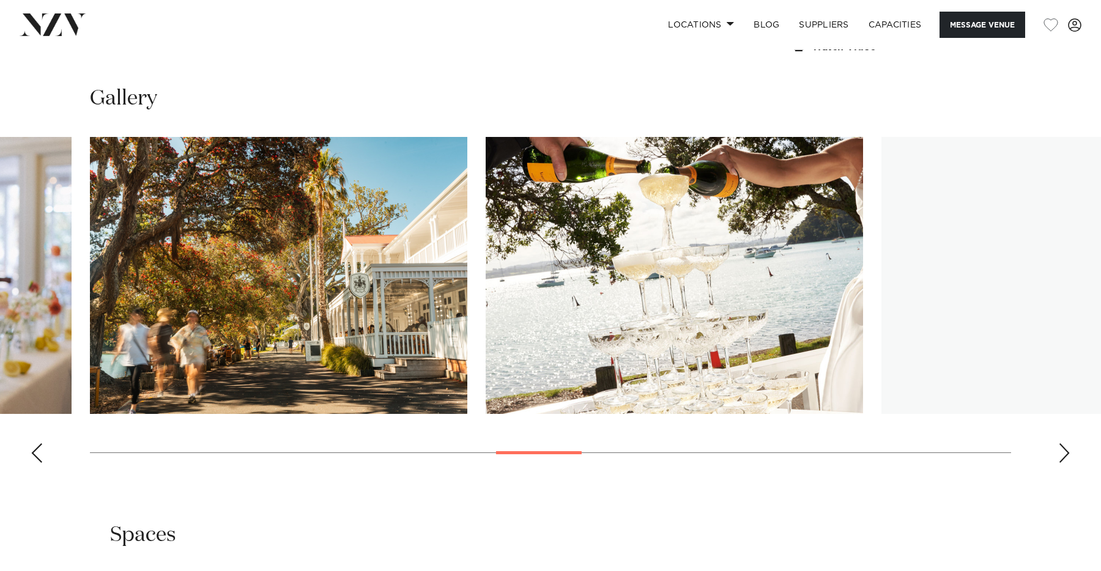
click at [1063, 452] on div "Next slide" at bounding box center [1064, 454] width 12 height 20
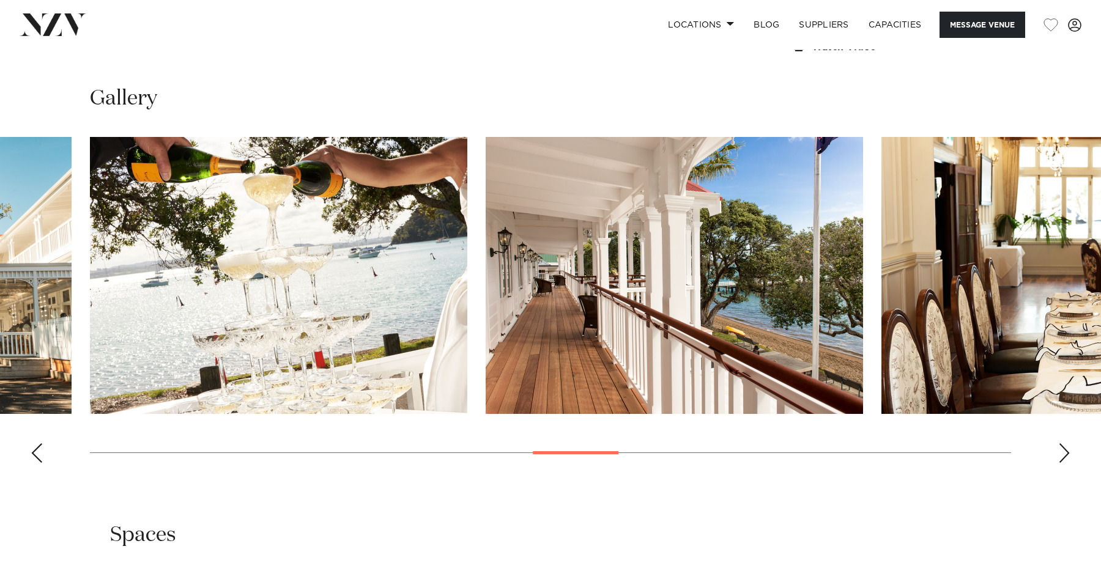
click at [1063, 452] on div "Next slide" at bounding box center [1064, 454] width 12 height 20
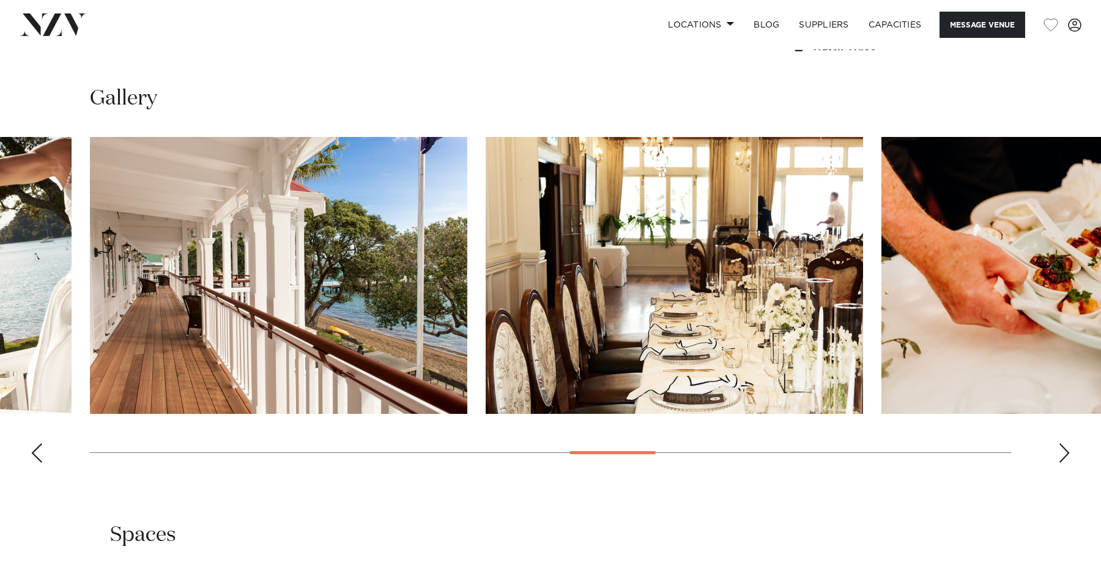
click at [1063, 452] on div "Next slide" at bounding box center [1064, 454] width 12 height 20
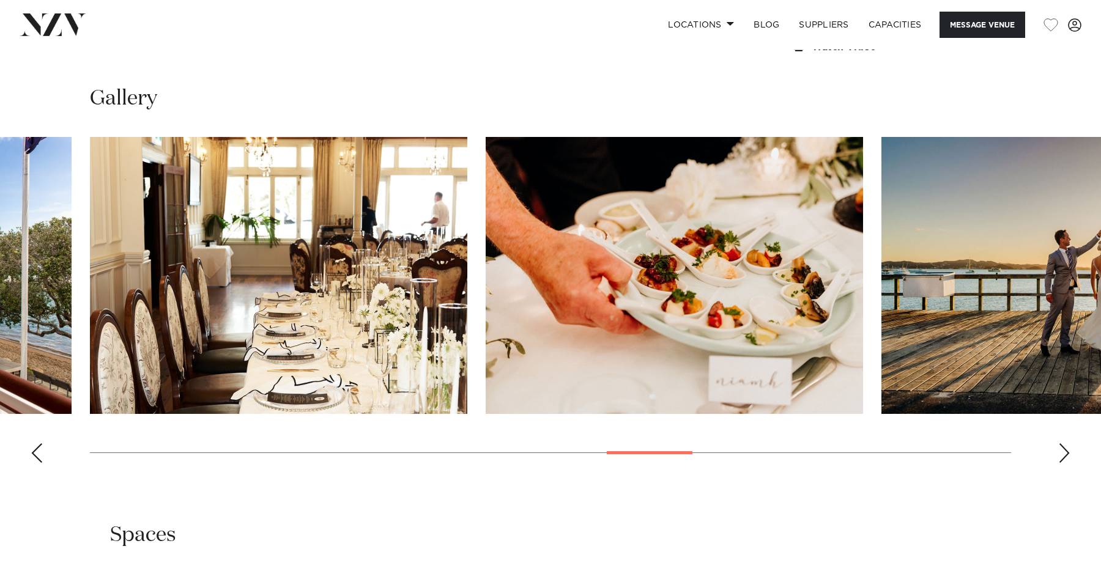
click at [1063, 452] on div "Next slide" at bounding box center [1064, 454] width 12 height 20
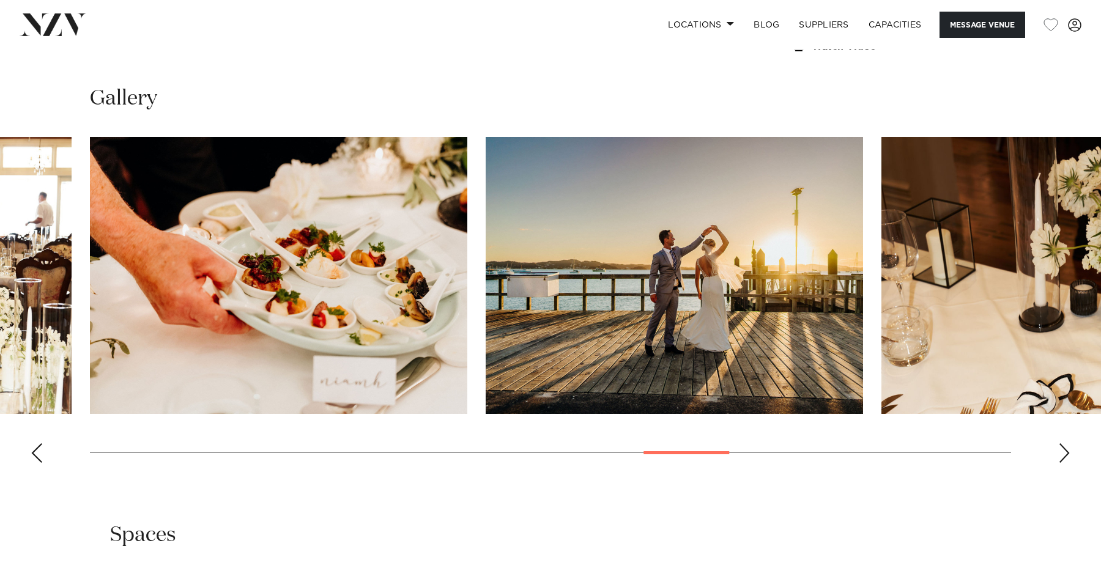
click at [1063, 452] on div "Next slide" at bounding box center [1064, 454] width 12 height 20
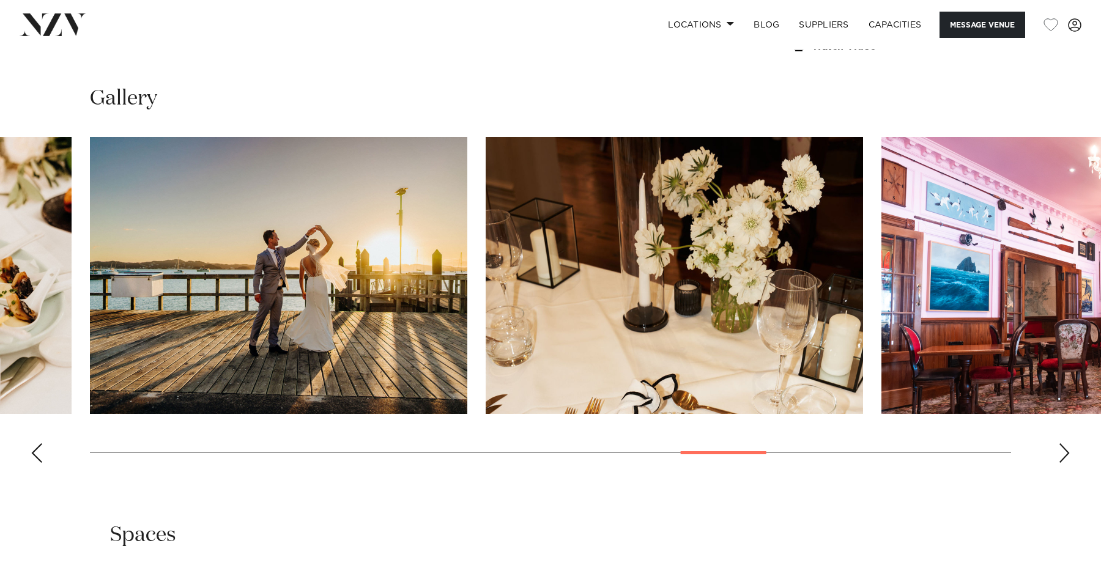
click at [1063, 452] on div "Next slide" at bounding box center [1064, 454] width 12 height 20
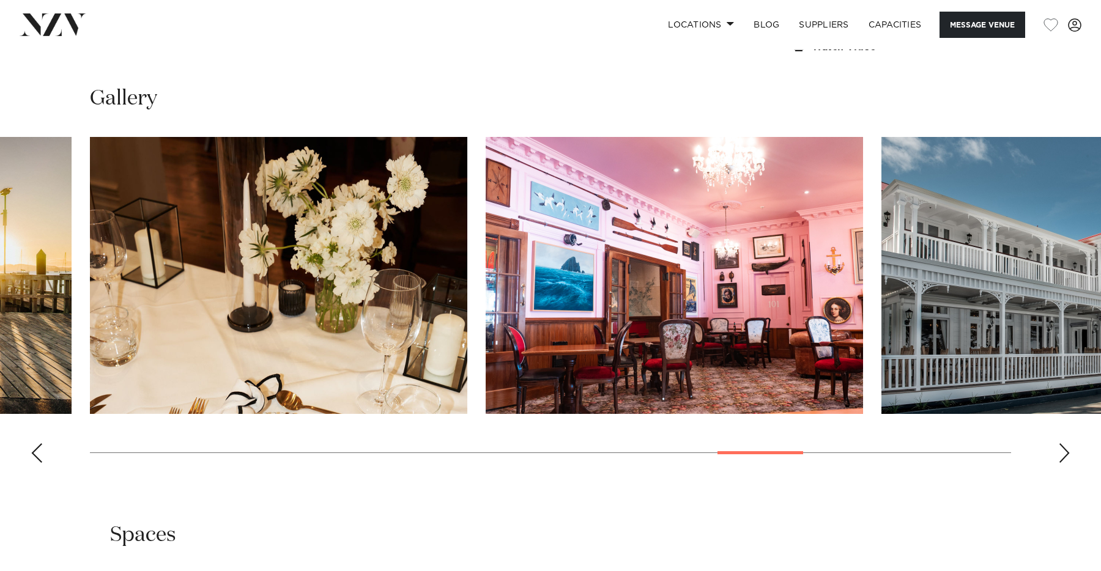
click at [1063, 452] on div "Next slide" at bounding box center [1064, 454] width 12 height 20
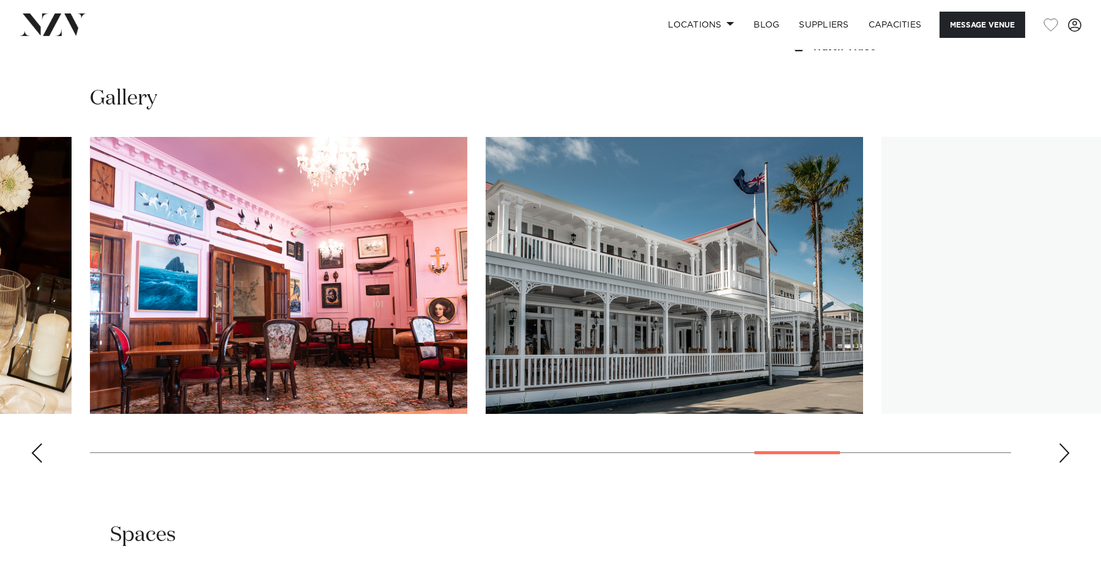
click at [1063, 452] on div "Next slide" at bounding box center [1064, 454] width 12 height 20
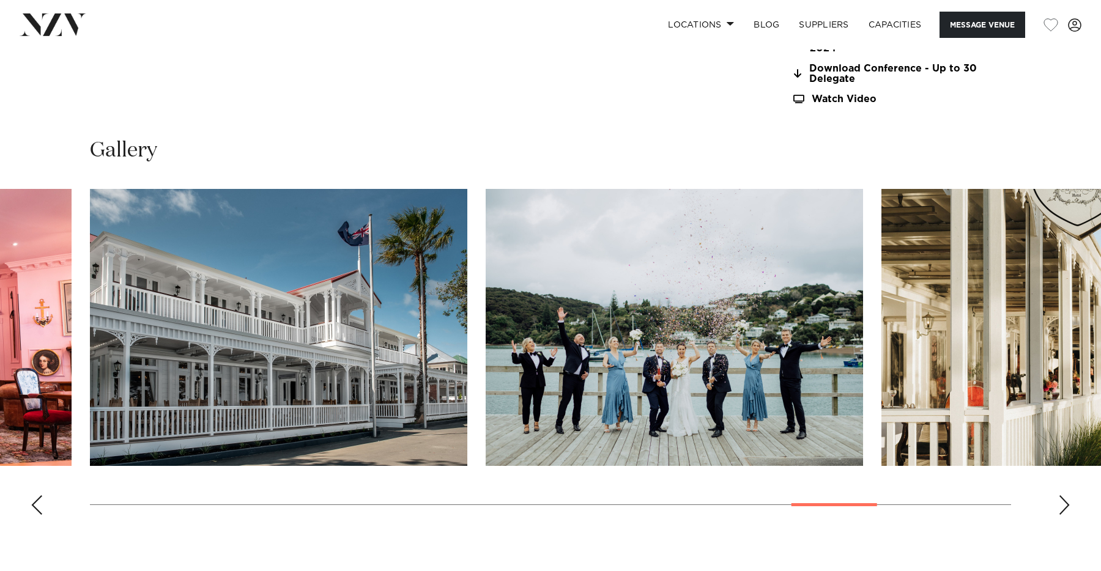
scroll to position [1238, 0]
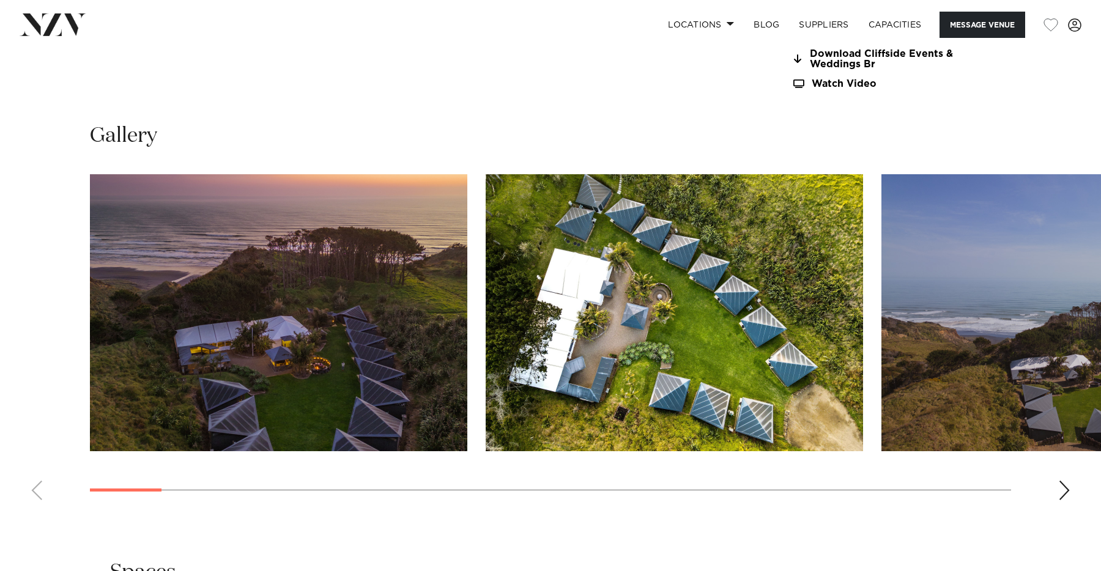
scroll to position [1235, 0]
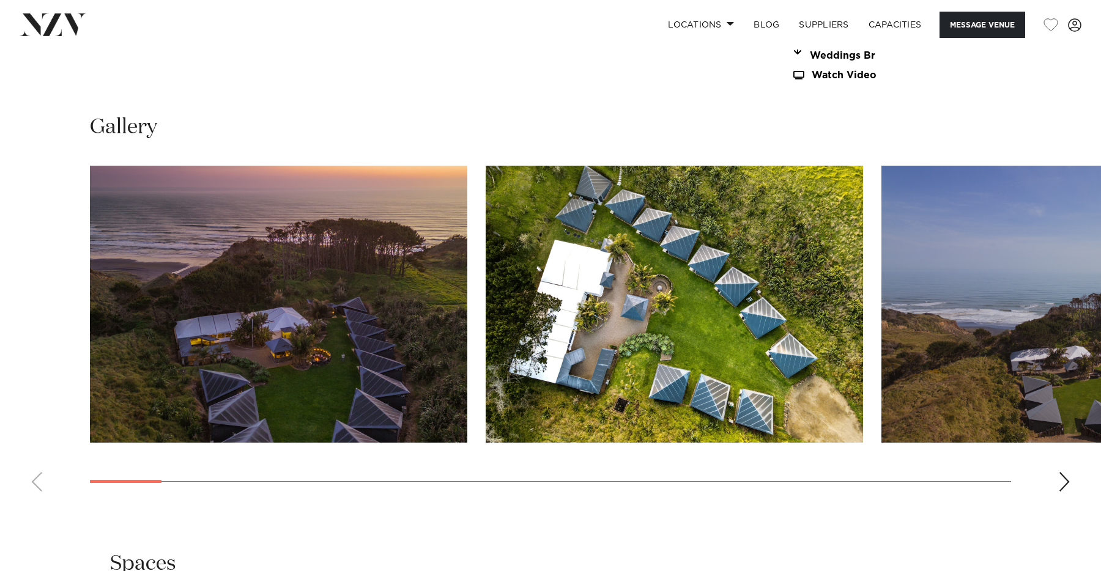
click at [1065, 472] on div "Next slide" at bounding box center [1064, 482] width 12 height 20
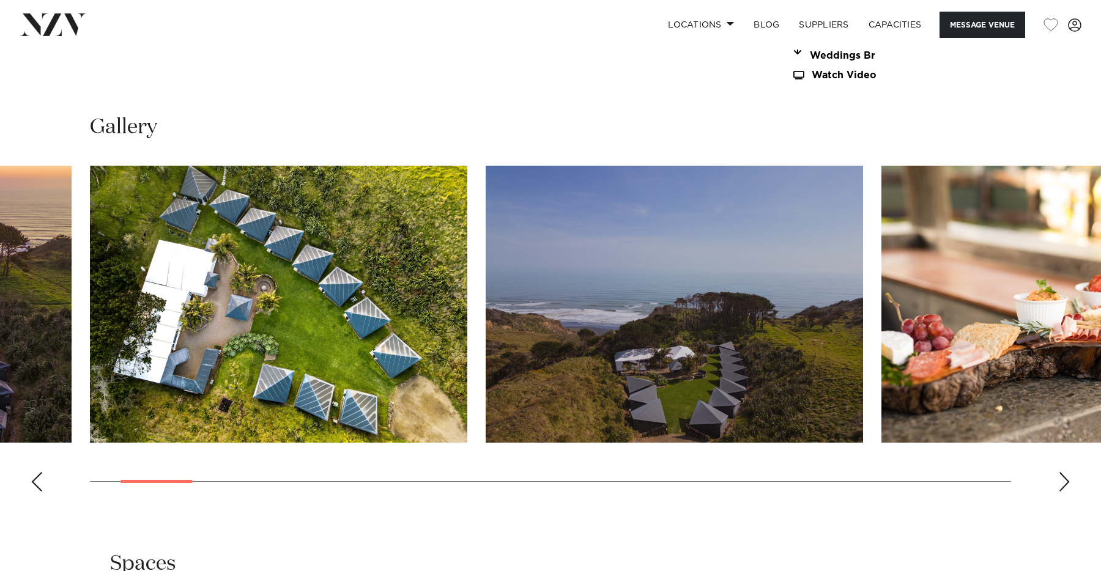
click at [1065, 472] on div "Next slide" at bounding box center [1064, 482] width 12 height 20
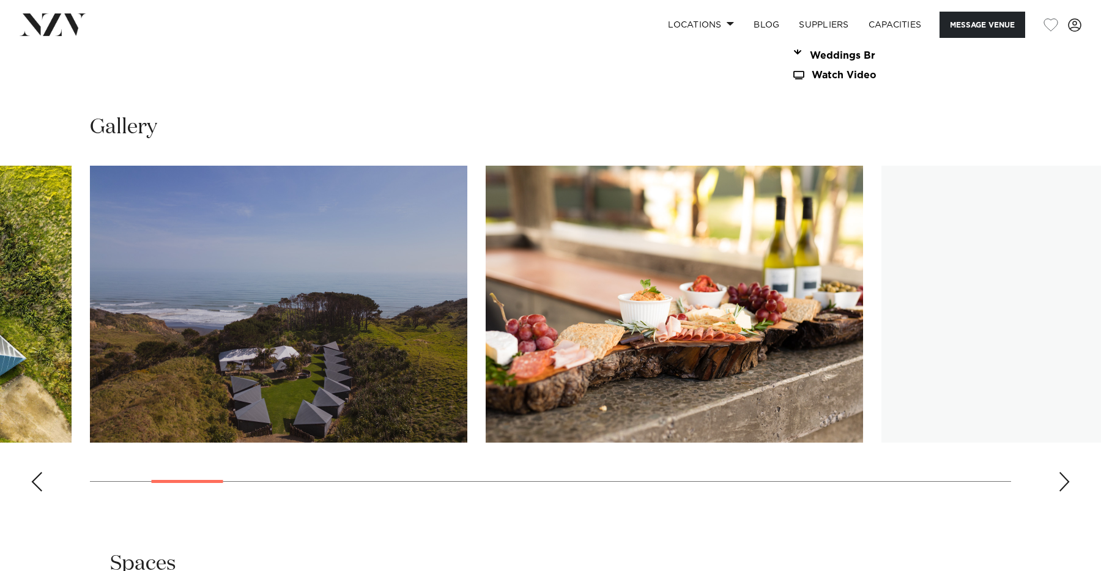
click at [1065, 472] on div "Next slide" at bounding box center [1064, 482] width 12 height 20
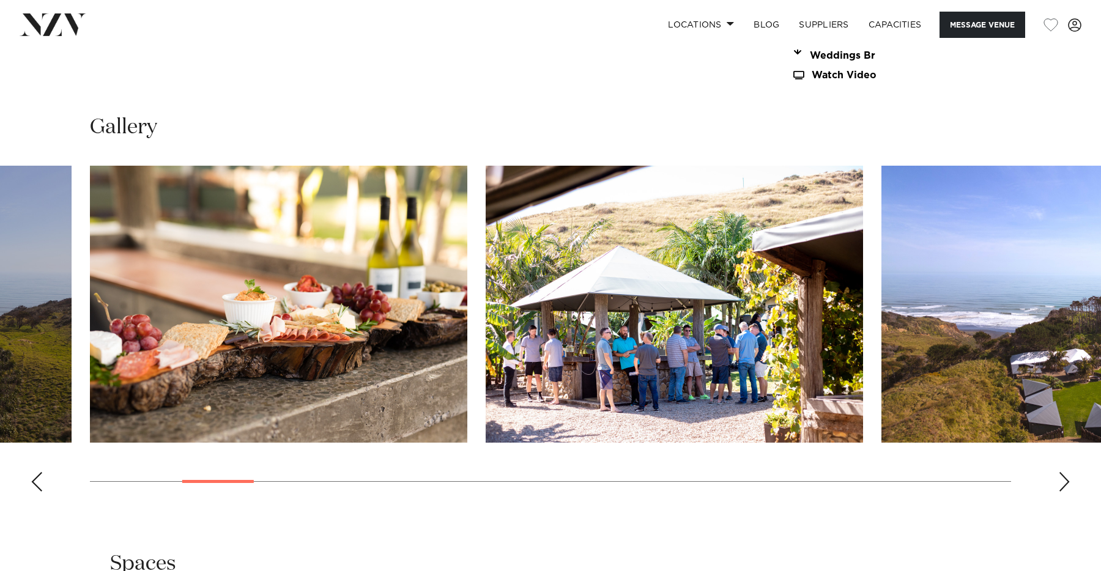
click at [1063, 472] on div "Next slide" at bounding box center [1064, 482] width 12 height 20
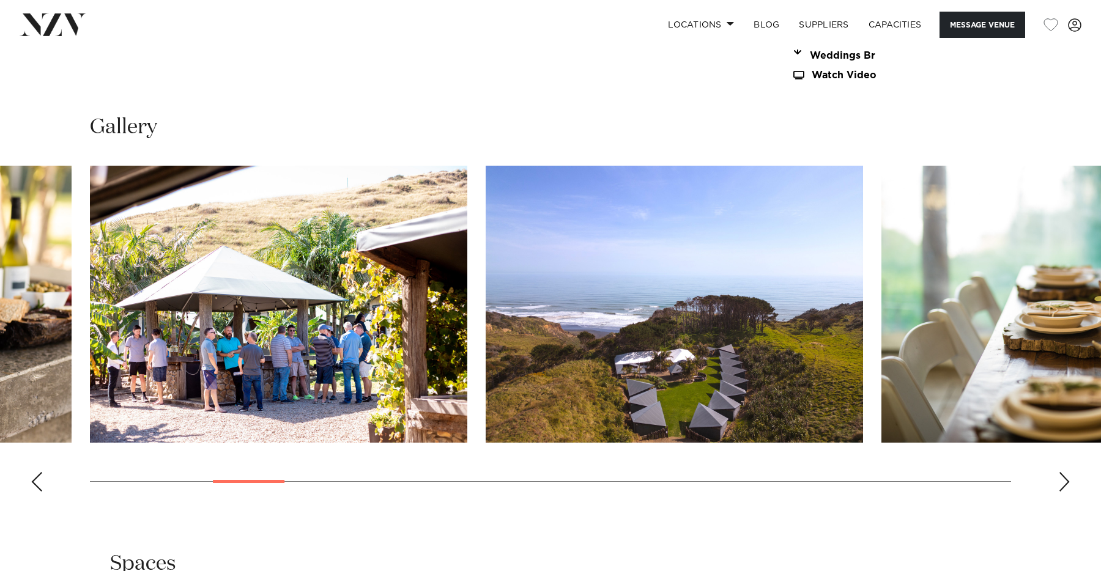
click at [1063, 472] on div "Next slide" at bounding box center [1064, 482] width 12 height 20
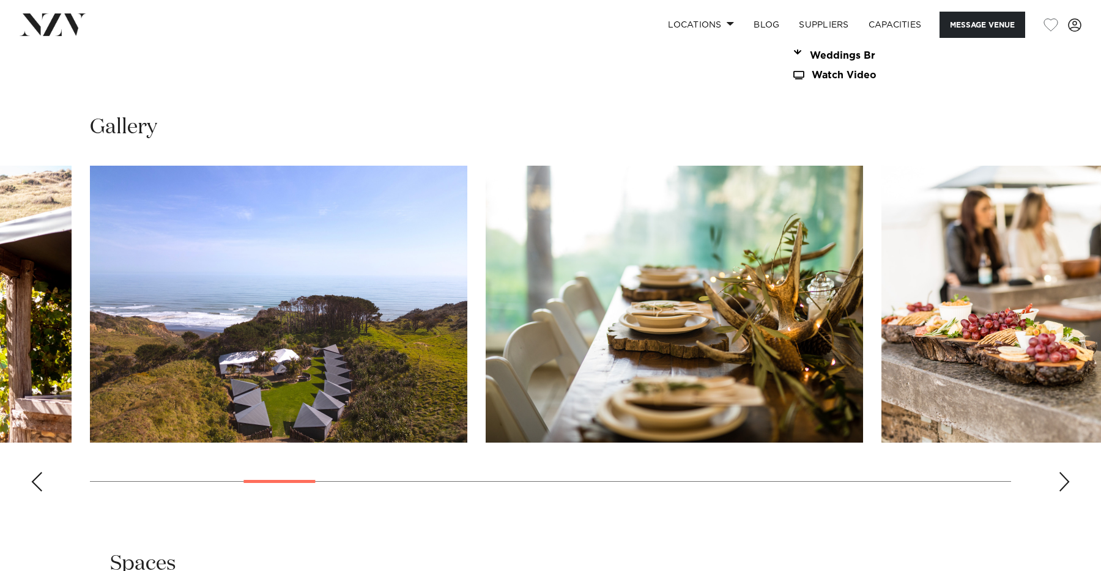
click at [1063, 472] on div "Next slide" at bounding box center [1064, 482] width 12 height 20
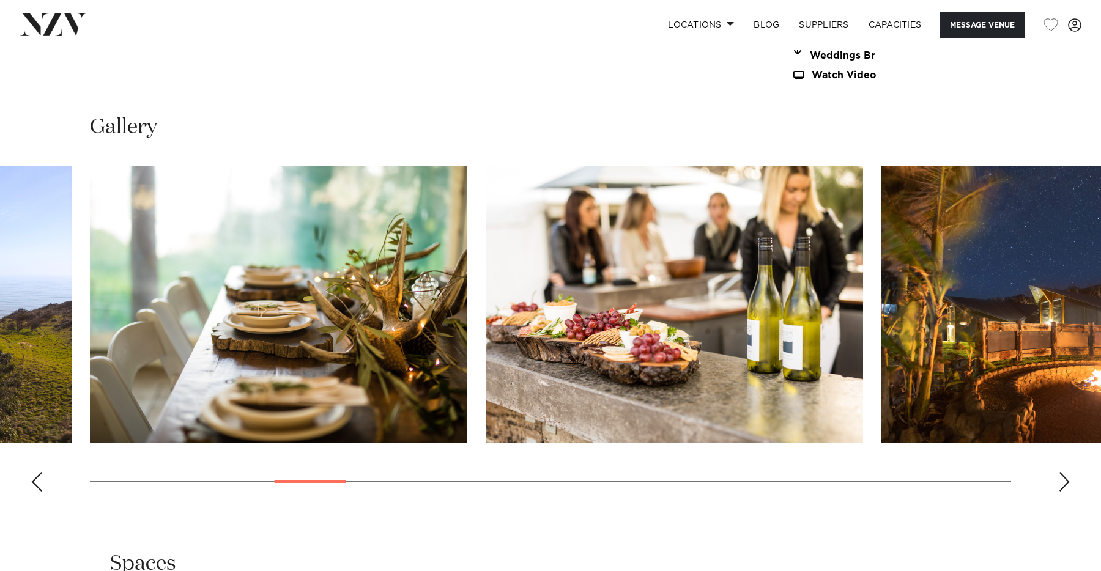
click at [1063, 472] on div "Next slide" at bounding box center [1064, 482] width 12 height 20
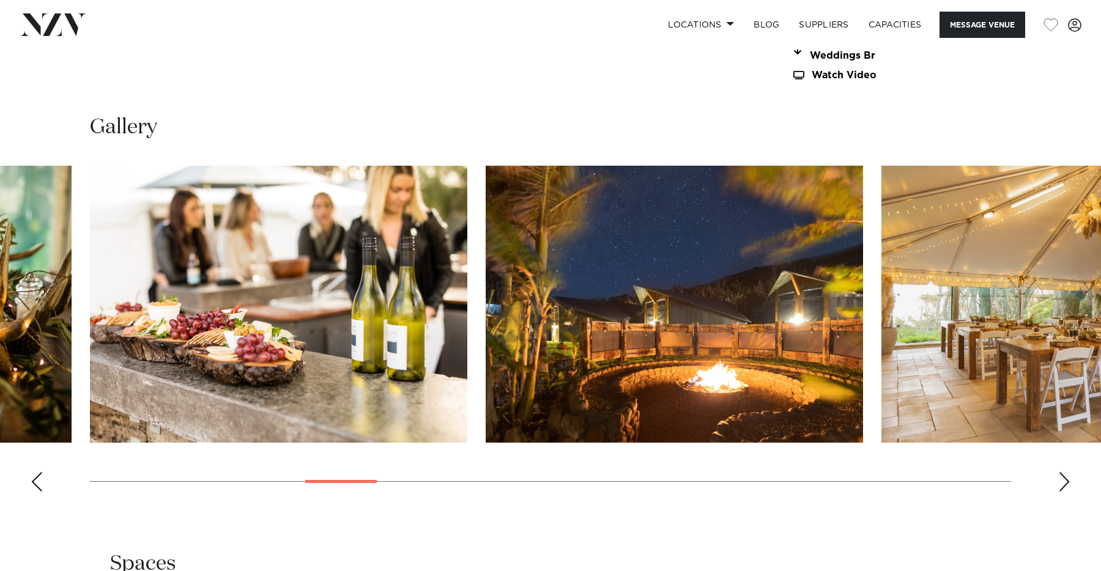
click at [1063, 472] on div "Next slide" at bounding box center [1064, 482] width 12 height 20
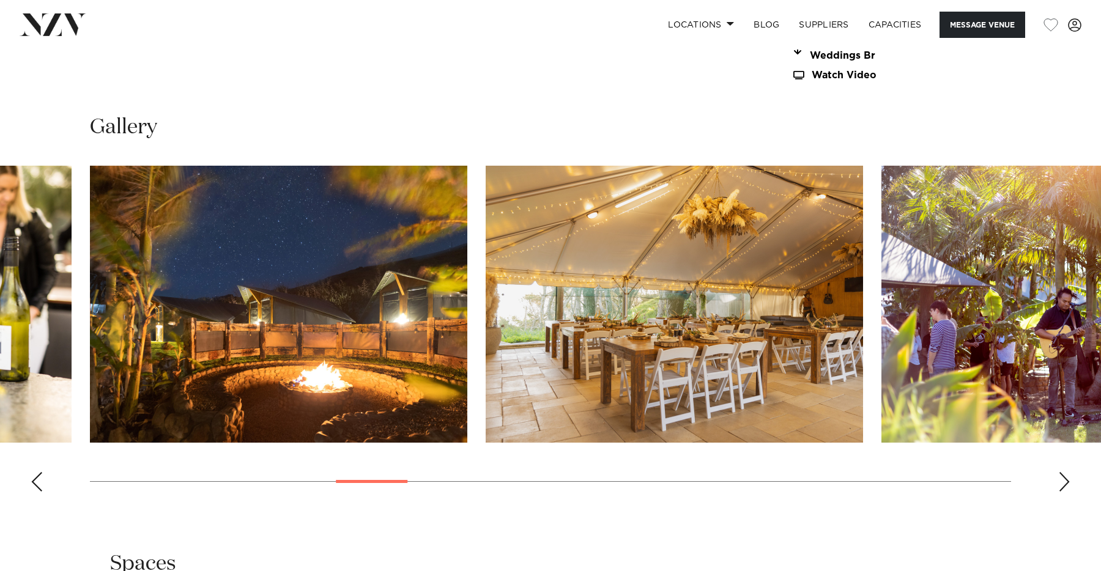
click at [1063, 472] on div "Next slide" at bounding box center [1064, 482] width 12 height 20
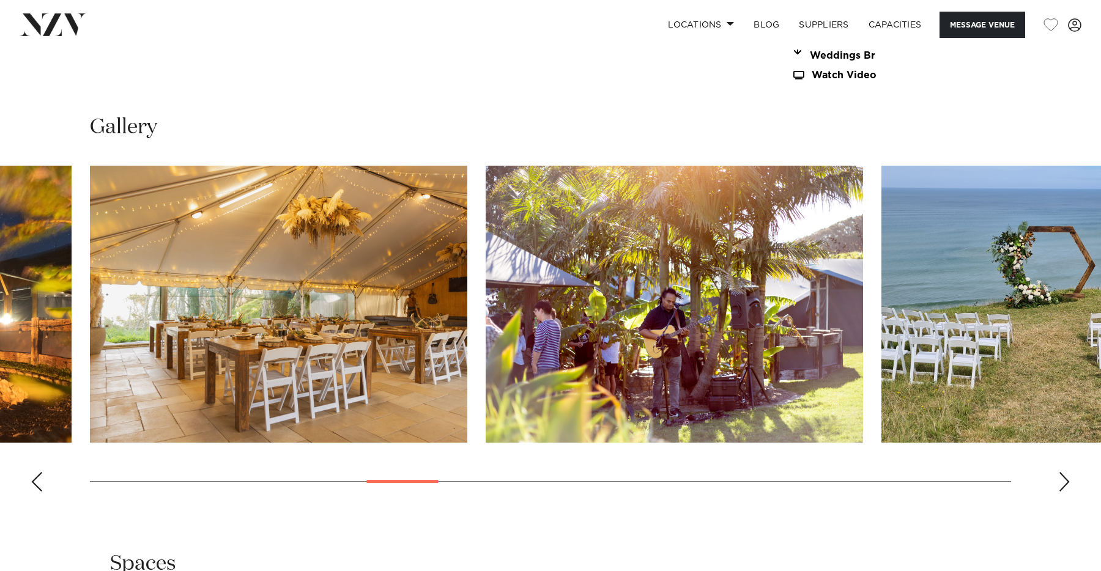
click at [1063, 472] on div "Next slide" at bounding box center [1064, 482] width 12 height 20
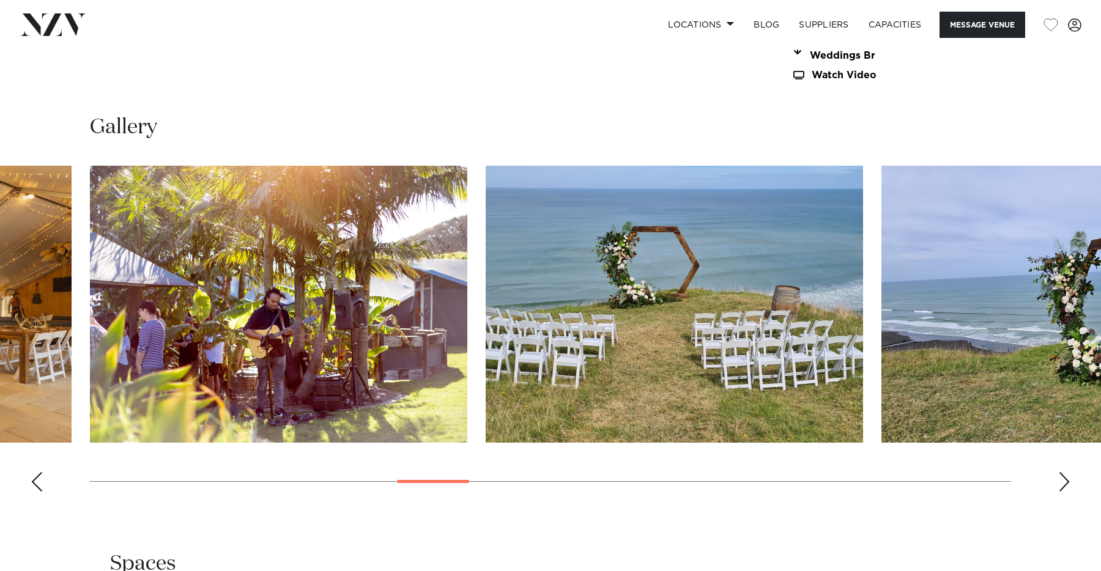
click at [1063, 472] on div "Next slide" at bounding box center [1064, 482] width 12 height 20
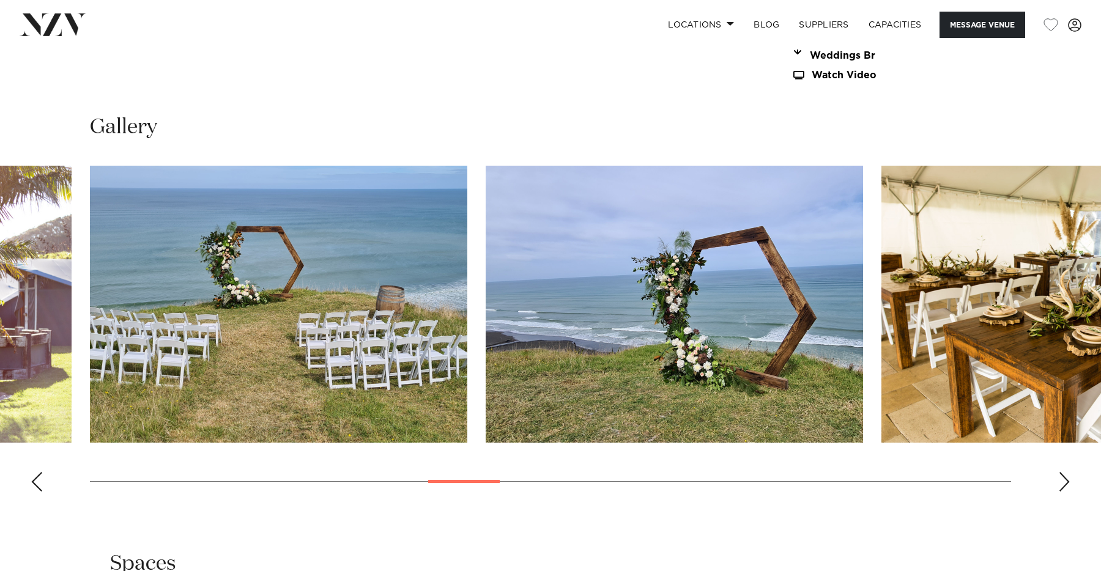
click at [1063, 472] on div "Next slide" at bounding box center [1064, 482] width 12 height 20
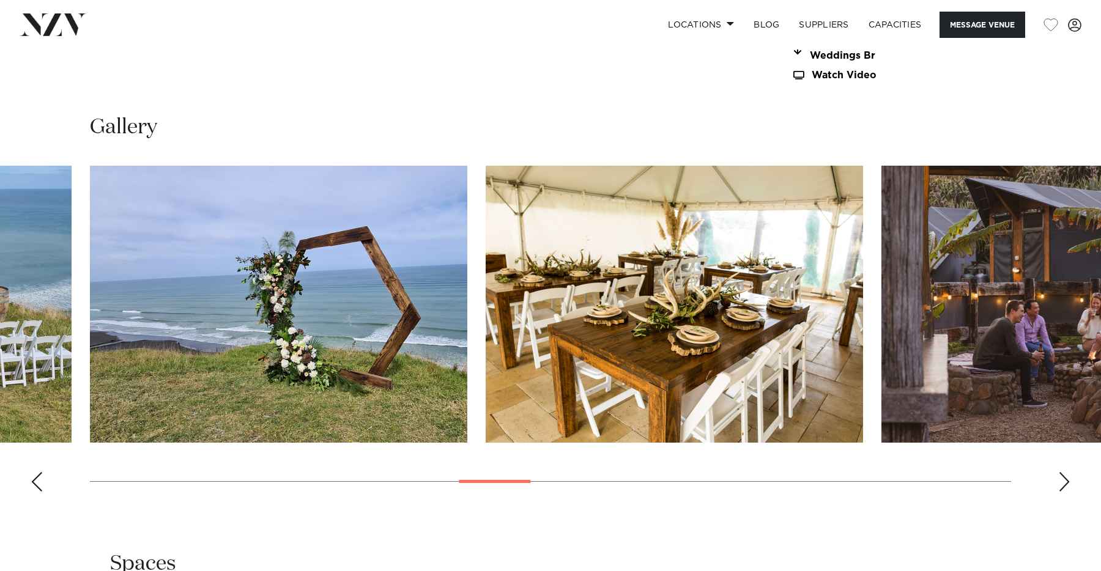
click at [1063, 472] on div "Next slide" at bounding box center [1064, 482] width 12 height 20
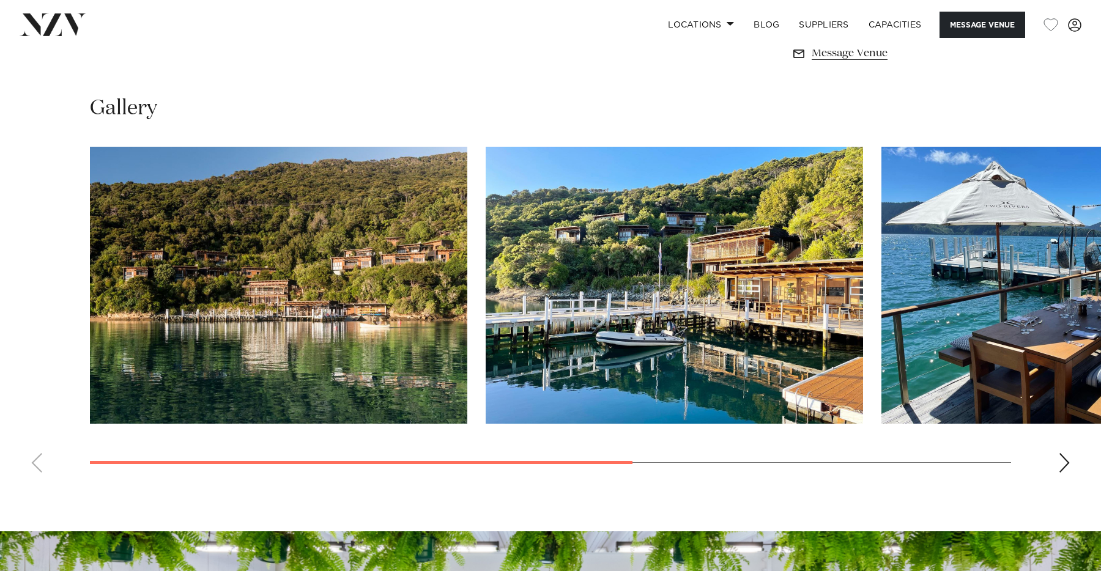
scroll to position [932, 0]
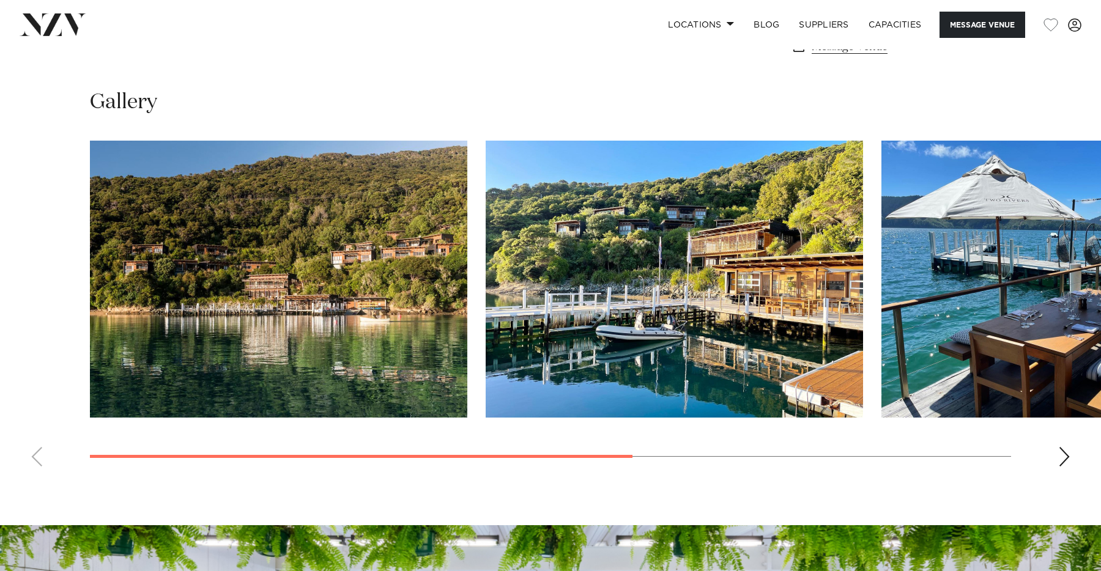
click at [1065, 452] on div "Next slide" at bounding box center [1064, 457] width 12 height 20
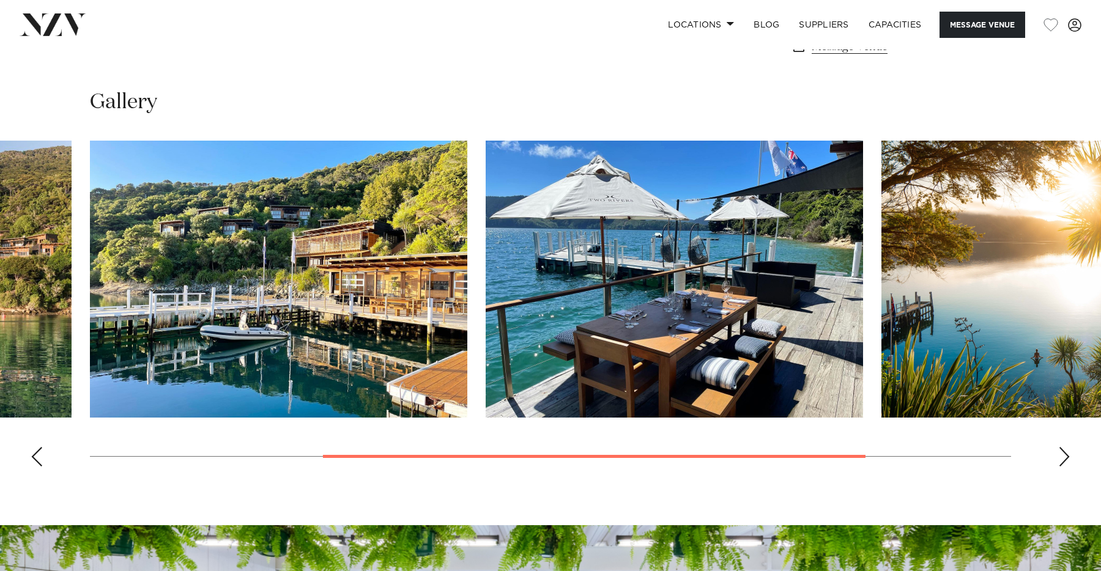
click at [1065, 452] on div "Next slide" at bounding box center [1064, 457] width 12 height 20
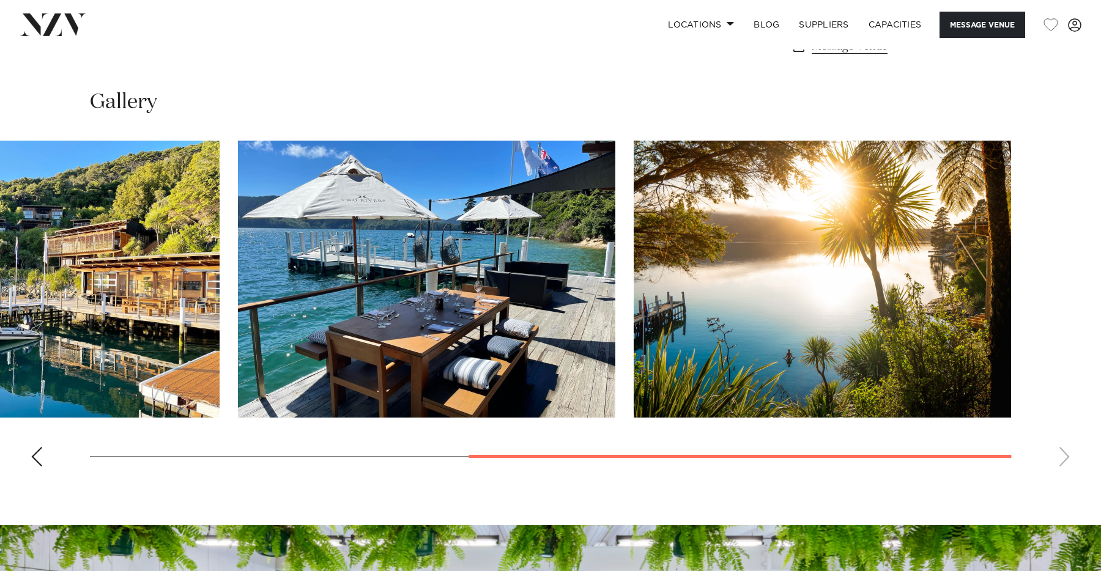
click at [1065, 452] on swiper-container at bounding box center [550, 309] width 1101 height 336
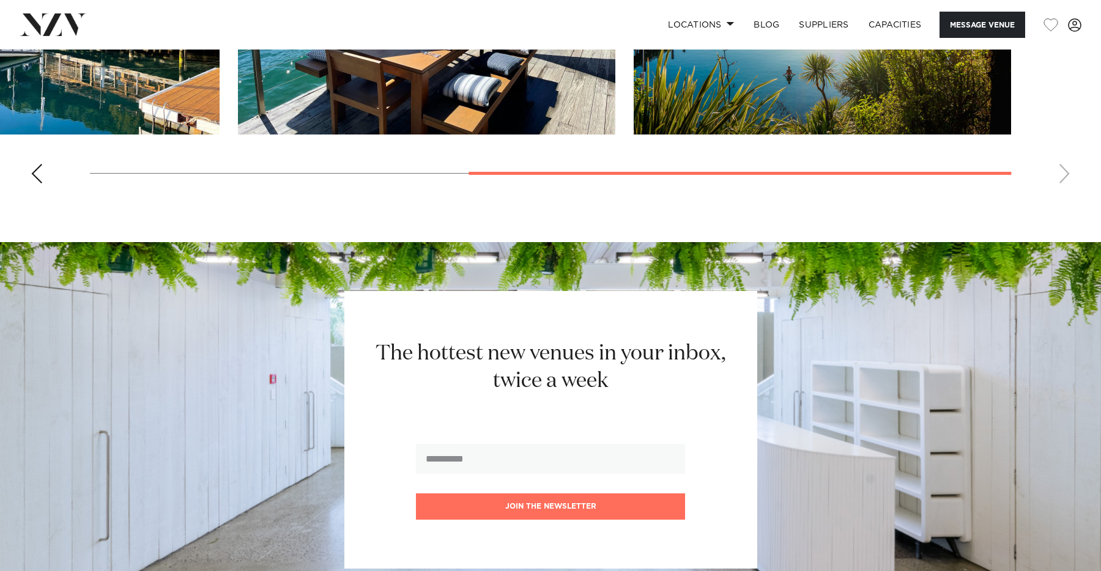
scroll to position [1025, 0]
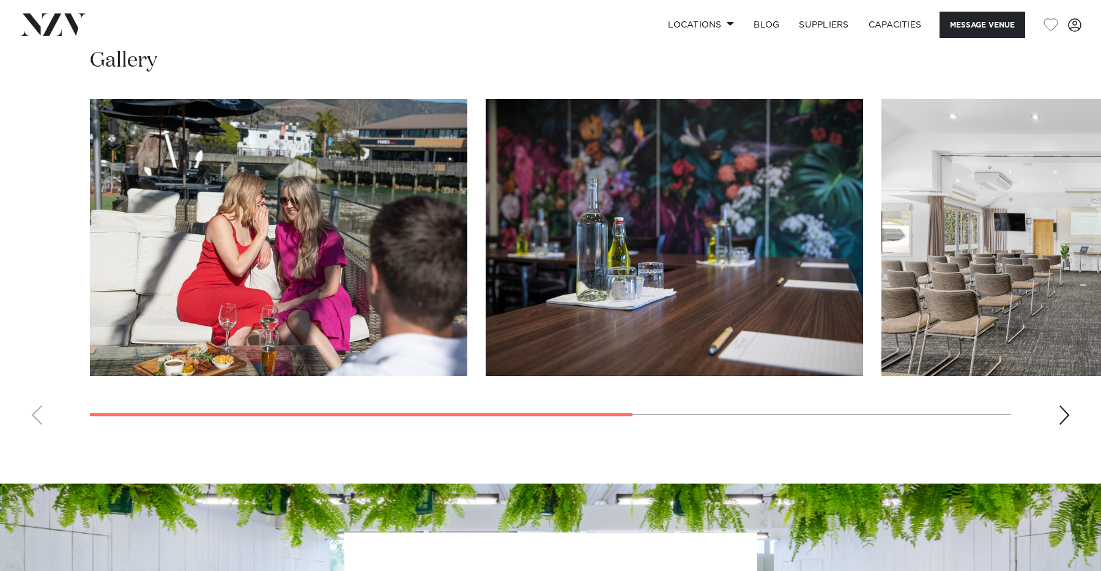
scroll to position [962, 0]
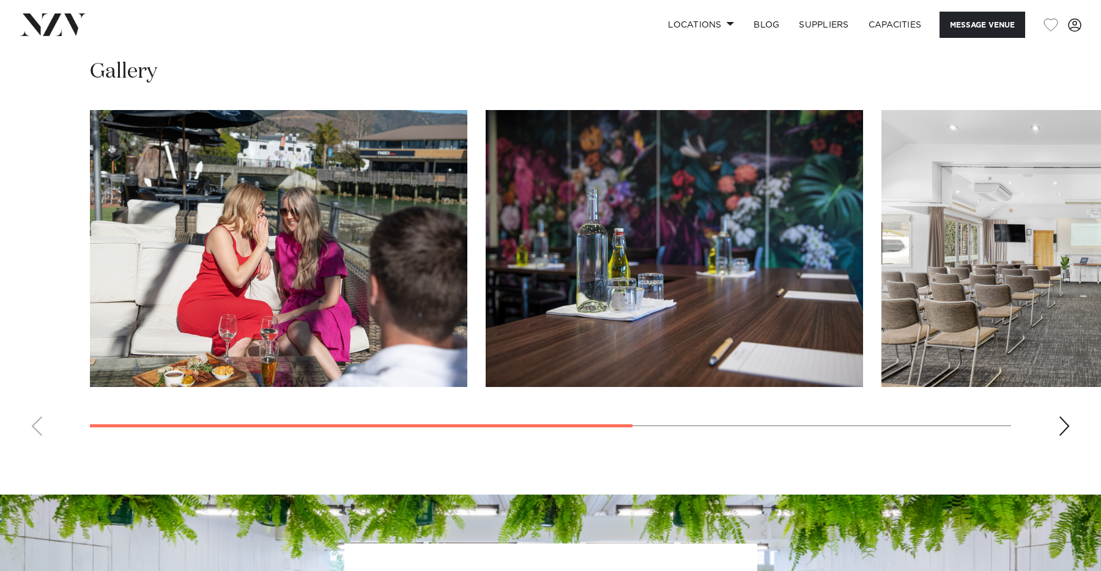
click at [1069, 431] on div "Next slide" at bounding box center [1064, 427] width 12 height 20
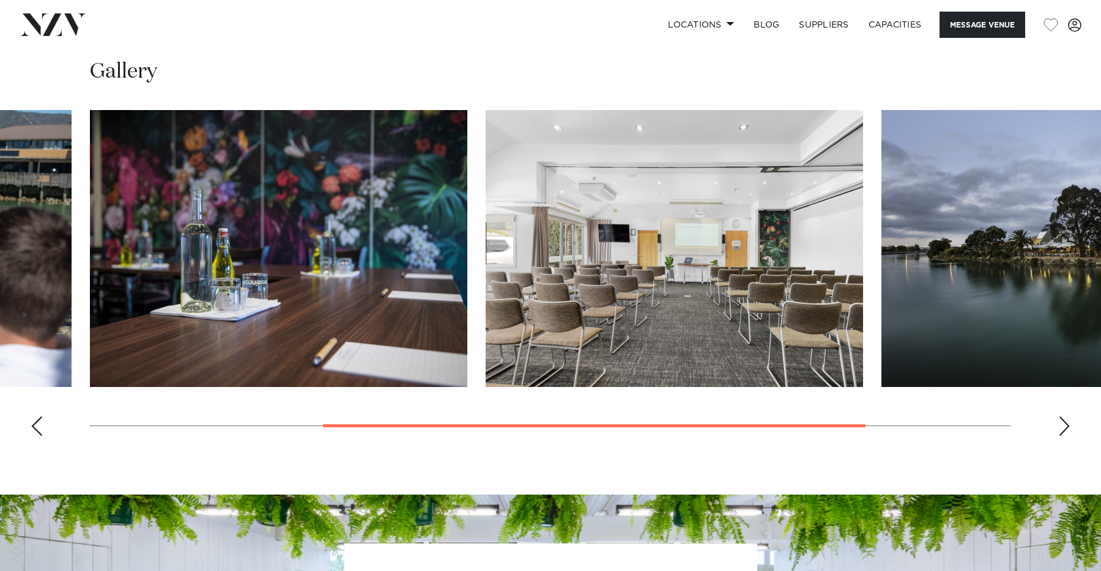
click at [1069, 431] on div "Next slide" at bounding box center [1064, 427] width 12 height 20
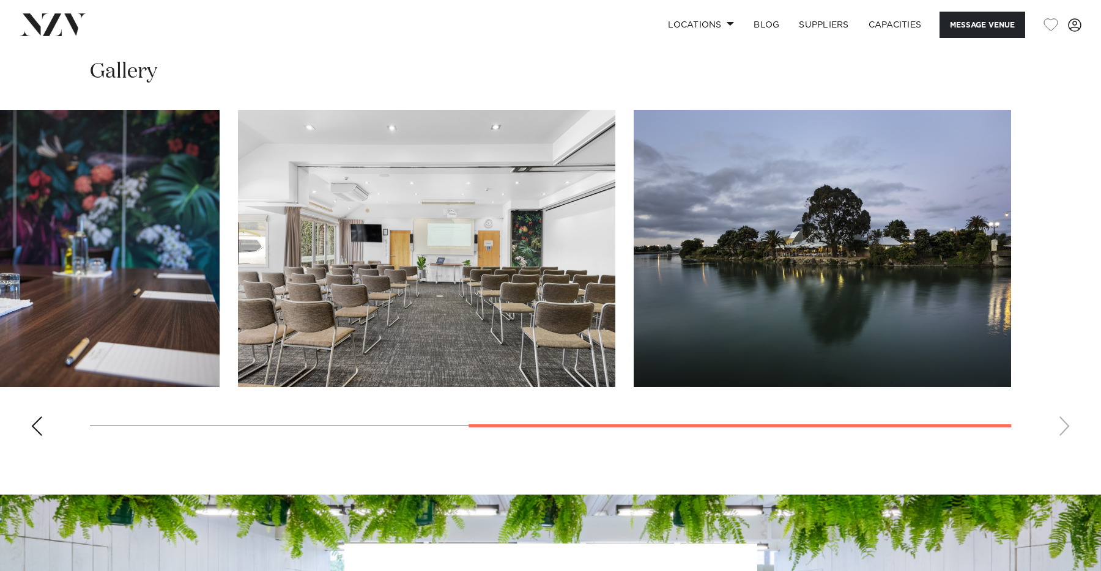
click at [1069, 431] on swiper-container at bounding box center [550, 278] width 1101 height 336
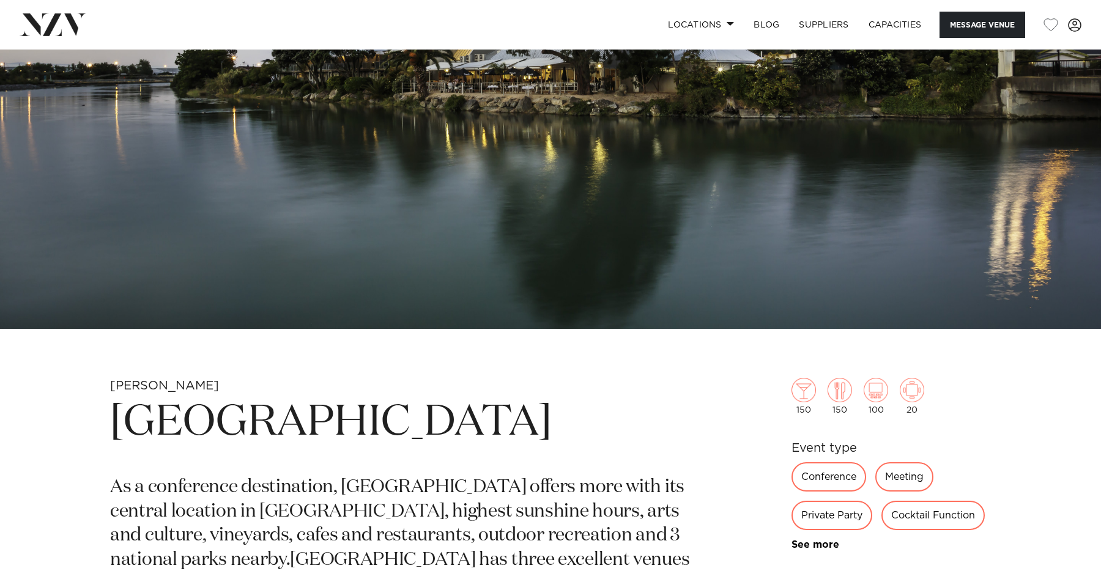
scroll to position [238, 0]
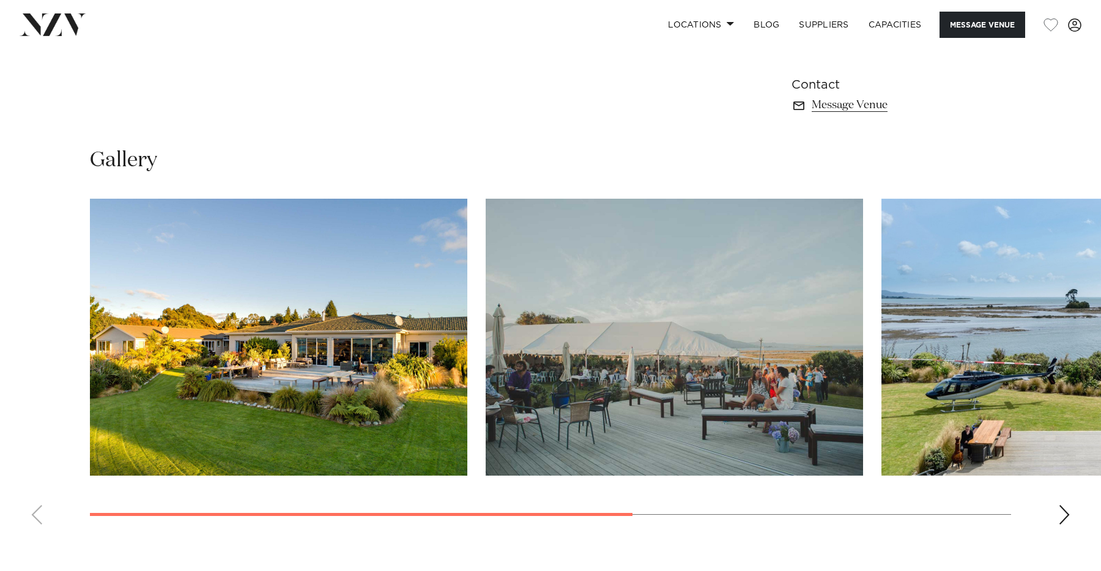
scroll to position [866, 0]
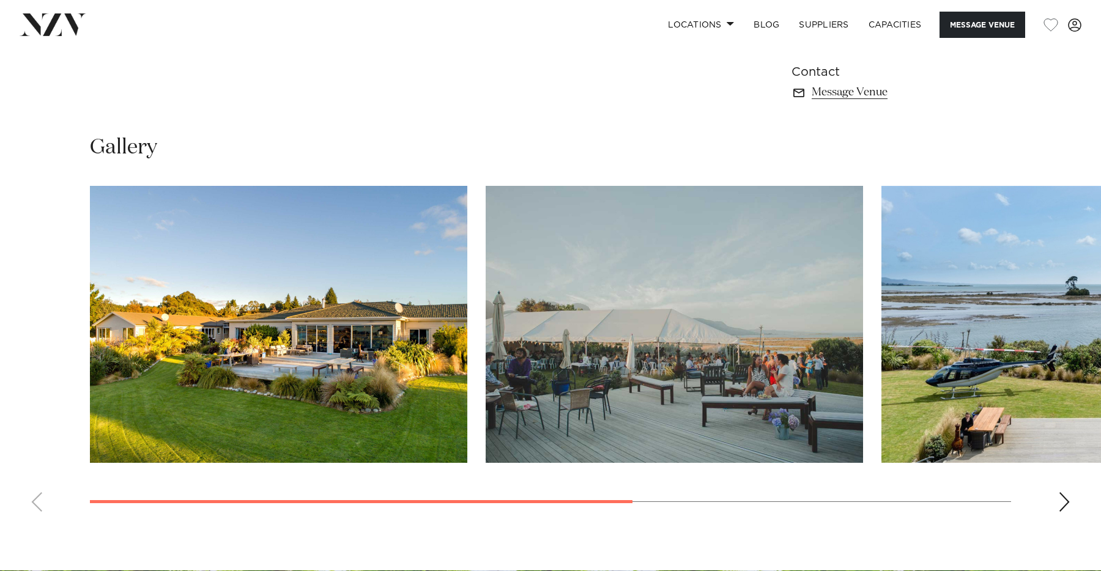
click at [382, 363] on img "1 / 4" at bounding box center [278, 324] width 377 height 277
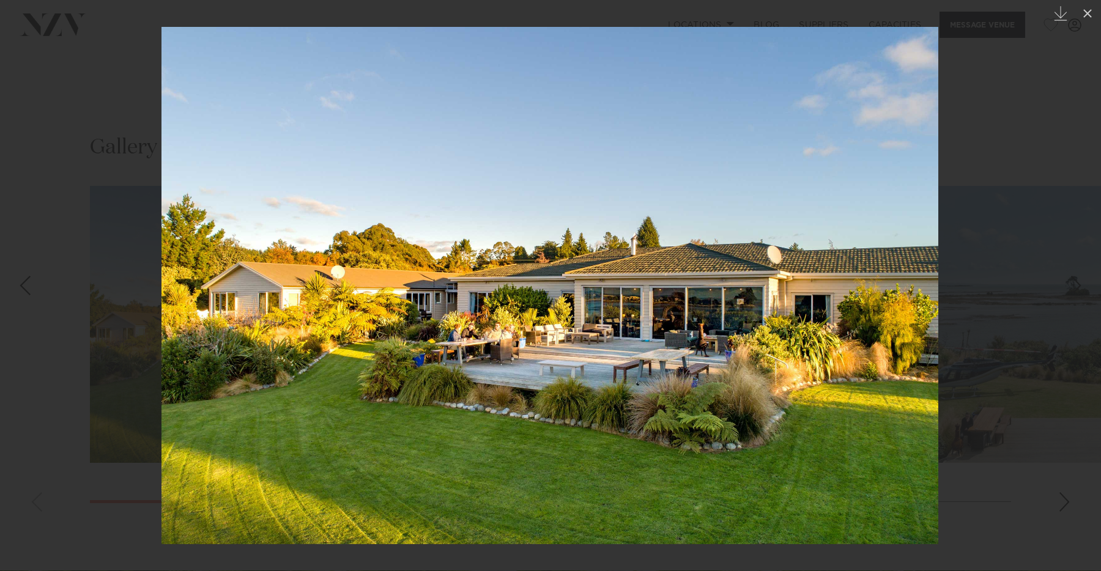
click at [1083, 268] on link at bounding box center [1079, 285] width 43 height 61
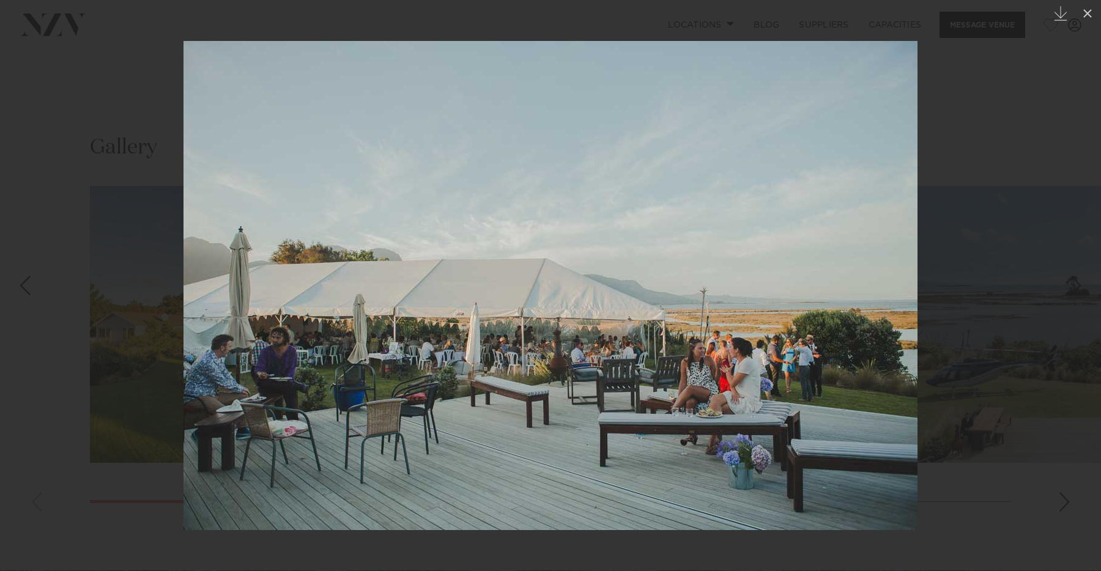
click at [1083, 268] on link at bounding box center [1079, 285] width 43 height 61
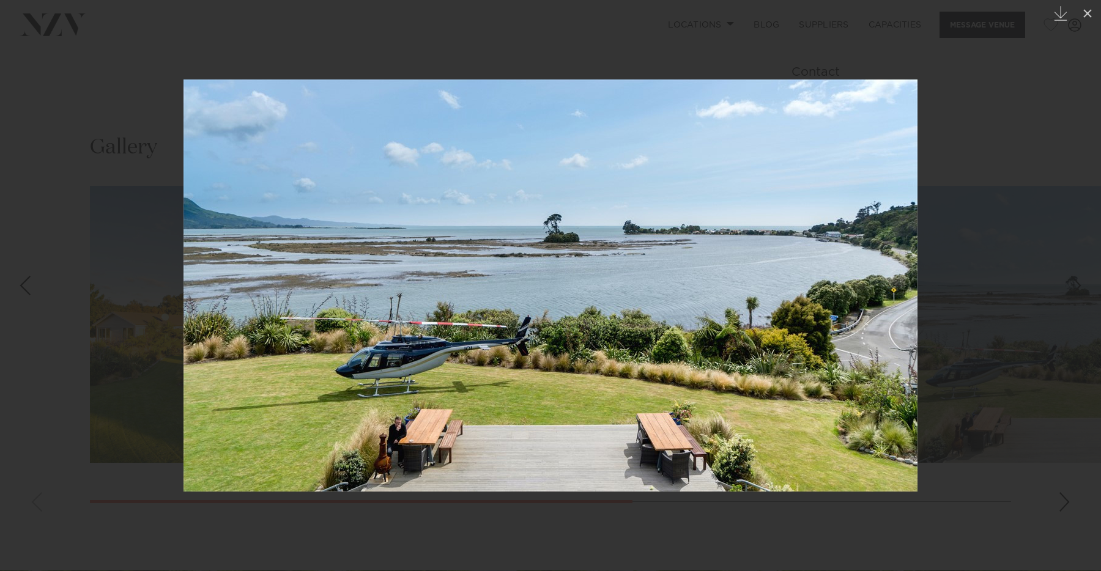
click at [1083, 268] on link at bounding box center [1079, 285] width 43 height 61
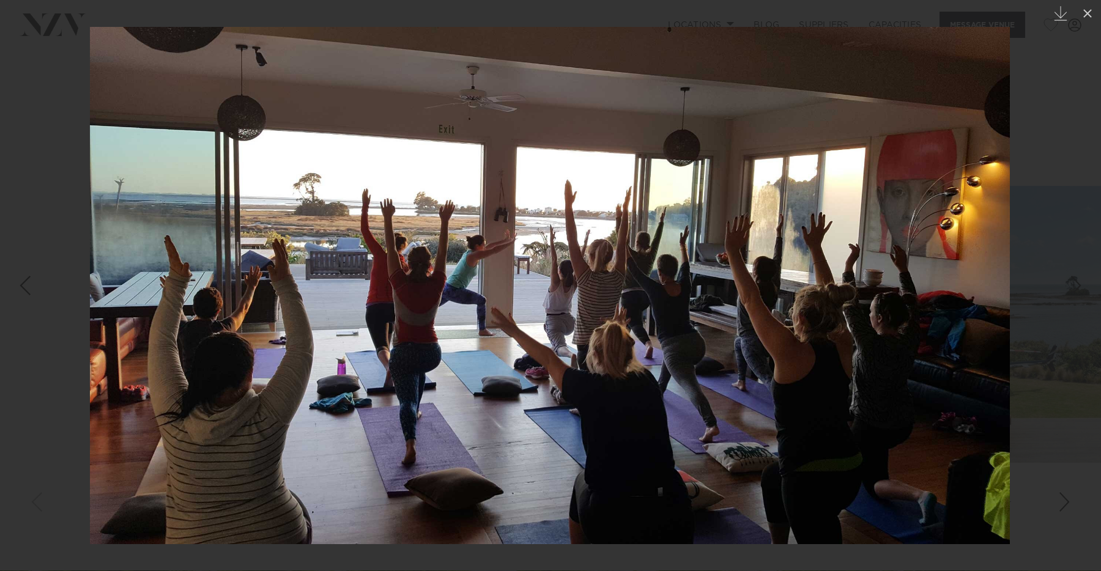
click at [1083, 268] on link at bounding box center [1079, 285] width 43 height 61
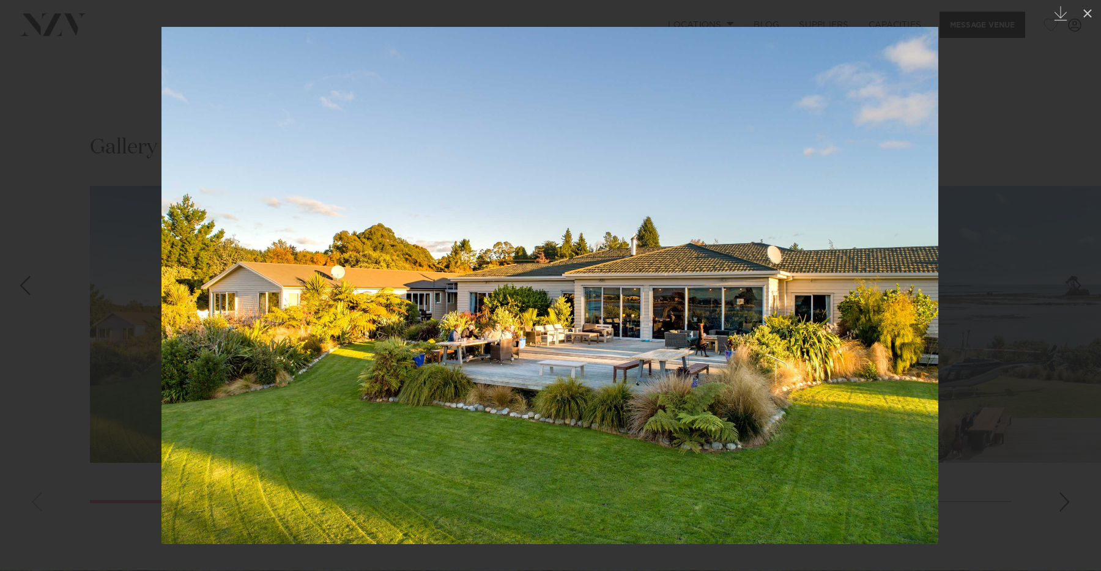
click at [1083, 268] on link at bounding box center [1079, 285] width 43 height 61
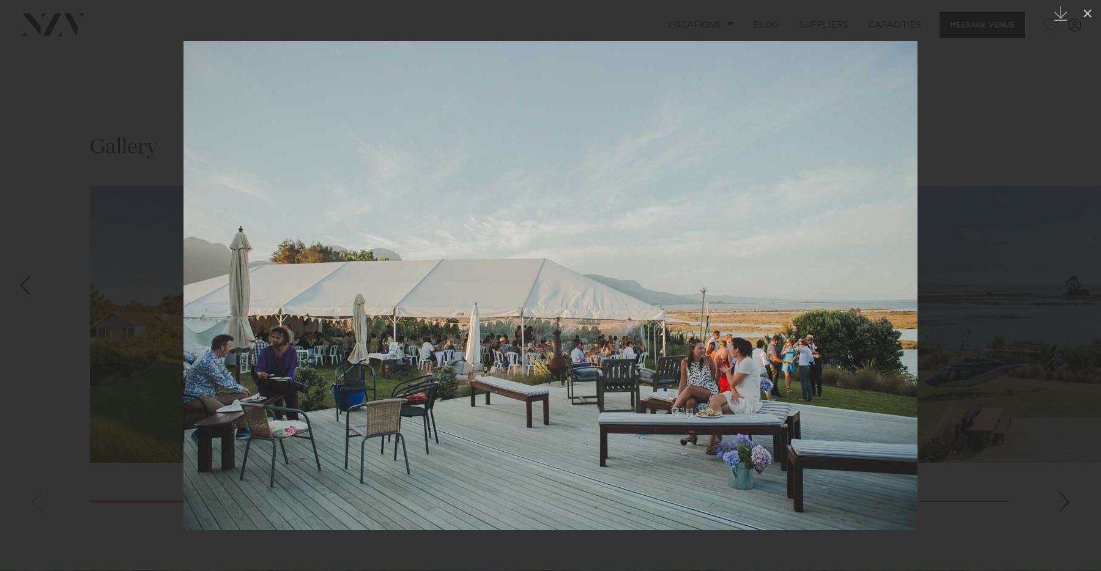
click at [1083, 268] on link at bounding box center [1079, 285] width 43 height 61
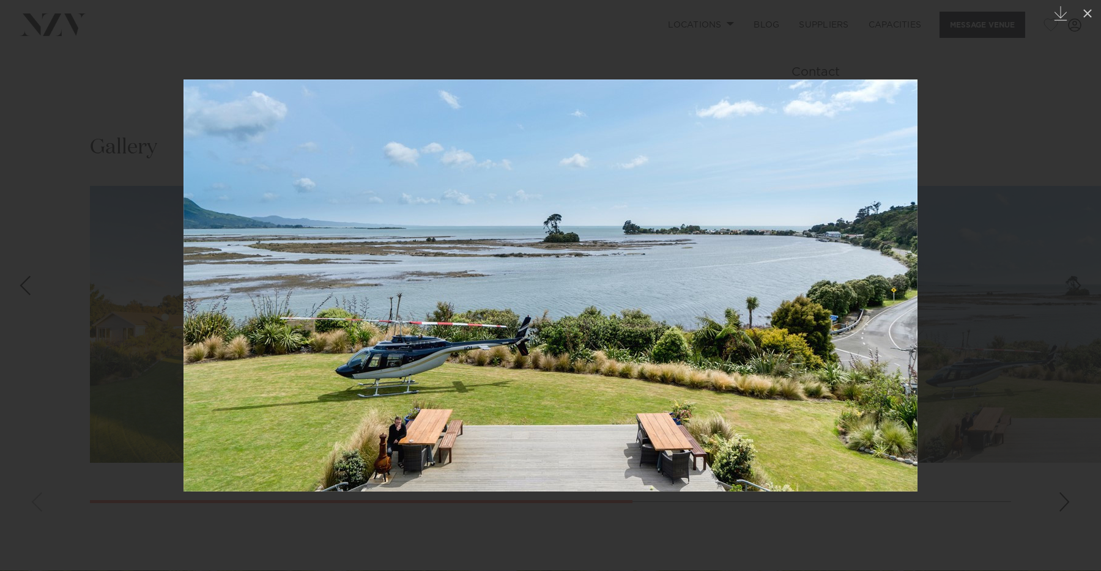
click at [1083, 268] on link at bounding box center [1079, 285] width 43 height 61
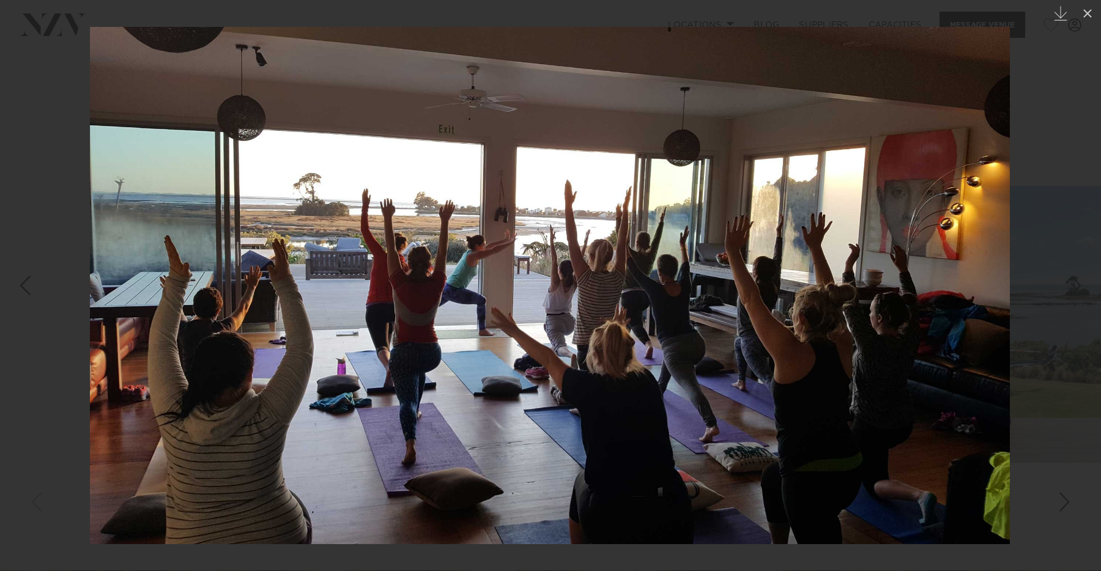
click at [1066, 387] on div at bounding box center [550, 285] width 1101 height 571
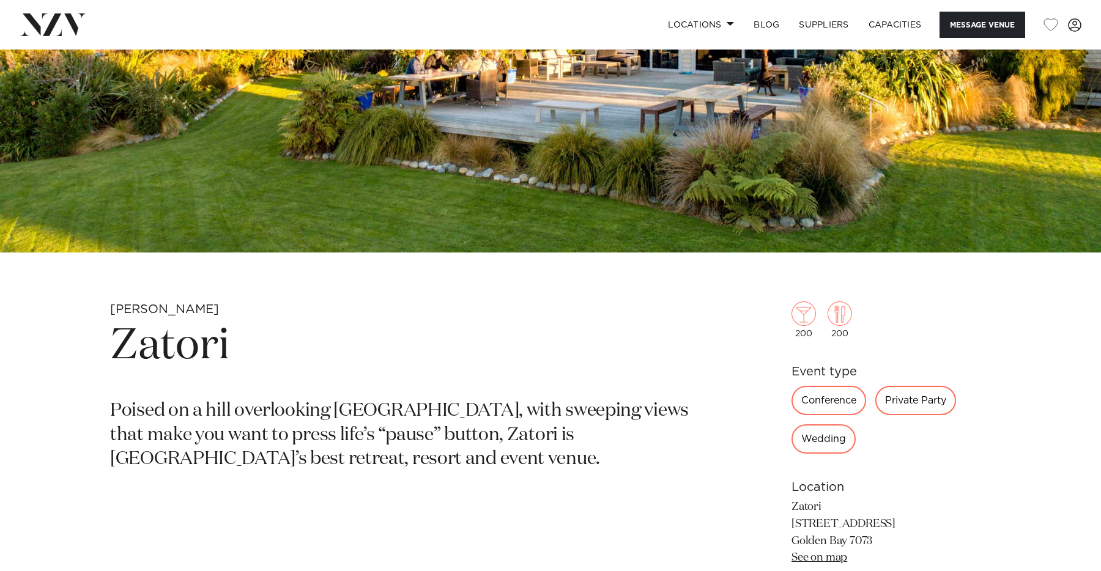
scroll to position [338, 0]
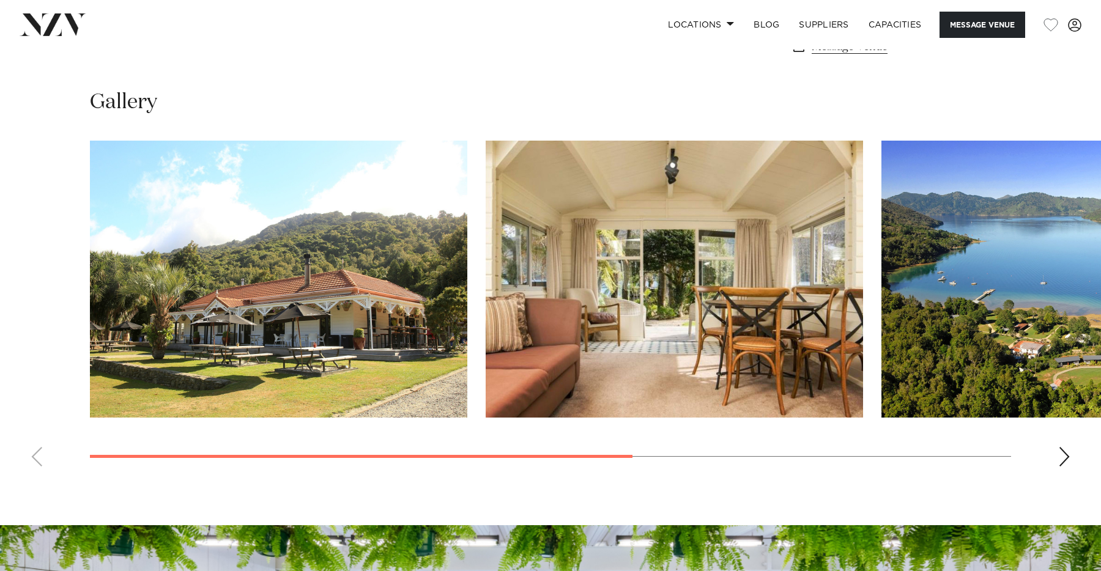
scroll to position [919, 0]
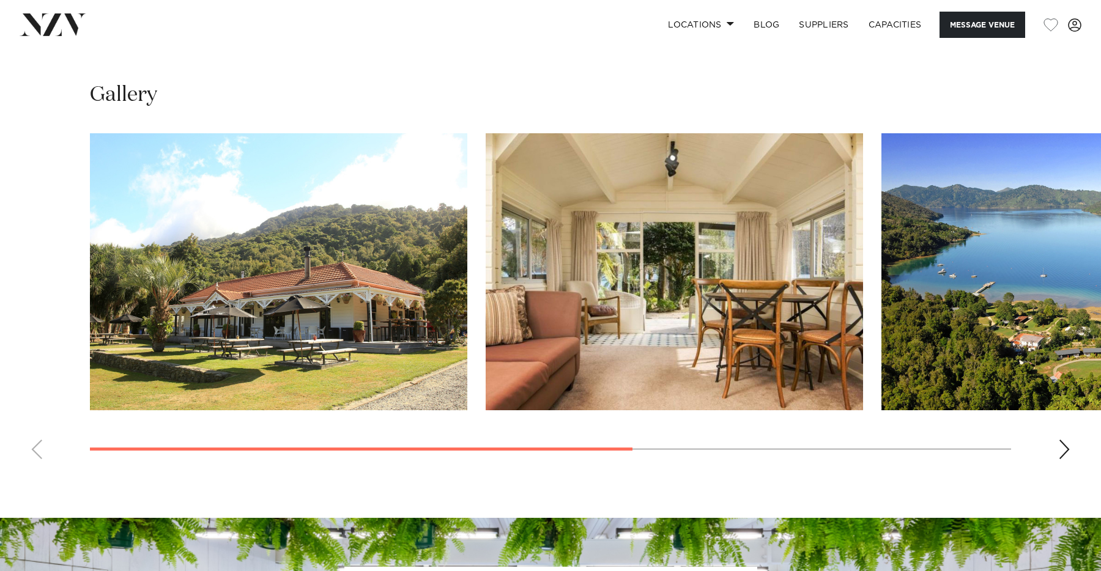
click at [1067, 453] on div "Next slide" at bounding box center [1064, 450] width 12 height 20
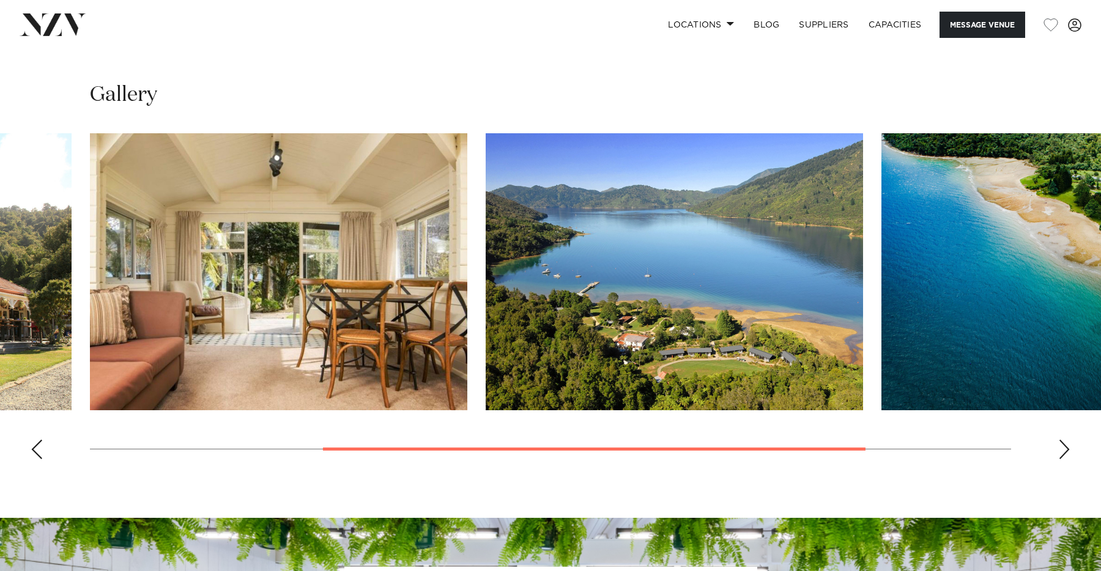
click at [1067, 453] on div "Next slide" at bounding box center [1064, 450] width 12 height 20
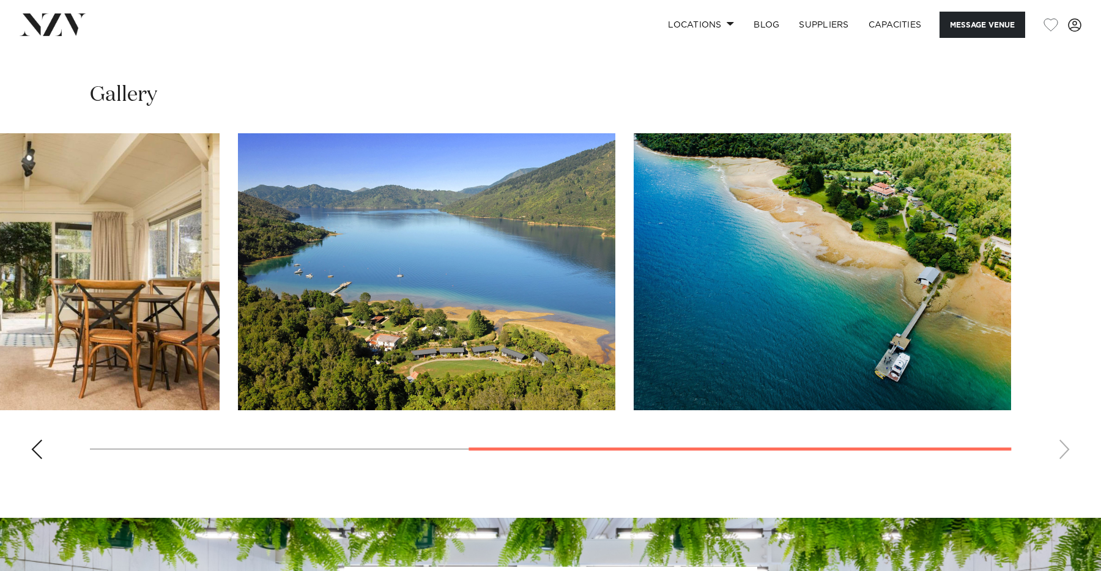
click at [1067, 453] on swiper-container at bounding box center [550, 301] width 1101 height 336
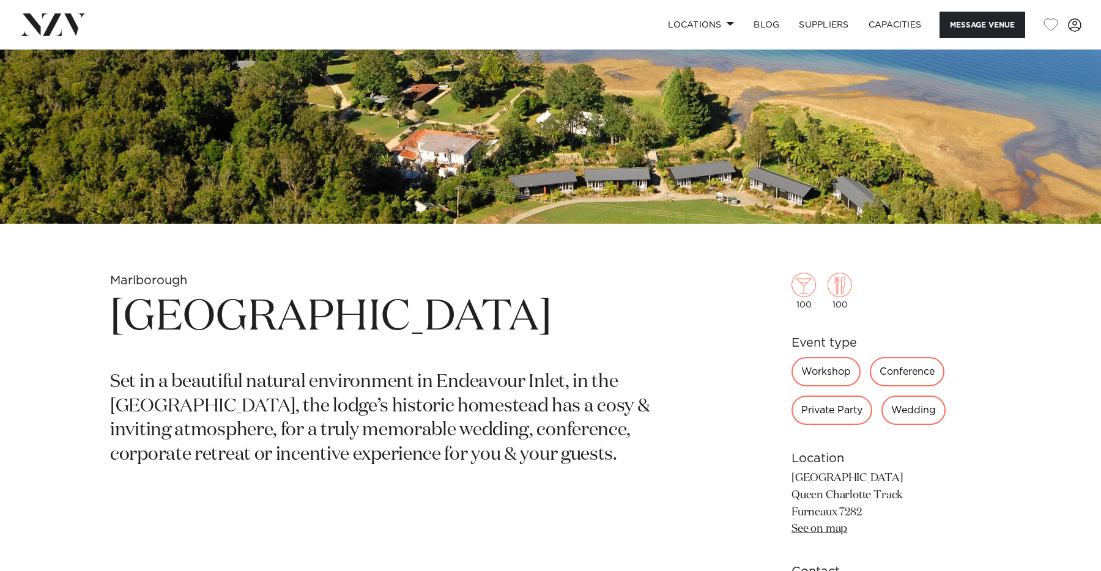
scroll to position [353, 0]
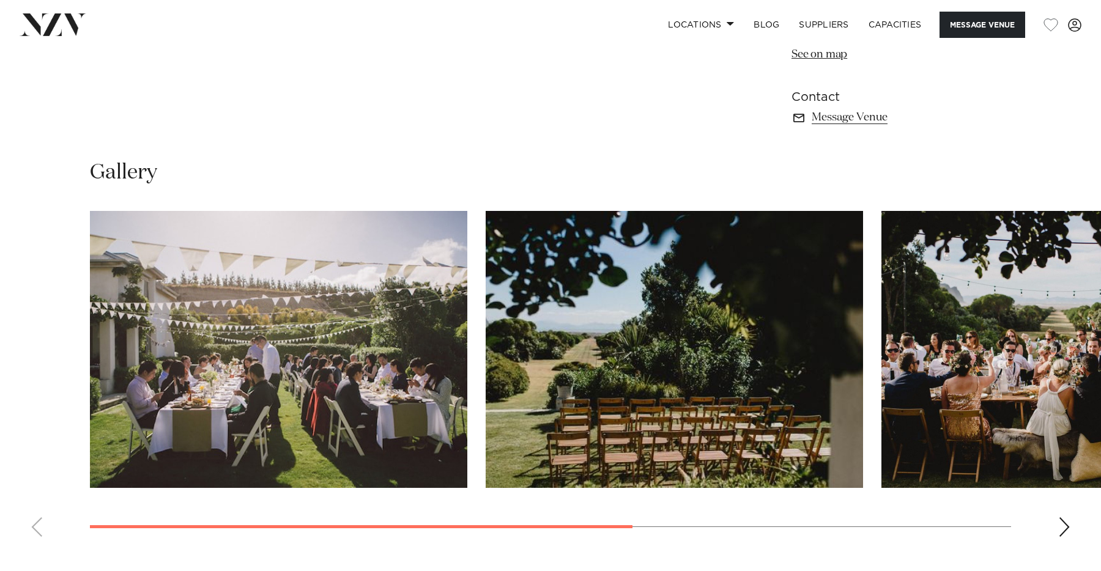
scroll to position [860, 0]
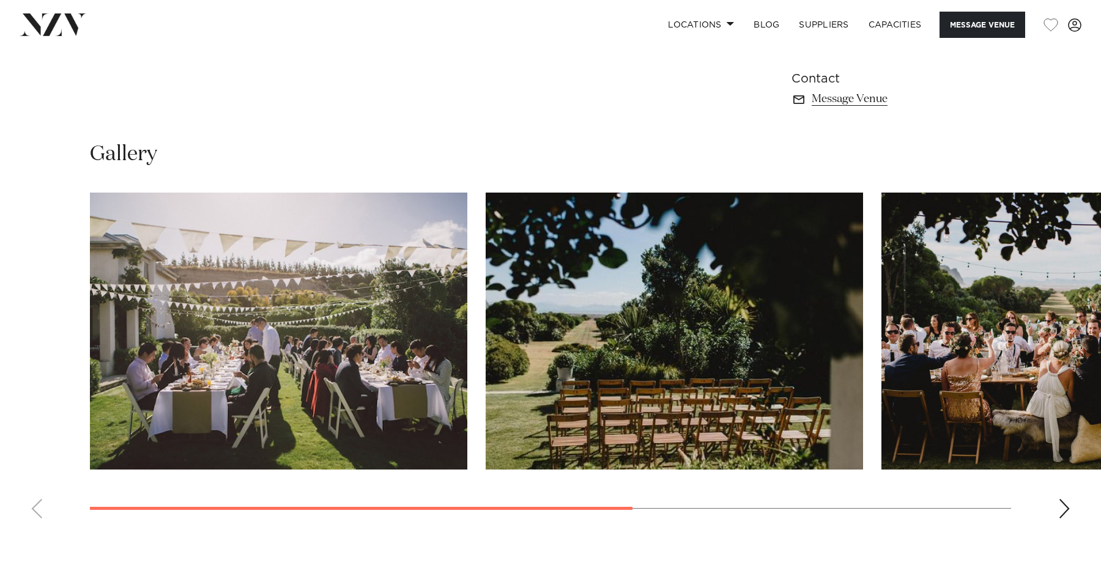
click at [1068, 504] on div "Next slide" at bounding box center [1064, 509] width 12 height 20
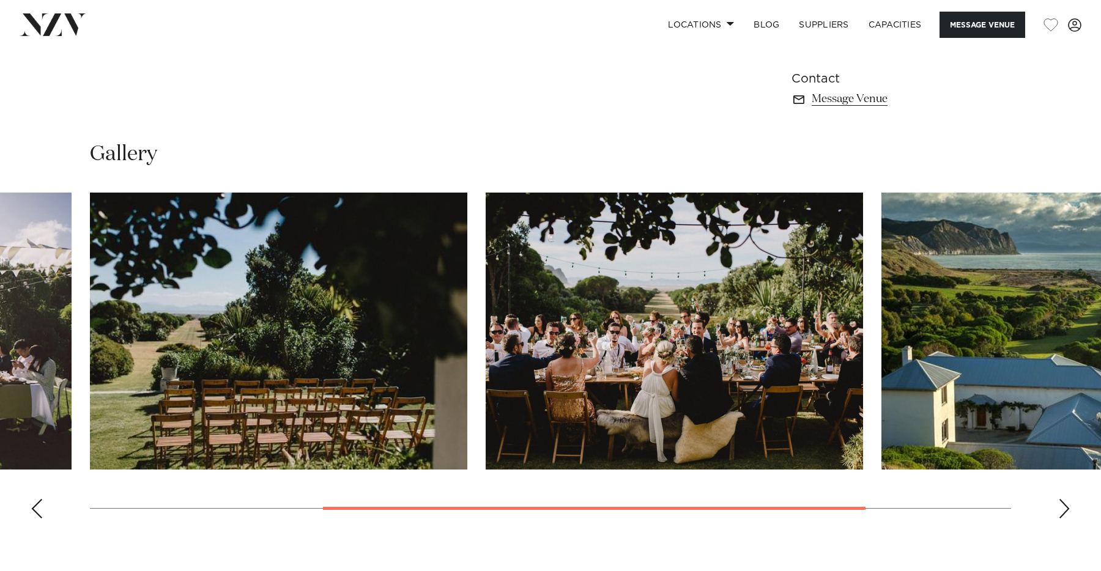
click at [1068, 504] on div "Next slide" at bounding box center [1064, 509] width 12 height 20
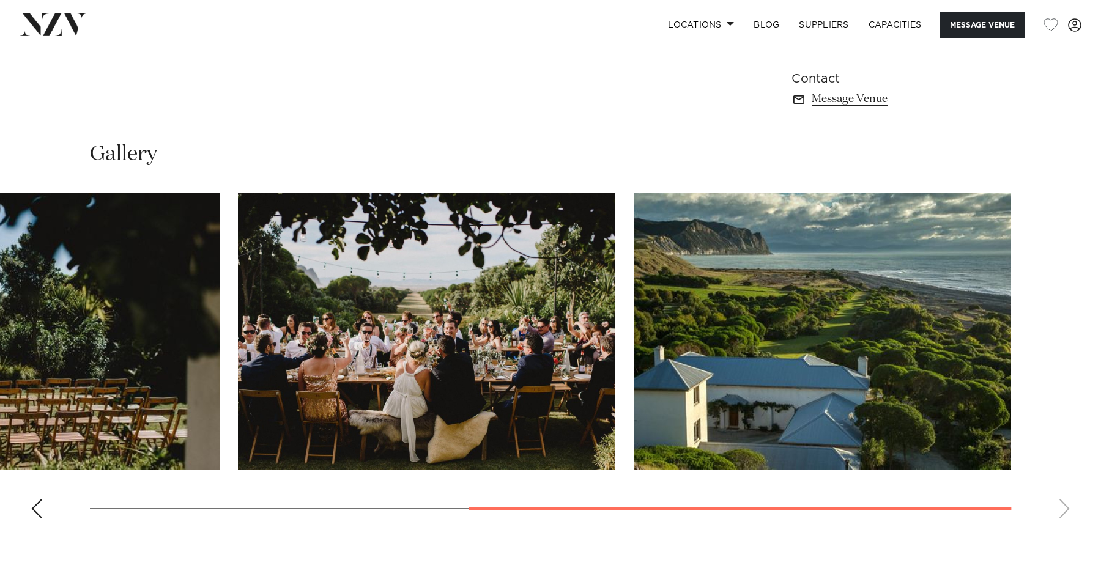
click at [1068, 504] on swiper-container at bounding box center [550, 361] width 1101 height 336
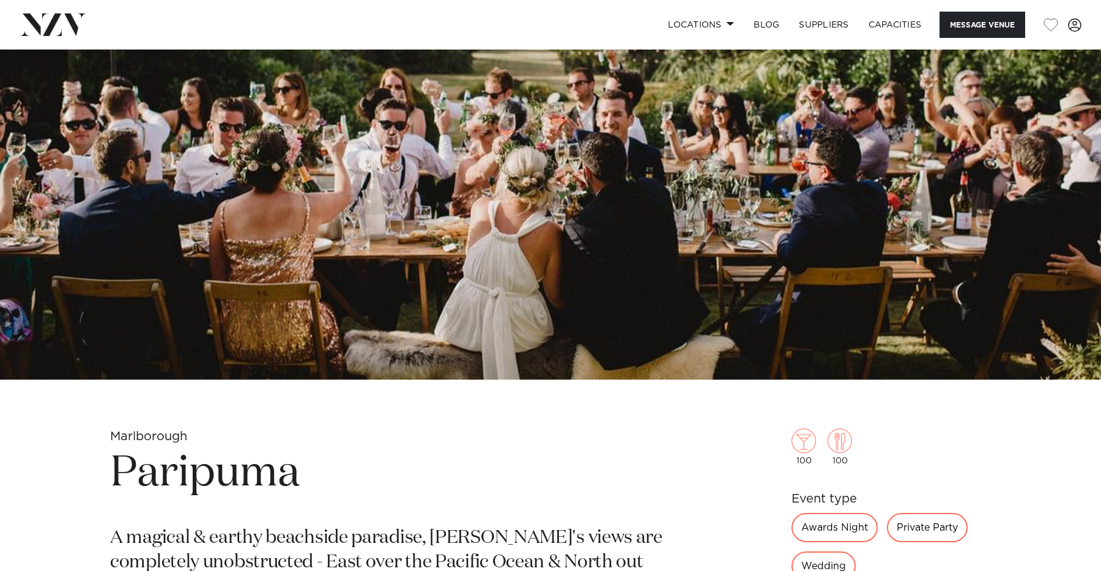
scroll to position [209, 0]
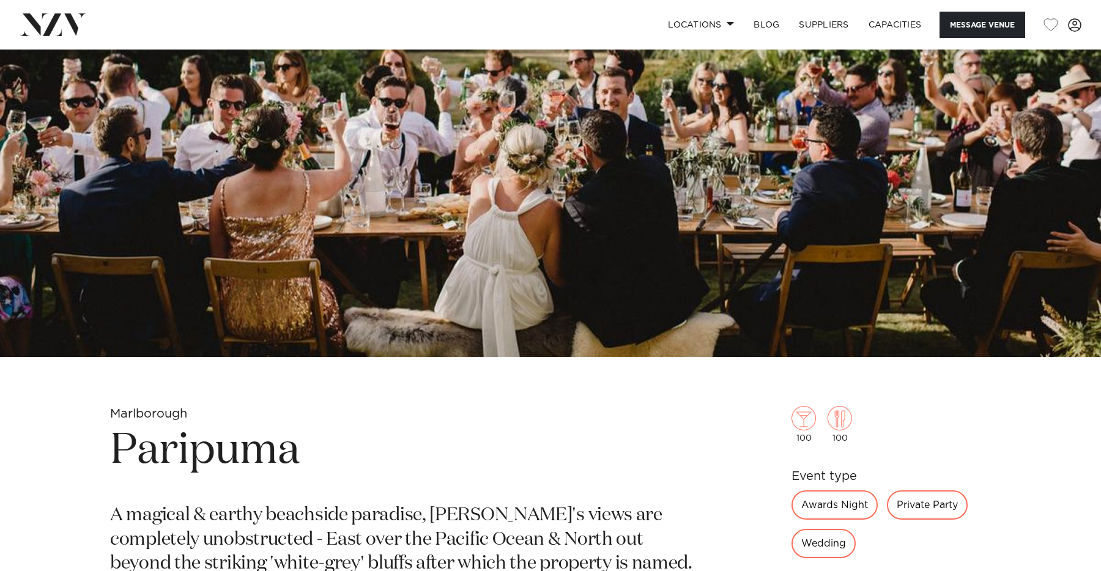
click at [262, 453] on h1 "Paripuma" at bounding box center [407, 451] width 595 height 56
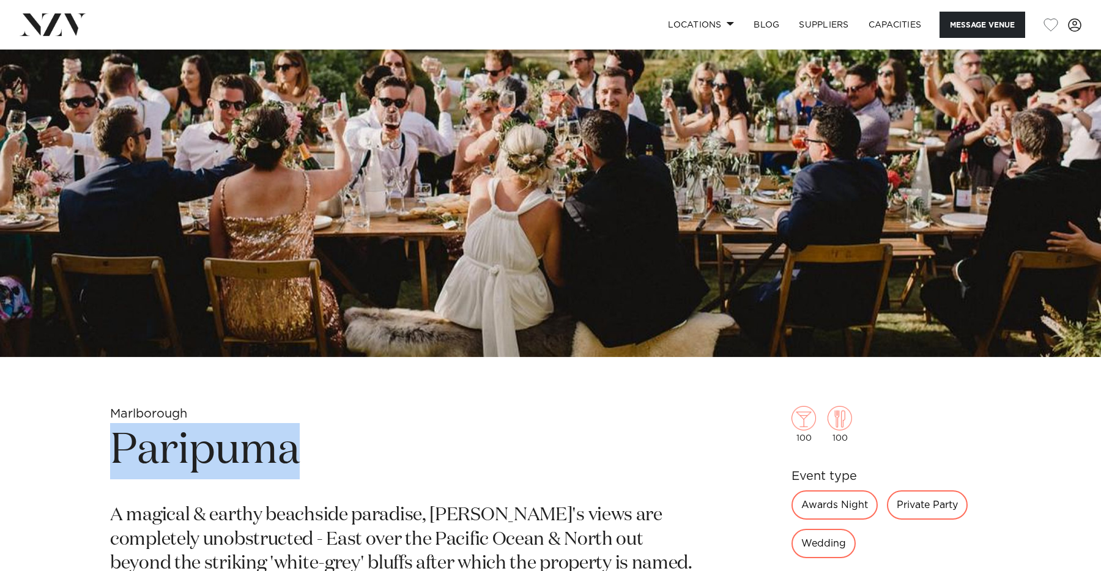
click at [262, 453] on h1 "Paripuma" at bounding box center [407, 451] width 595 height 56
copy h1 "Paripuma"
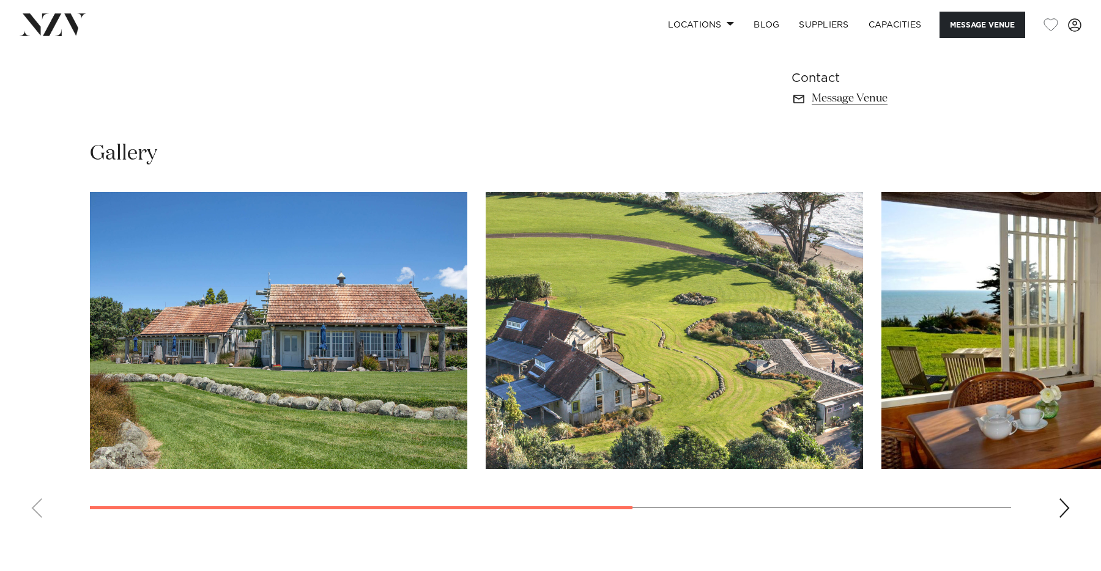
scroll to position [882, 0]
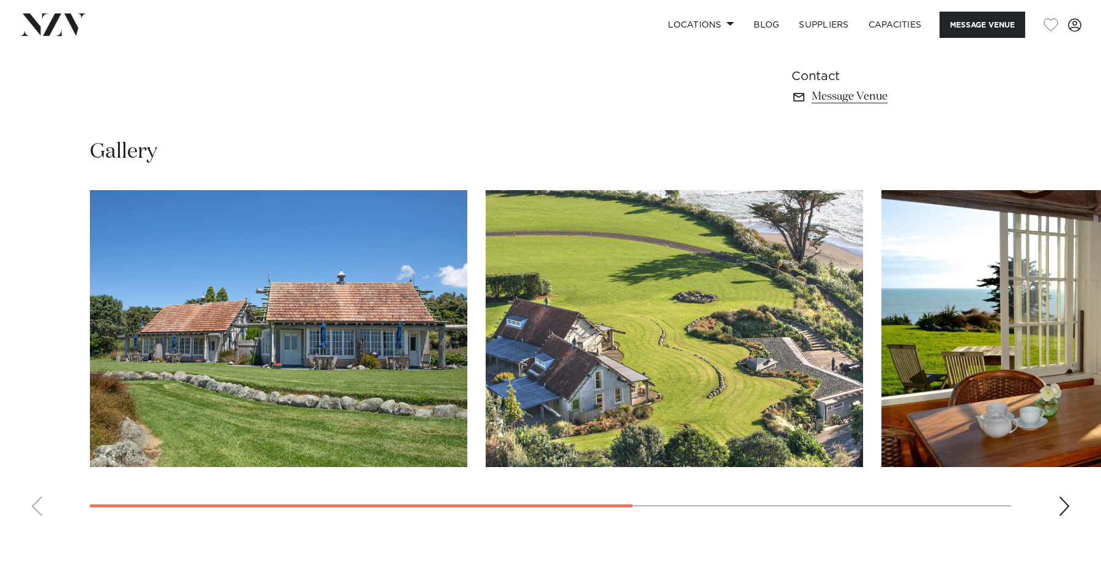
click at [1064, 501] on div "Next slide" at bounding box center [1064, 507] width 12 height 20
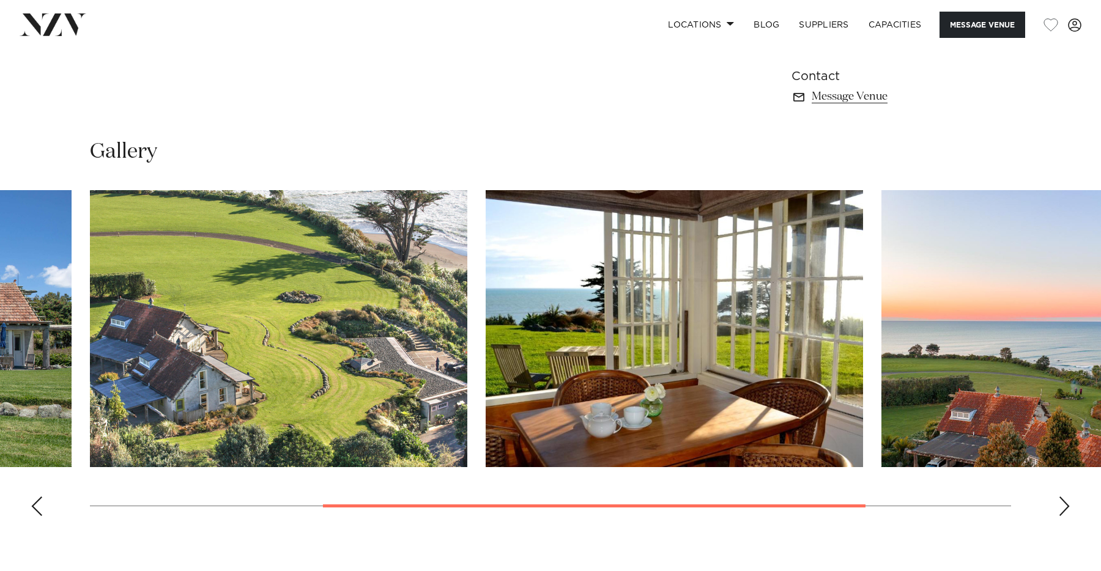
click at [1064, 501] on div "Next slide" at bounding box center [1064, 507] width 12 height 20
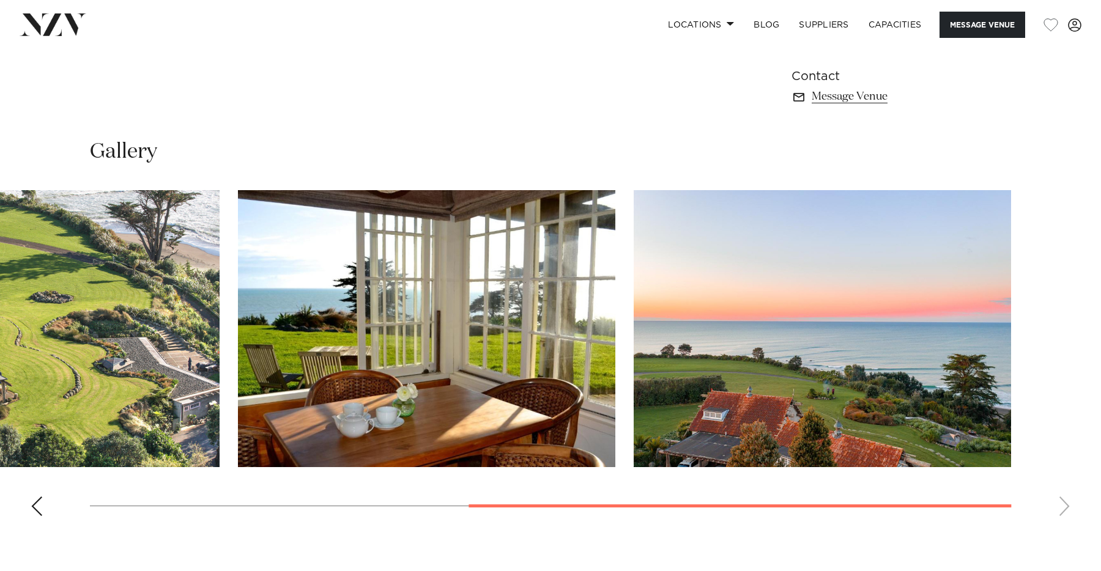
click at [1064, 501] on swiper-container at bounding box center [550, 358] width 1101 height 336
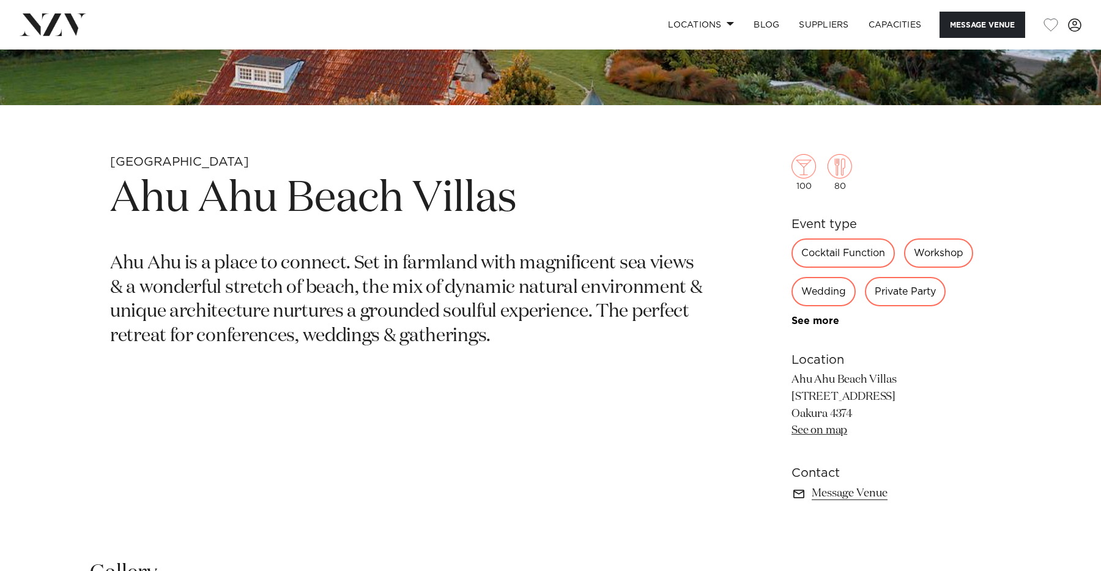
scroll to position [453, 0]
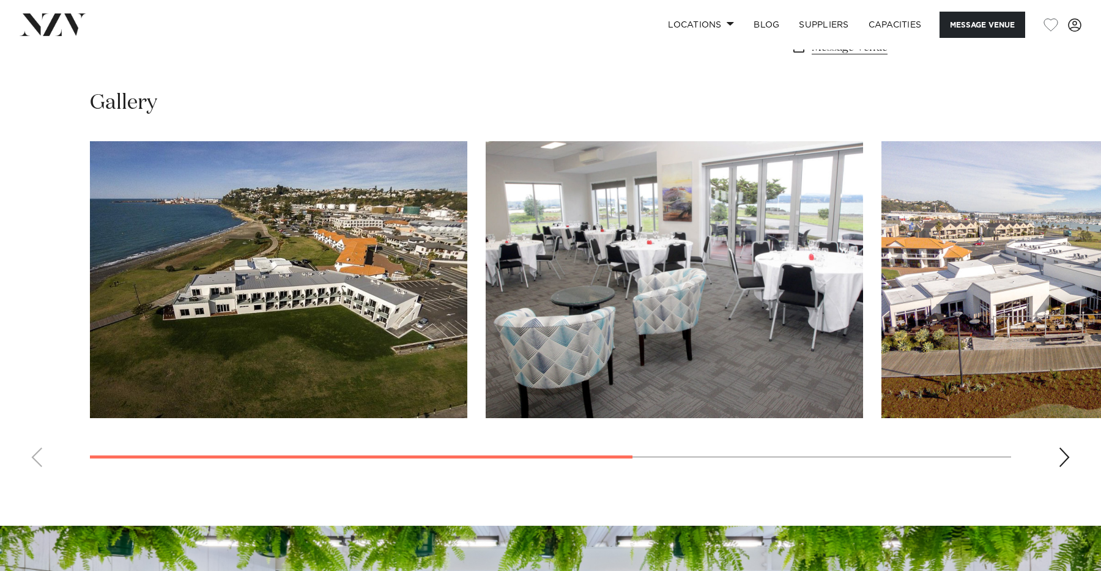
scroll to position [938, 0]
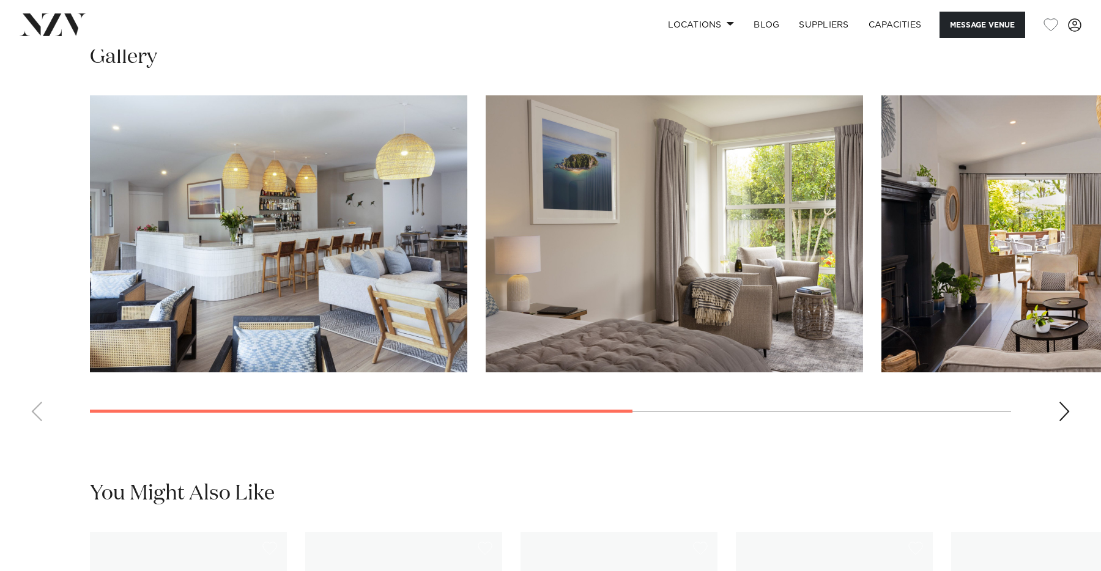
scroll to position [976, 0]
click at [1064, 411] on div "Next slide" at bounding box center [1064, 413] width 12 height 20
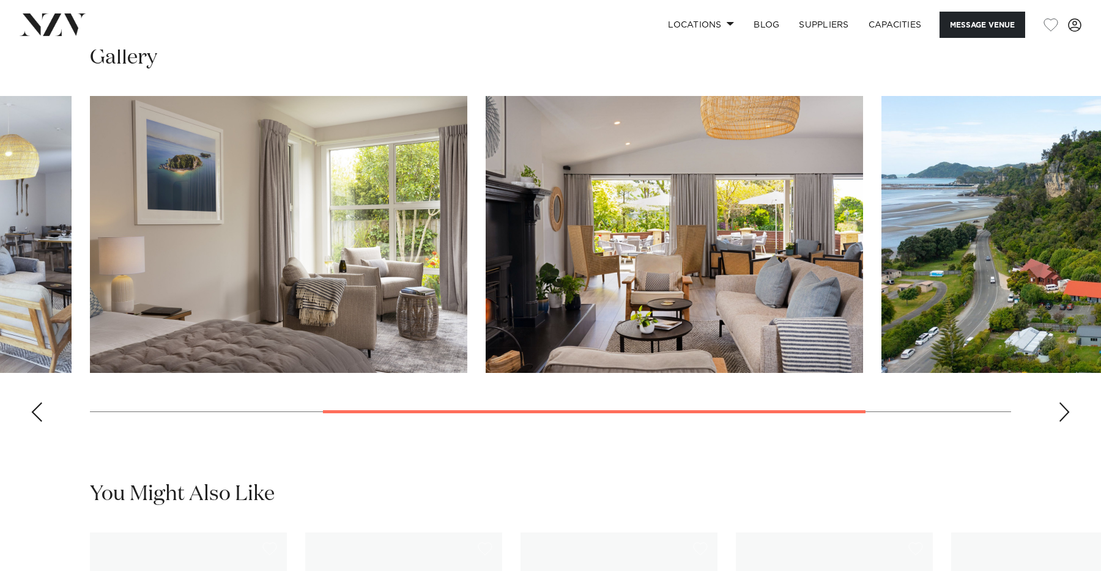
click at [1064, 411] on div "Next slide" at bounding box center [1064, 413] width 12 height 20
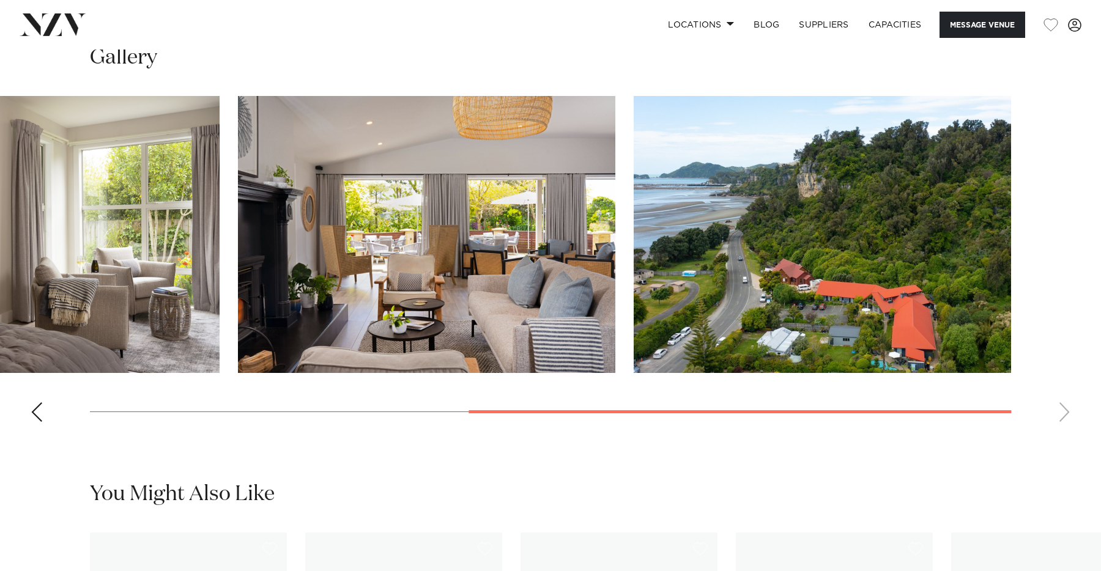
click at [1064, 411] on swiper-container at bounding box center [550, 264] width 1101 height 336
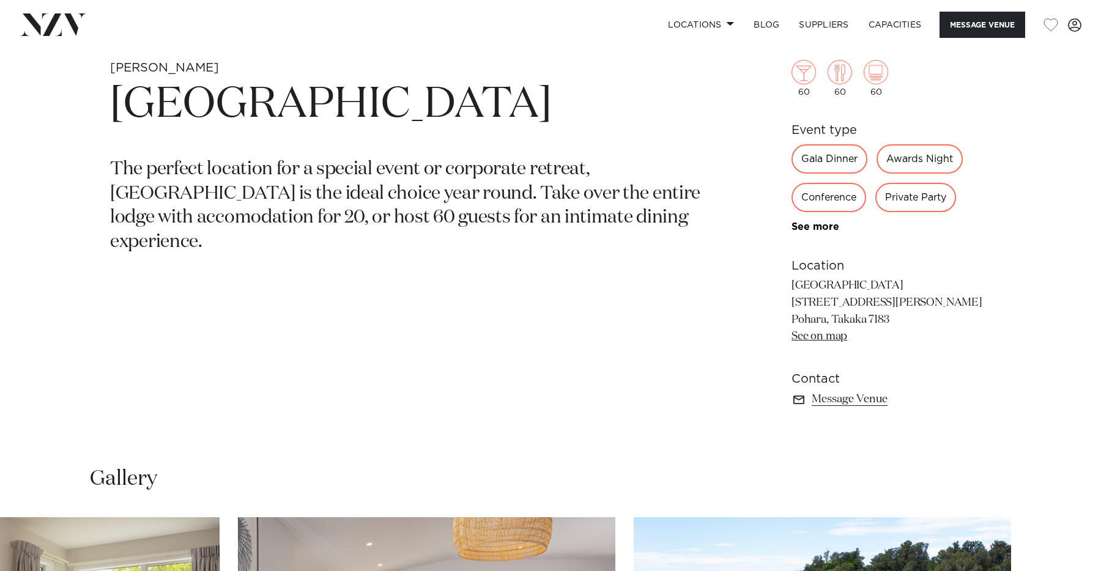
scroll to position [429, 0]
